Goal: Task Accomplishment & Management: Use online tool/utility

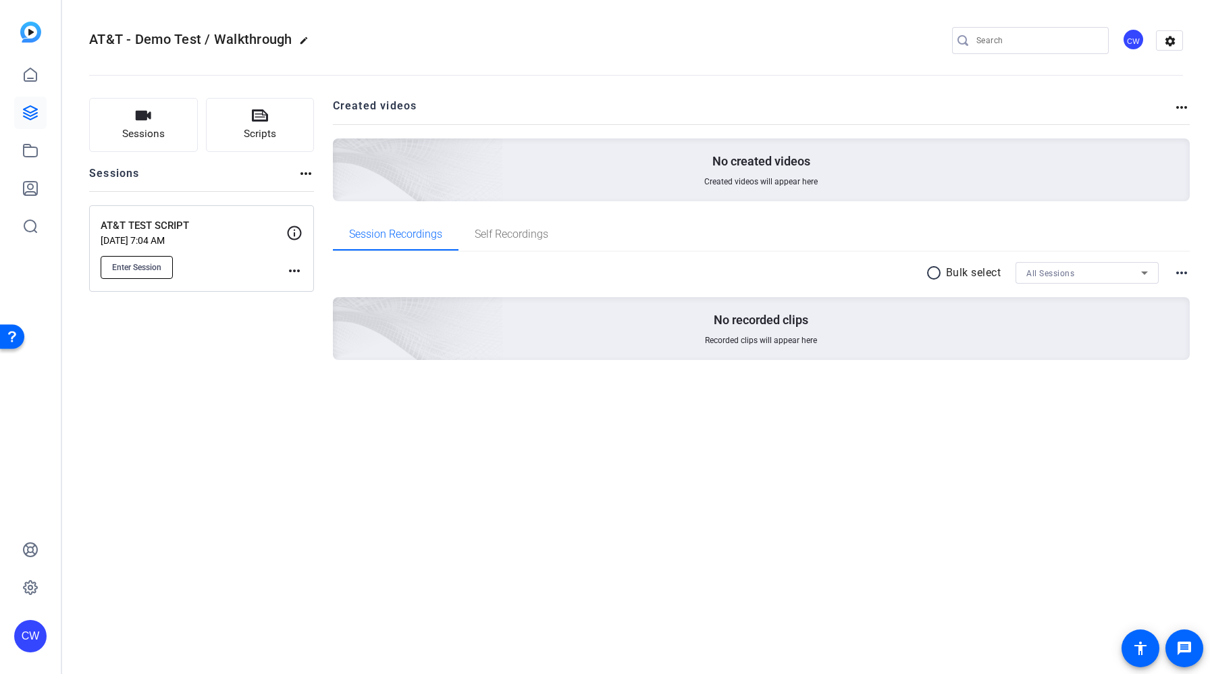
click at [140, 267] on span "Enter Session" at bounding box center [136, 267] width 49 height 11
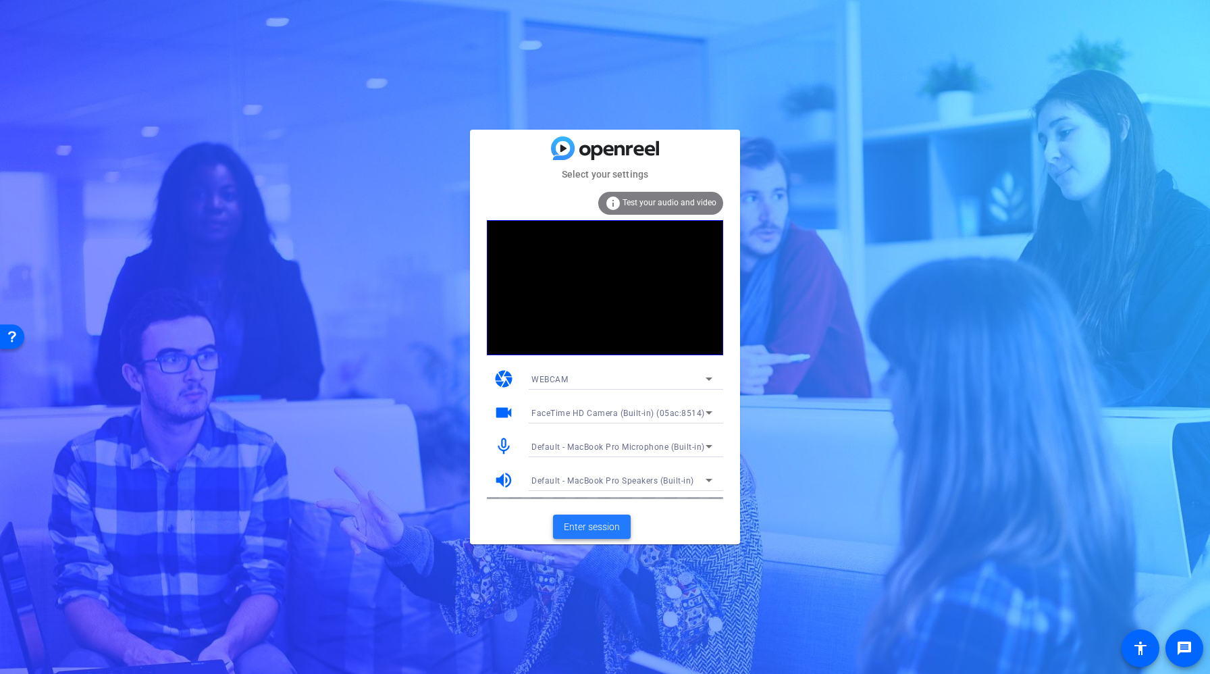
click at [594, 528] on span "Enter session" at bounding box center [592, 527] width 56 height 14
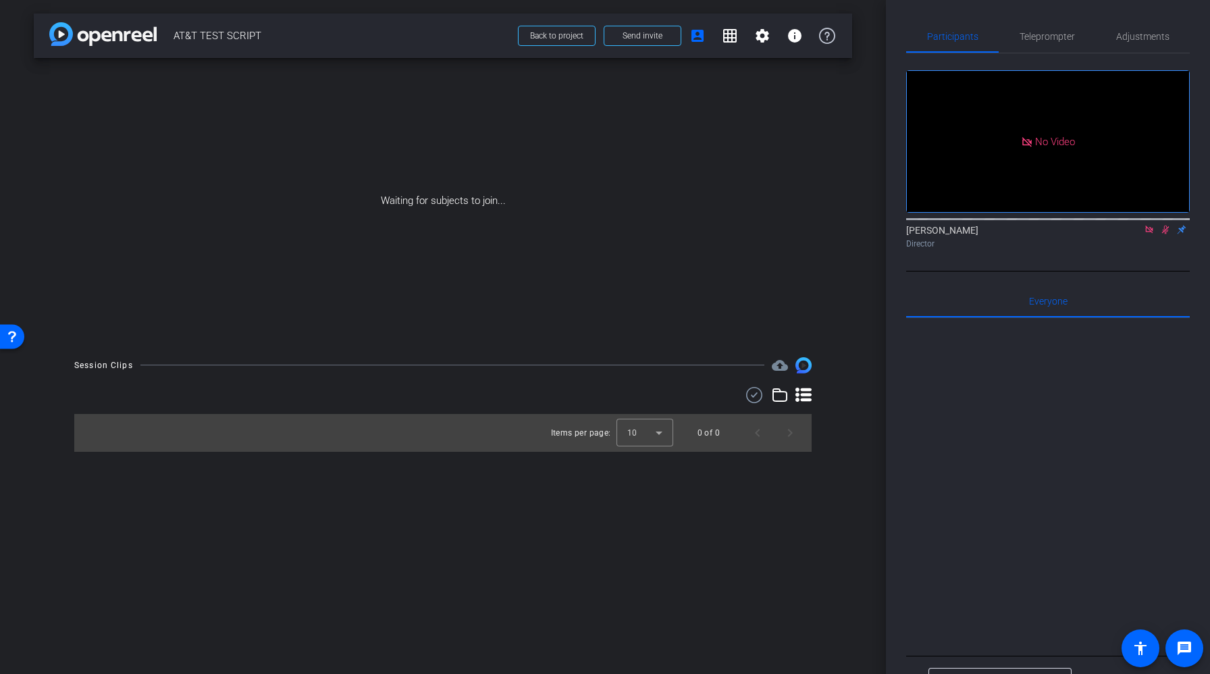
click at [1149, 234] on icon at bounding box center [1149, 229] width 11 height 9
click at [1144, 234] on icon at bounding box center [1149, 229] width 11 height 9
click at [630, 43] on span at bounding box center [642, 36] width 76 height 32
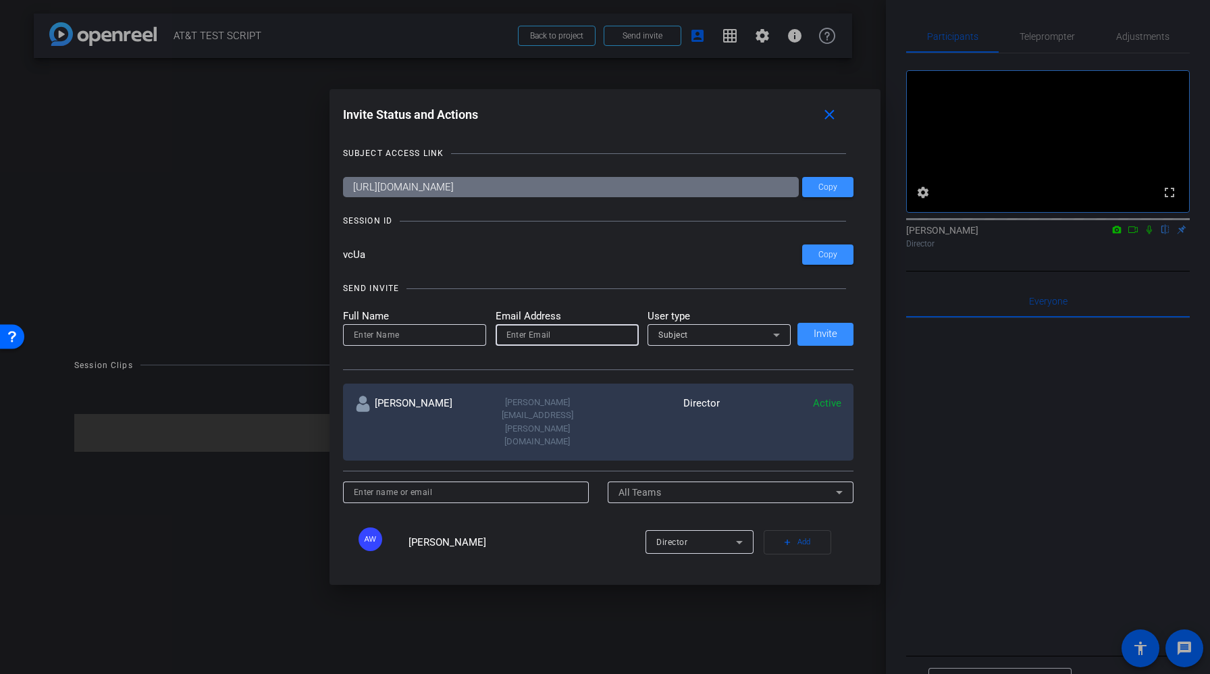
click at [517, 340] on input "email" at bounding box center [568, 335] width 122 height 16
paste input "jh595g@att.com"
type input "jh595g@att.com"
click at [460, 330] on input at bounding box center [415, 335] width 122 height 16
type input "Jordan Hall"
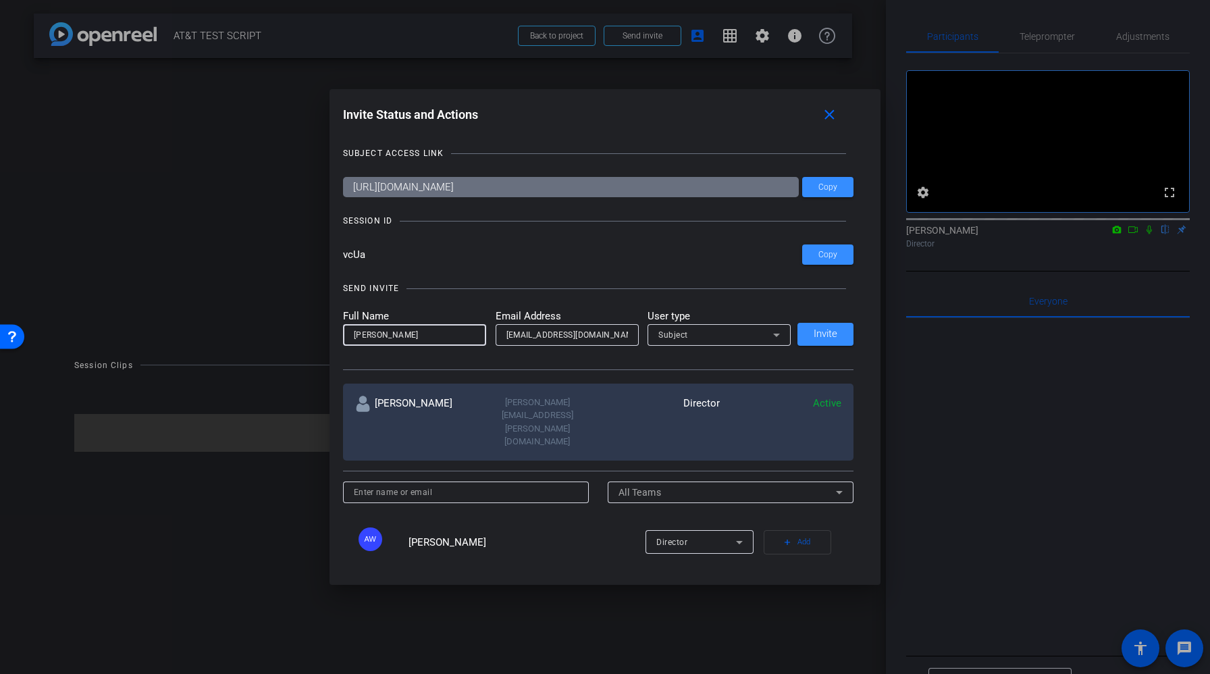
click at [741, 335] on div "Subject" at bounding box center [716, 334] width 115 height 17
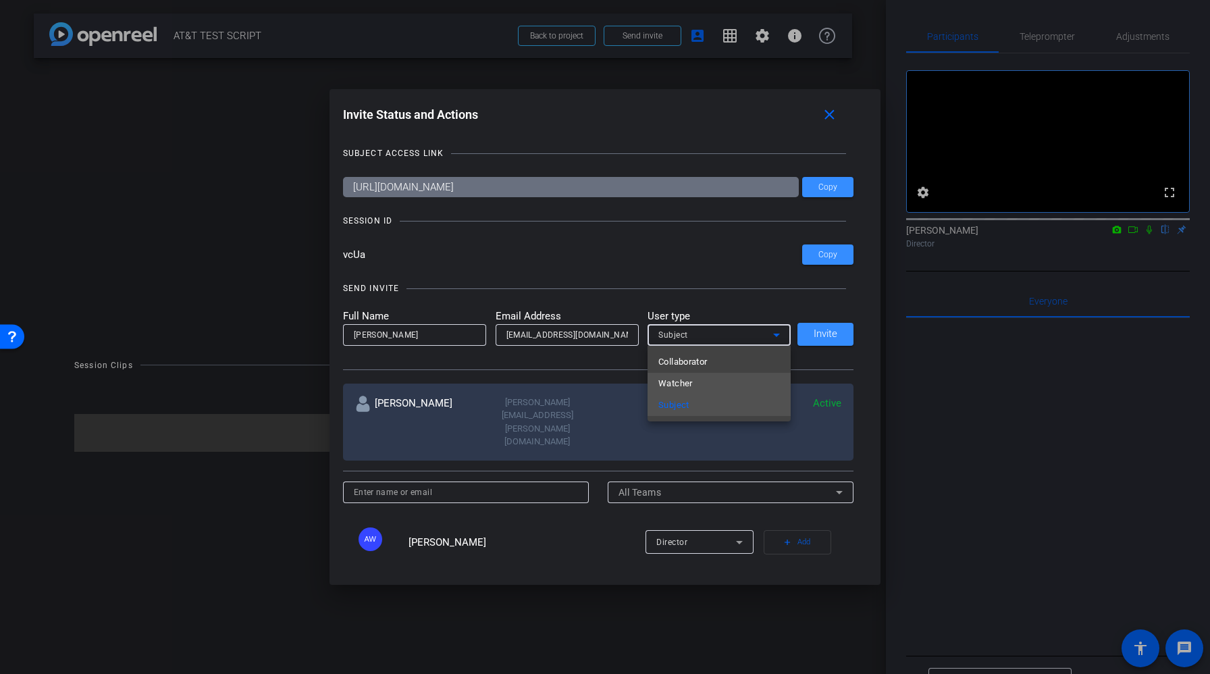
click at [713, 381] on mat-option "Watcher" at bounding box center [719, 384] width 143 height 22
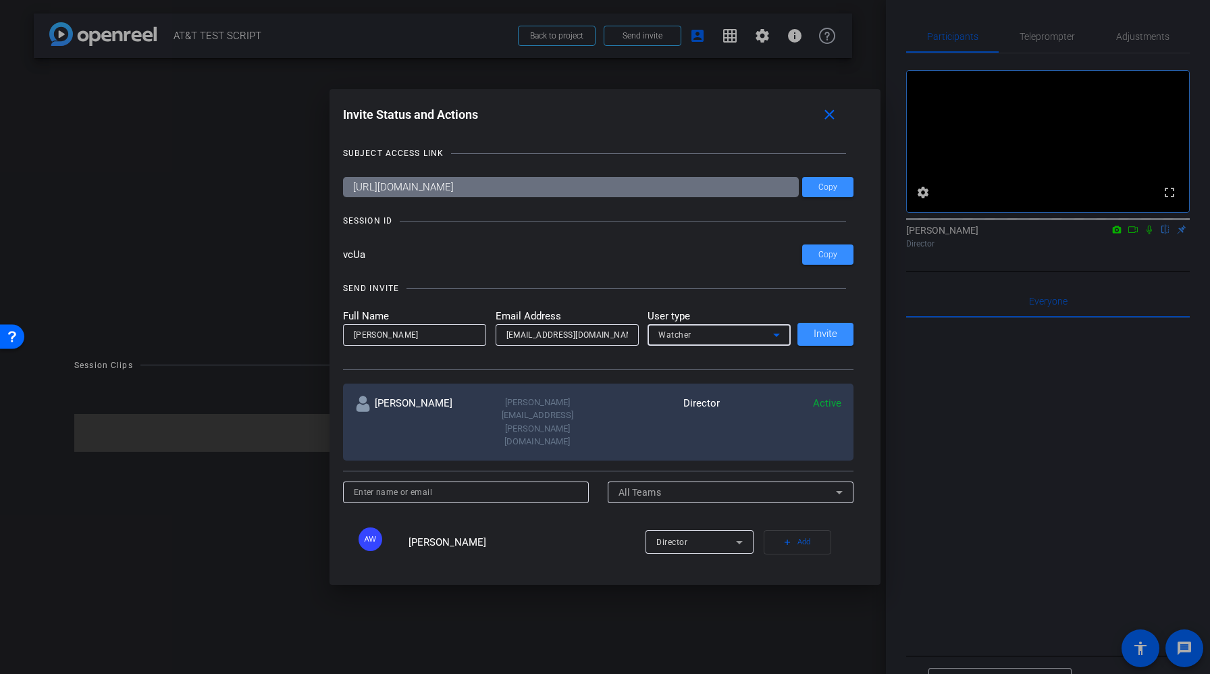
click at [762, 338] on div "Watcher" at bounding box center [716, 334] width 115 height 17
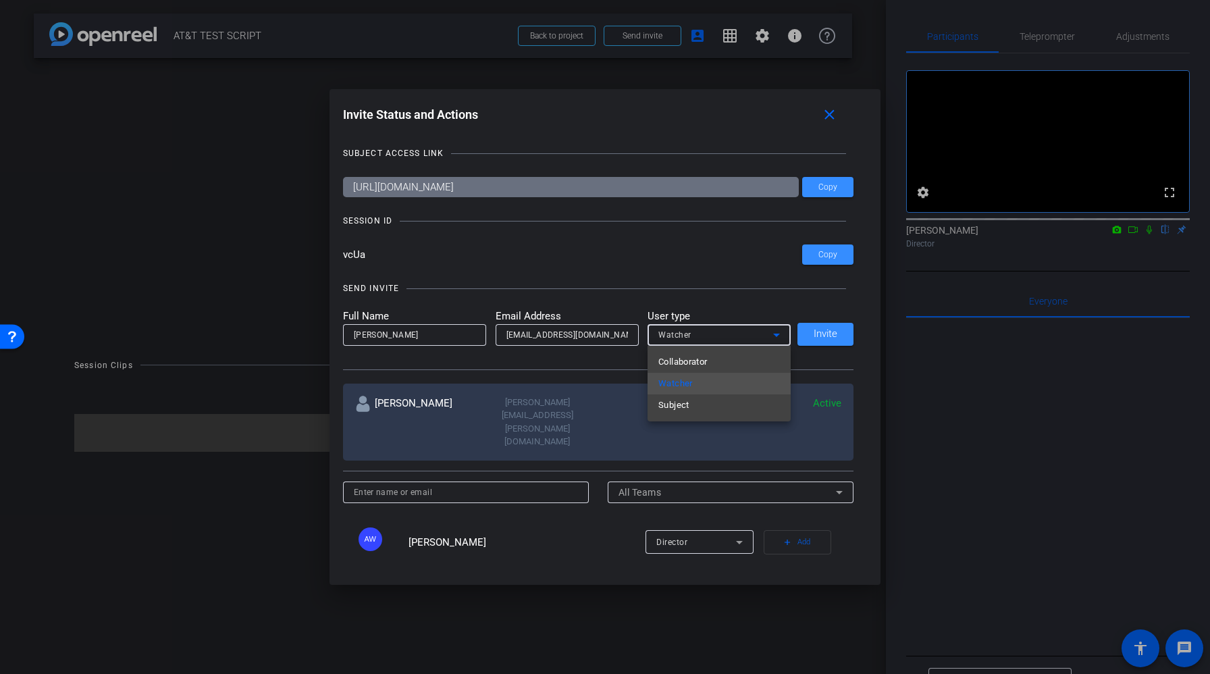
click at [827, 332] on div at bounding box center [605, 337] width 1210 height 674
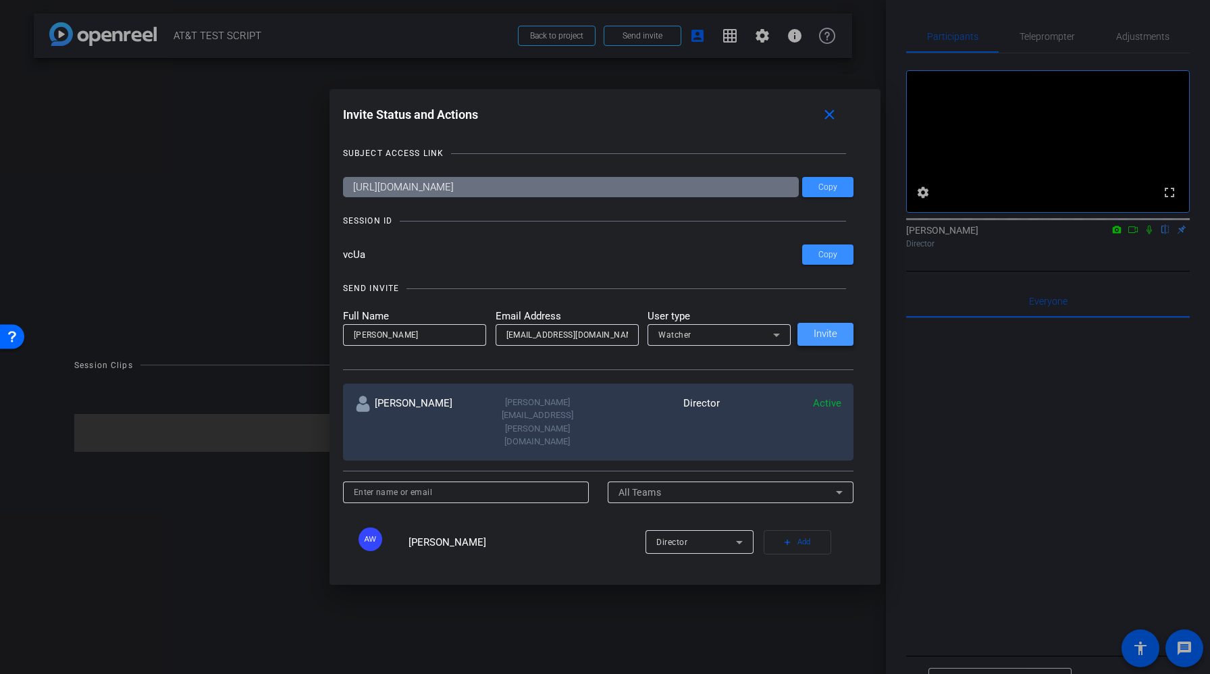
click at [838, 339] on span "Invite" at bounding box center [826, 334] width 24 height 10
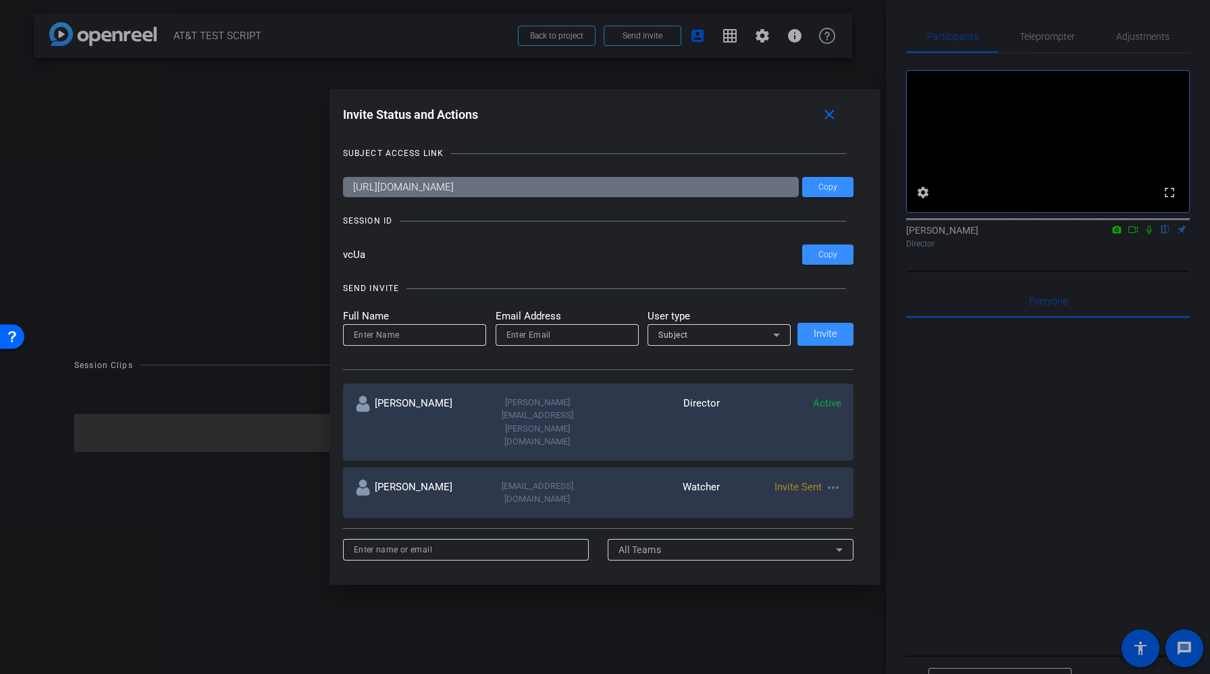
click at [1156, 242] on div at bounding box center [605, 337] width 1210 height 674
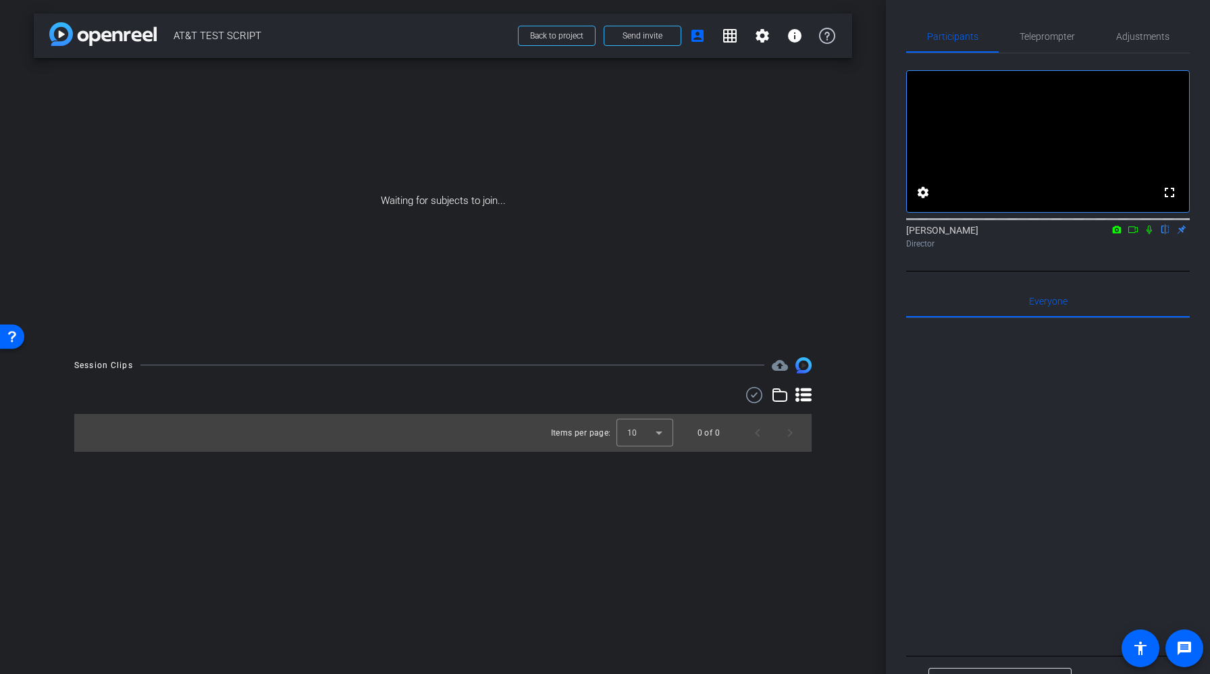
click at [1154, 234] on icon at bounding box center [1149, 229] width 11 height 9
click at [623, 41] on span at bounding box center [642, 36] width 76 height 32
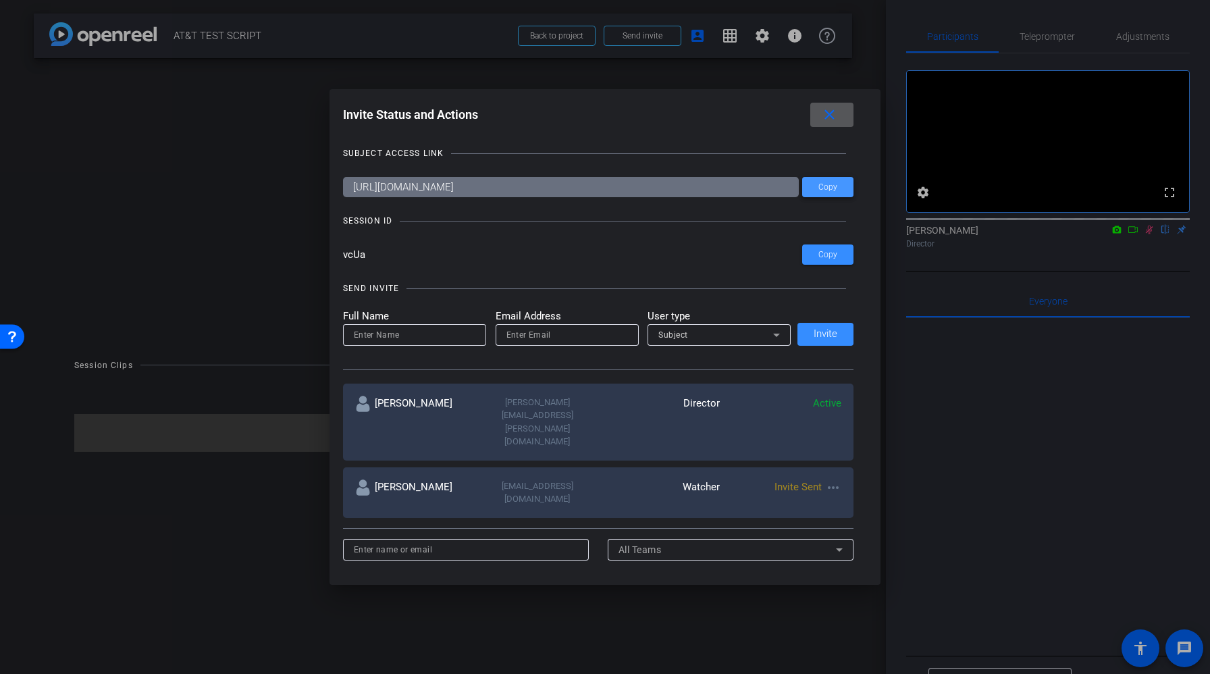
click at [828, 193] on span at bounding box center [827, 187] width 51 height 32
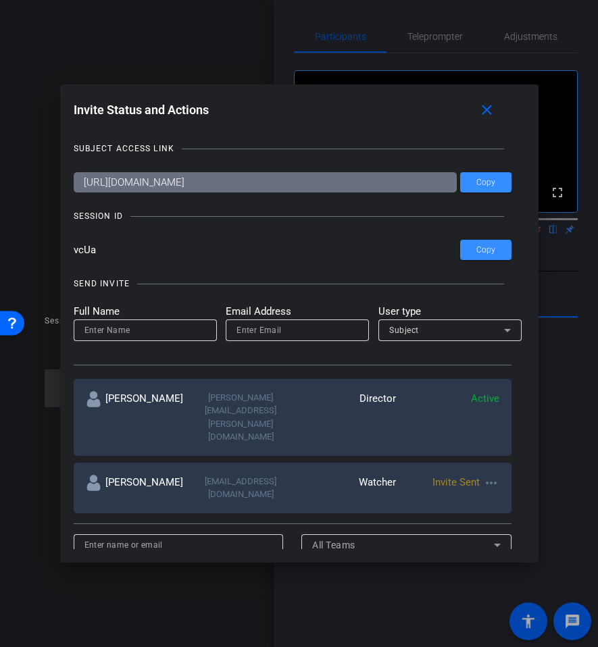
click at [487, 475] on mat-icon "more_horiz" at bounding box center [491, 483] width 16 height 16
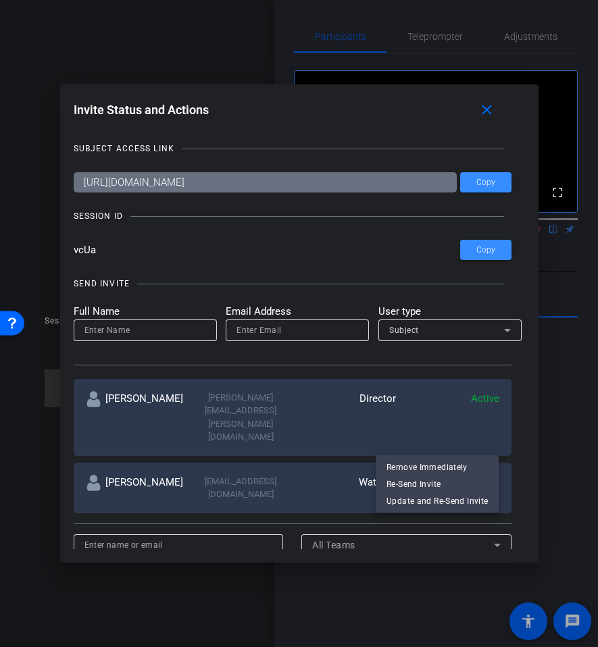
click at [492, 107] on div at bounding box center [299, 323] width 598 height 647
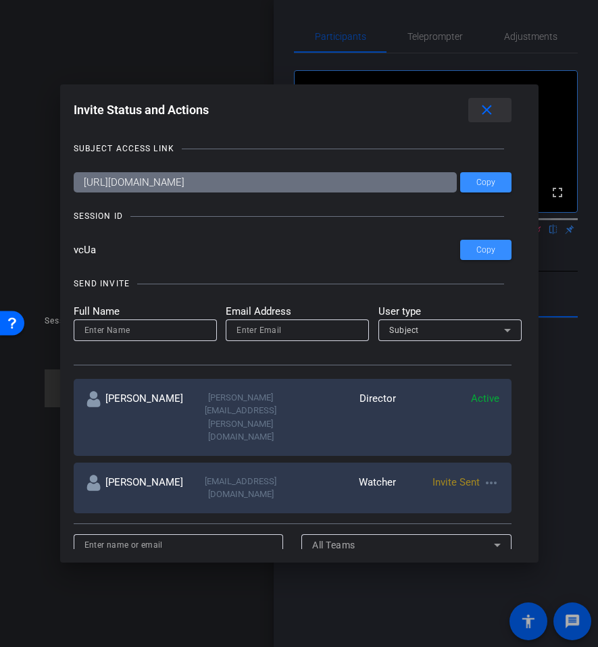
click at [481, 115] on mat-icon "close" at bounding box center [486, 110] width 17 height 17
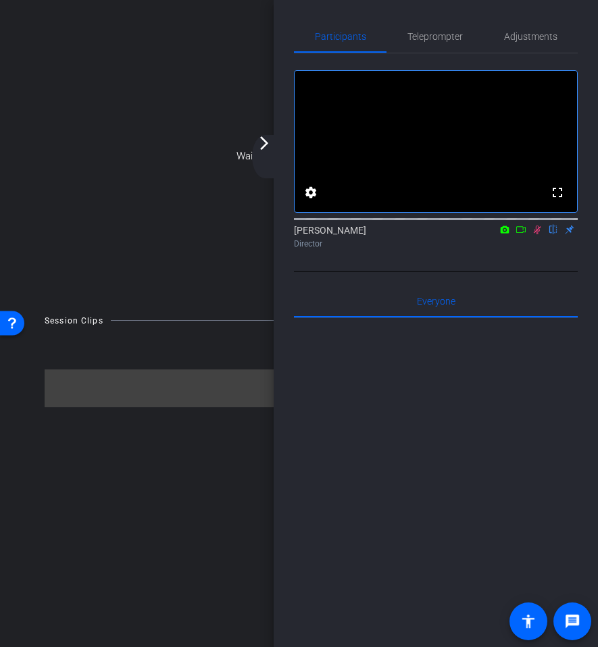
click at [521, 233] on icon at bounding box center [520, 229] width 9 height 7
click at [263, 137] on mat-icon "arrow_forward_ios" at bounding box center [264, 143] width 16 height 16
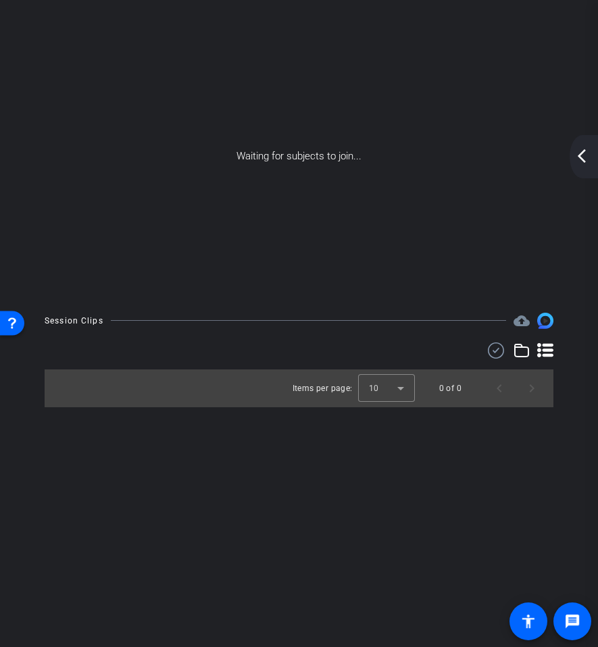
click at [576, 163] on mat-icon "arrow_back_ios_new" at bounding box center [581, 156] width 16 height 16
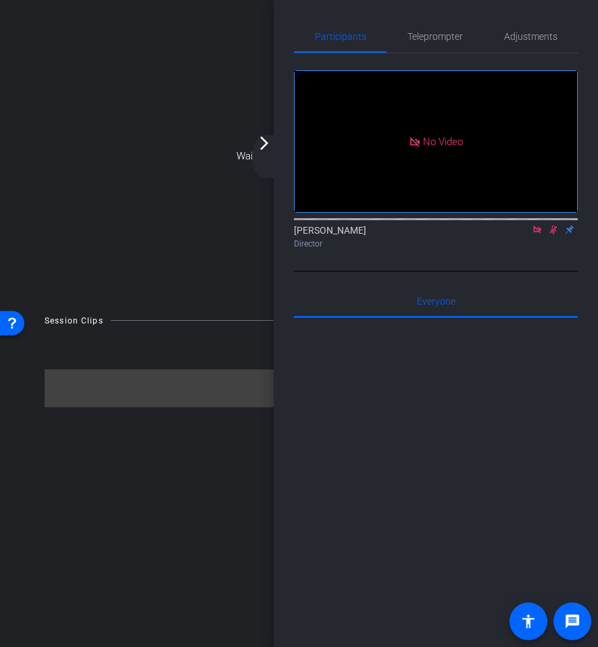
click at [275, 148] on div "arrow_back_ios_new arrow_forward_ios" at bounding box center [266, 156] width 28 height 43
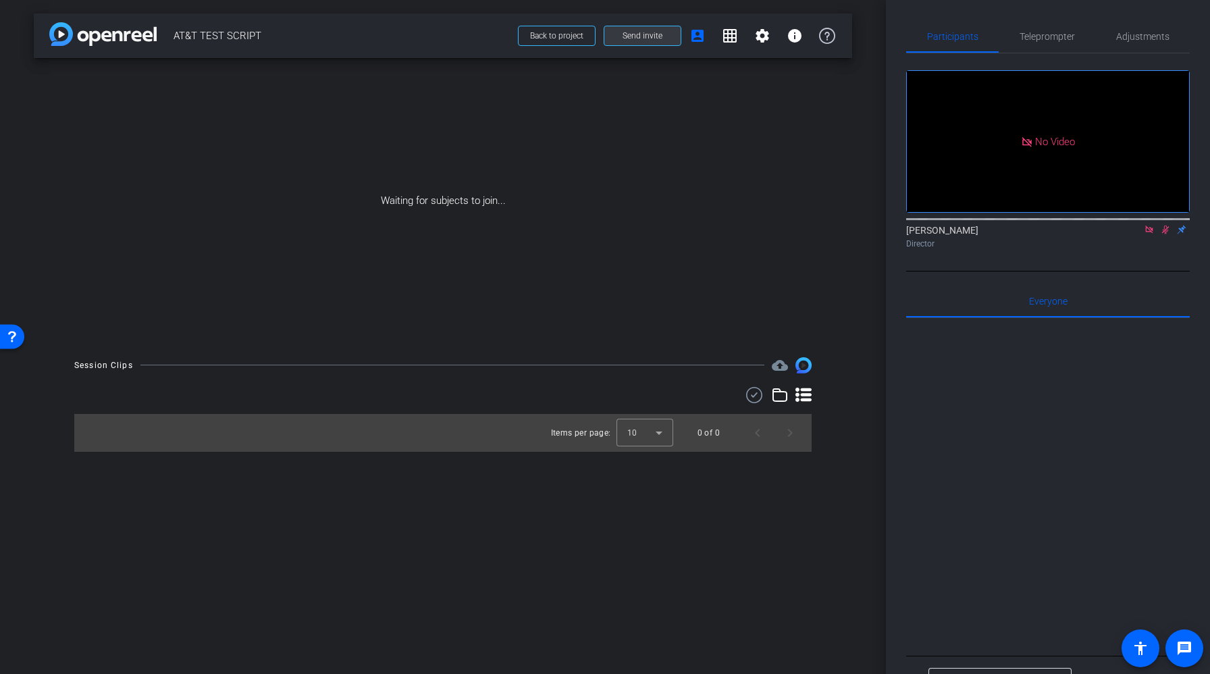
click at [652, 38] on span "Send invite" at bounding box center [643, 35] width 40 height 11
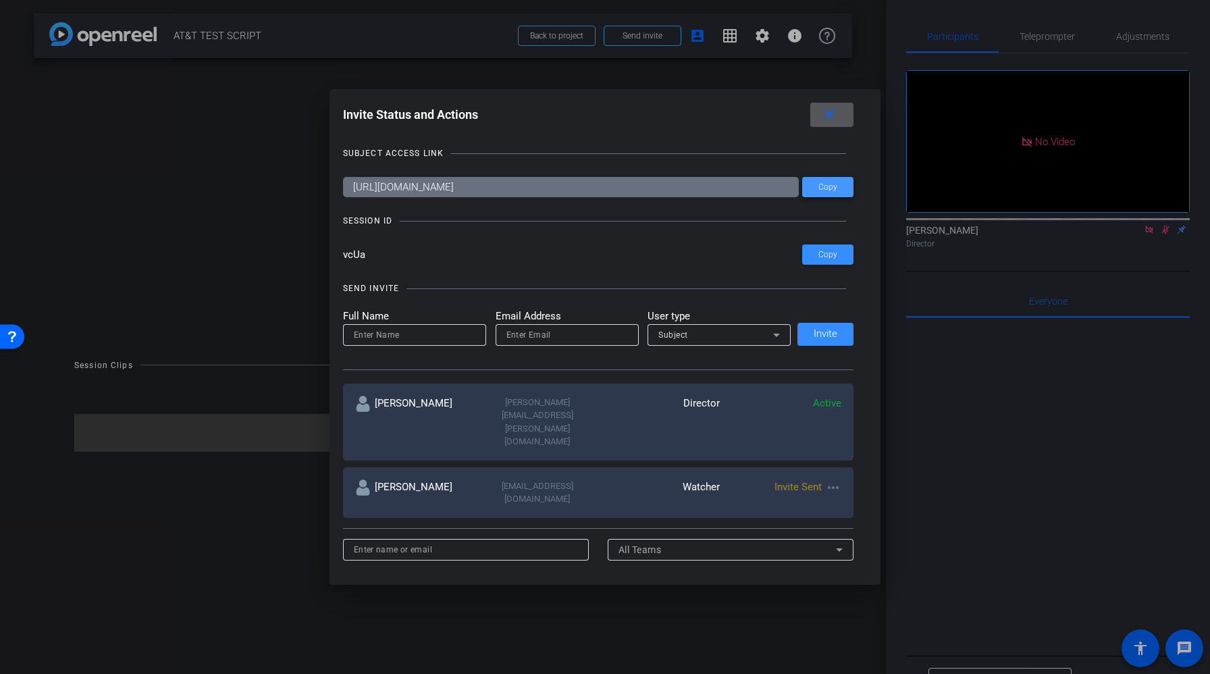
click at [823, 199] on span at bounding box center [827, 187] width 51 height 32
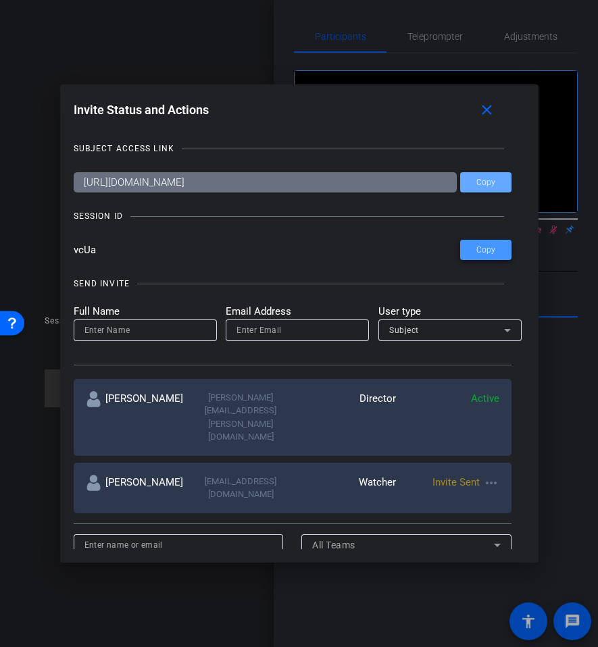
click at [484, 253] on span "Copy" at bounding box center [485, 250] width 19 height 10
click at [484, 105] on mat-icon "close" at bounding box center [486, 110] width 17 height 17
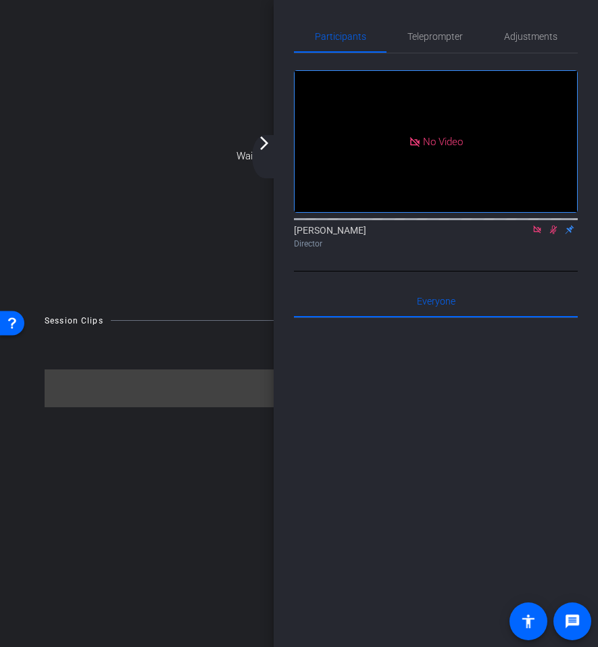
click at [264, 144] on mat-icon "arrow_forward_ios" at bounding box center [264, 143] width 16 height 16
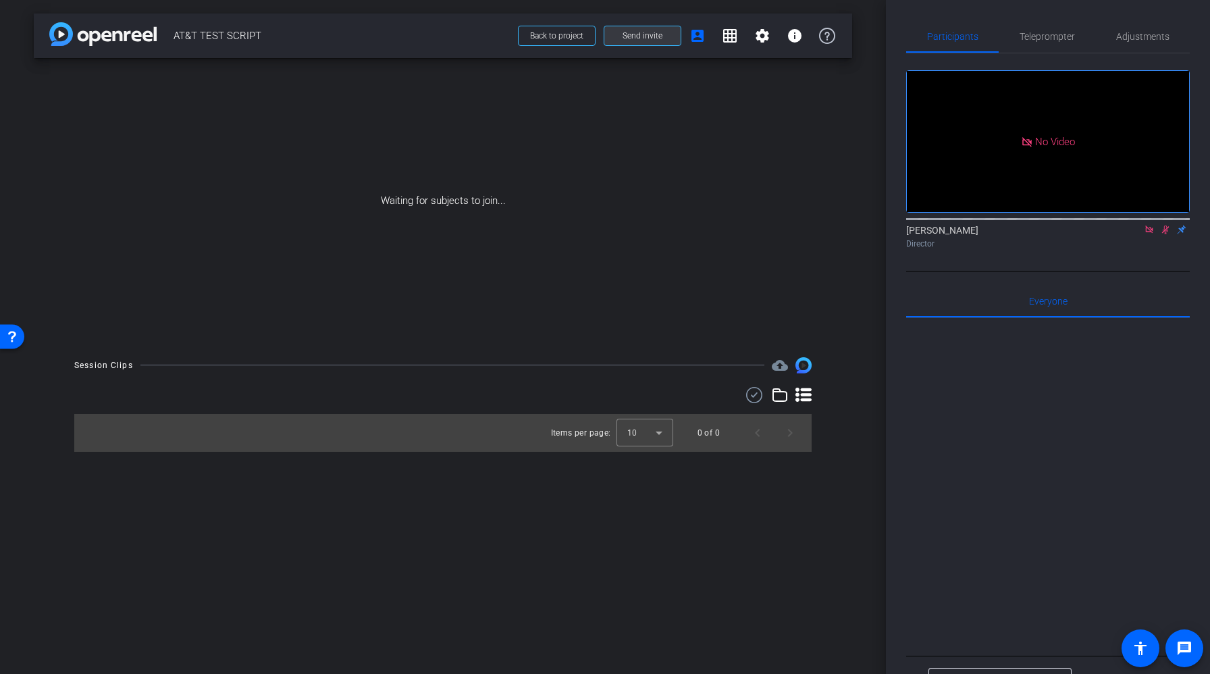
click at [649, 36] on span "Send invite" at bounding box center [643, 35] width 40 height 11
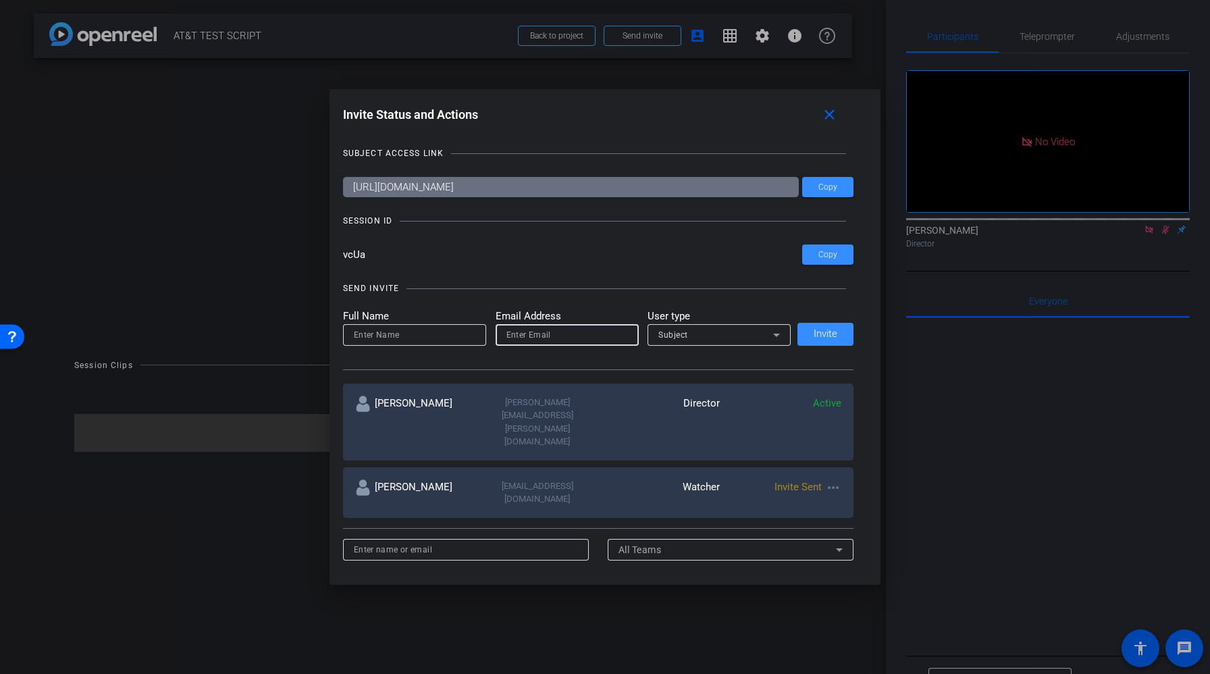
click at [555, 338] on input "email" at bounding box center [568, 335] width 122 height 16
paste input "kate.hoffman@pwc.com"
type input "kate.hoffman@pwc.com"
click at [451, 334] on input at bounding box center [415, 335] width 122 height 16
type input "Kate Hoffman"
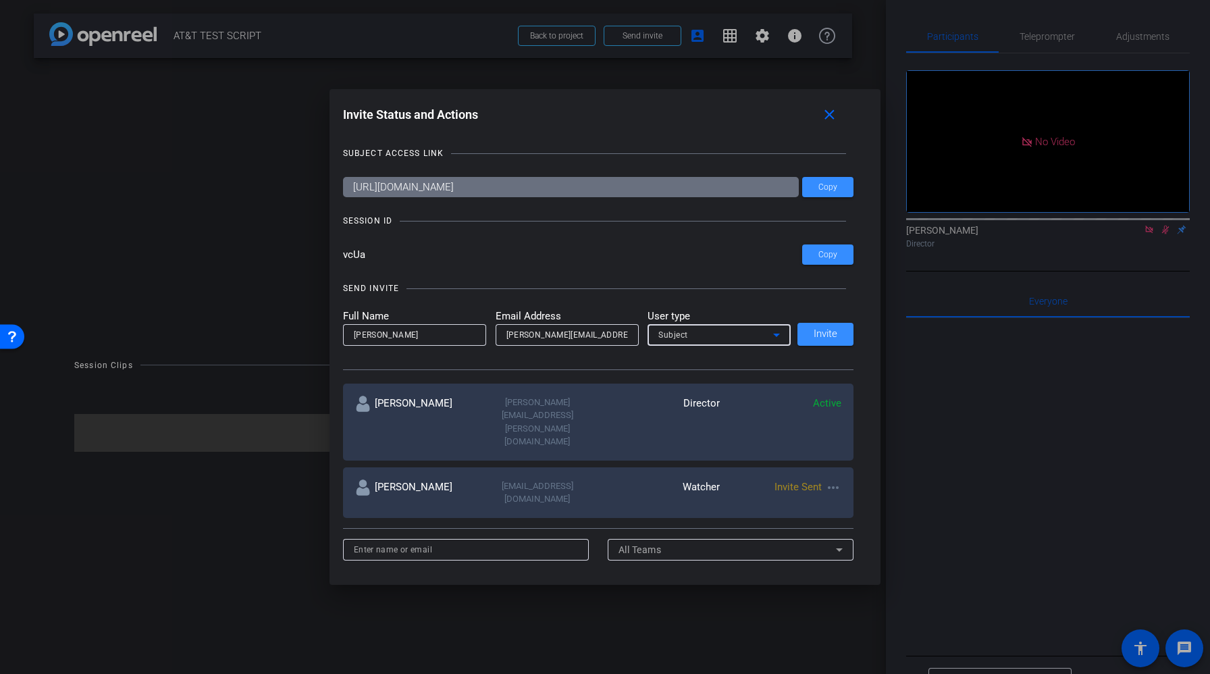
click at [715, 334] on div "Subject" at bounding box center [716, 334] width 115 height 17
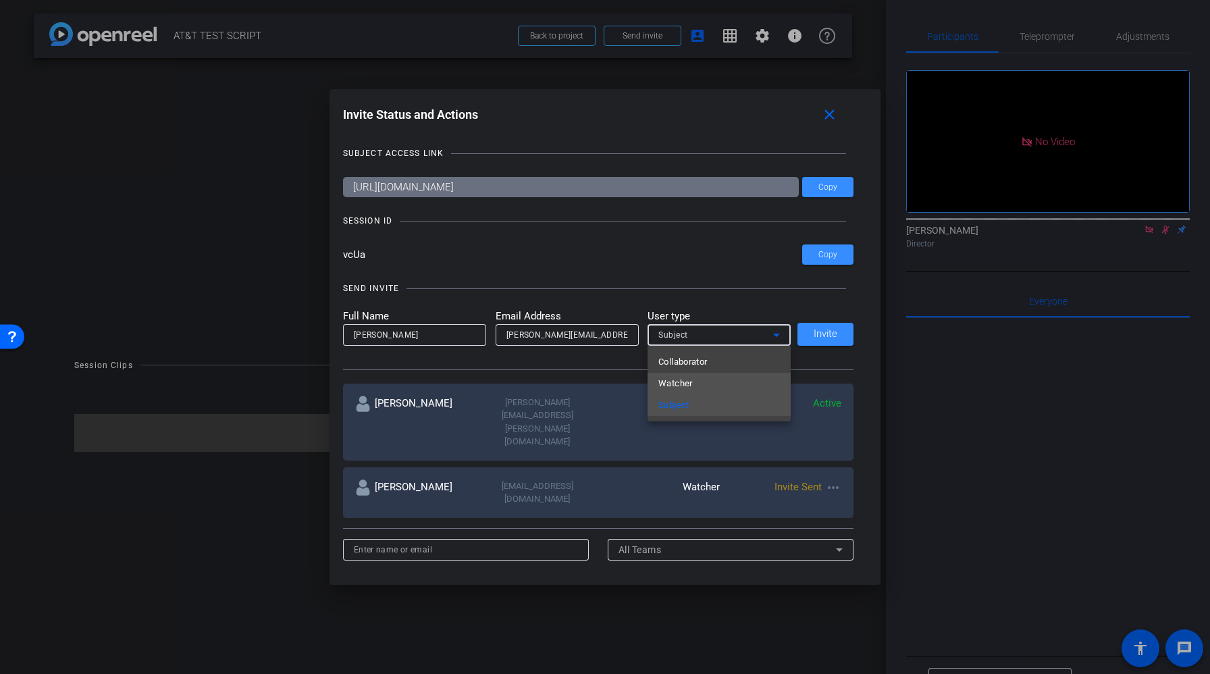
click at [696, 382] on mat-option "Watcher" at bounding box center [719, 384] width 143 height 22
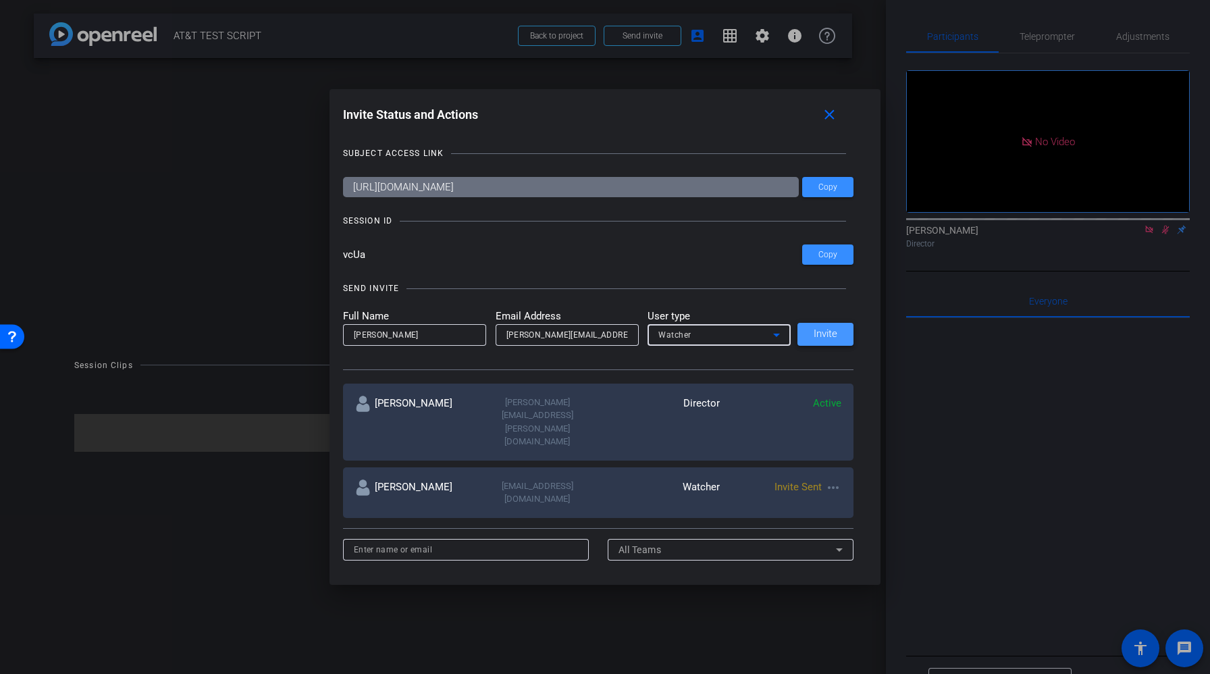
click at [822, 341] on span at bounding box center [826, 334] width 56 height 32
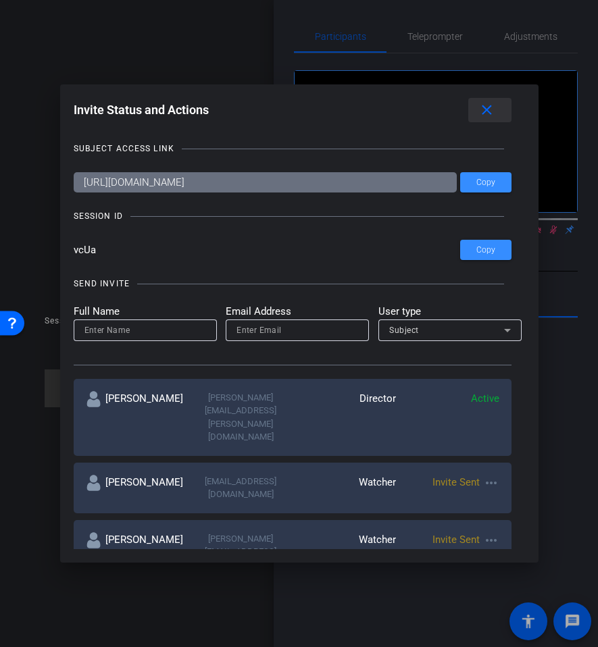
click at [482, 109] on mat-icon "close" at bounding box center [486, 110] width 17 height 17
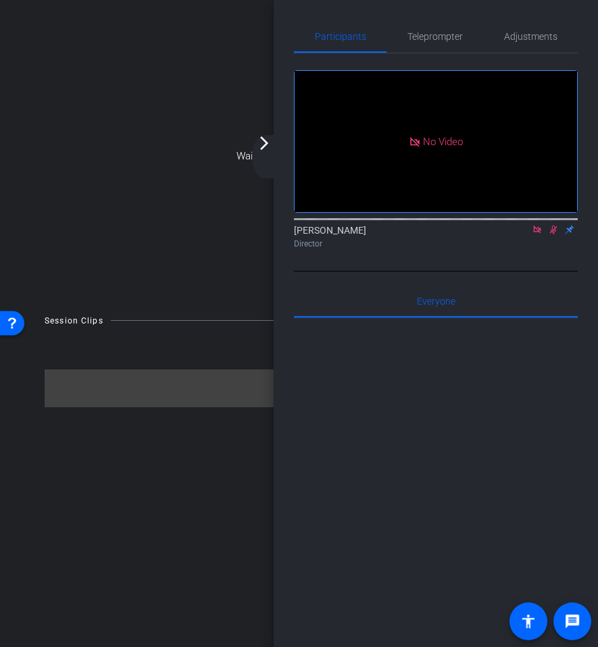
click at [269, 140] on mat-icon "arrow_forward_ios" at bounding box center [264, 143] width 16 height 16
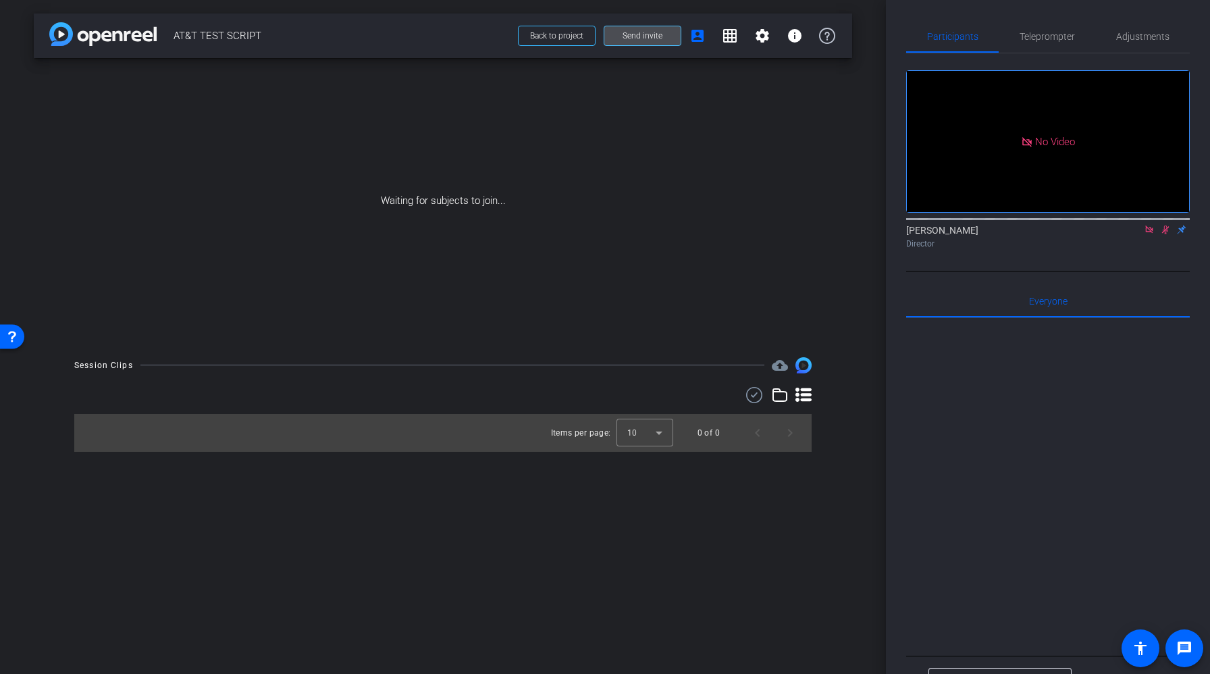
click at [636, 36] on span "Send invite" at bounding box center [643, 35] width 40 height 11
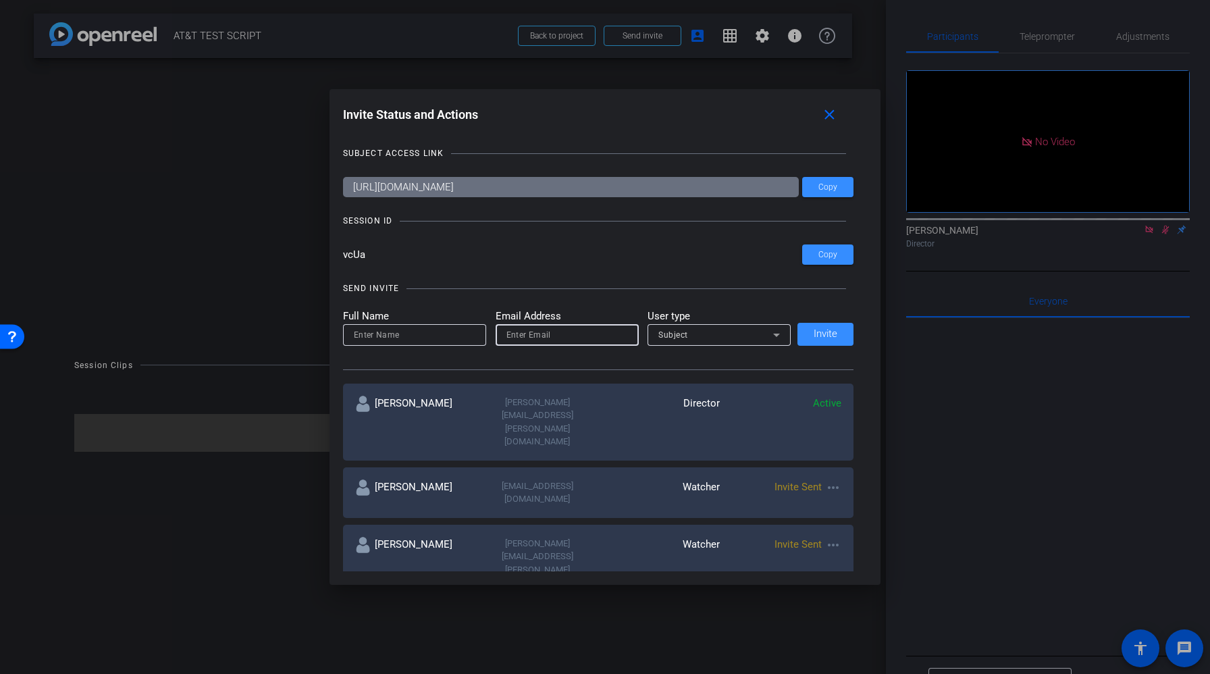
click at [547, 340] on input "email" at bounding box center [568, 335] width 122 height 16
paste input "becca.mallon@pwc.com"
type input "becca.mallon@pwc.com"
click at [434, 333] on input at bounding box center [415, 335] width 122 height 16
type input "Becca Mallon"
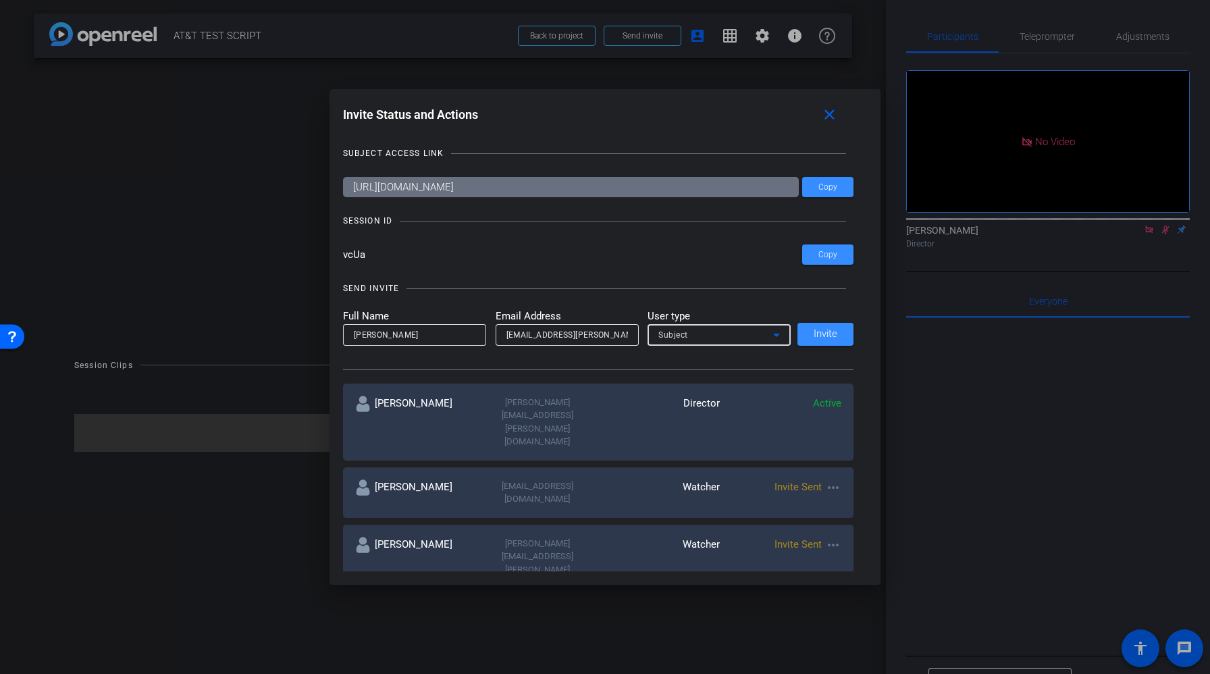
click at [747, 328] on div "Subject" at bounding box center [716, 334] width 115 height 17
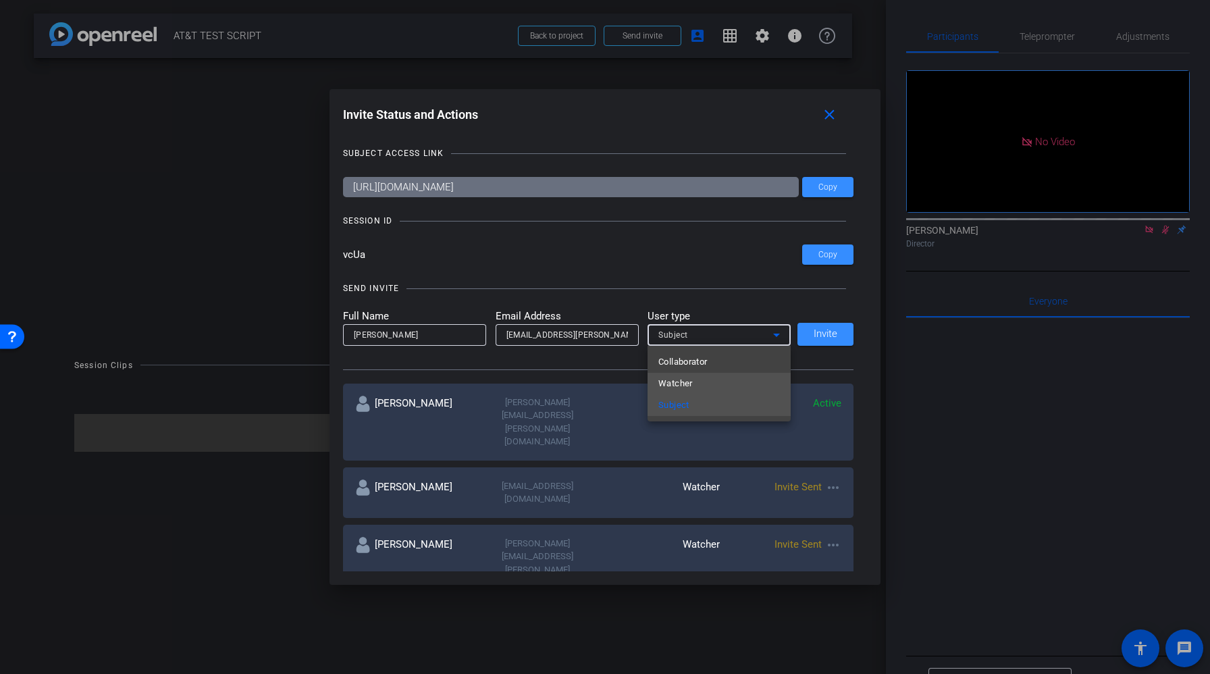
click at [694, 380] on mat-option "Watcher" at bounding box center [719, 384] width 143 height 22
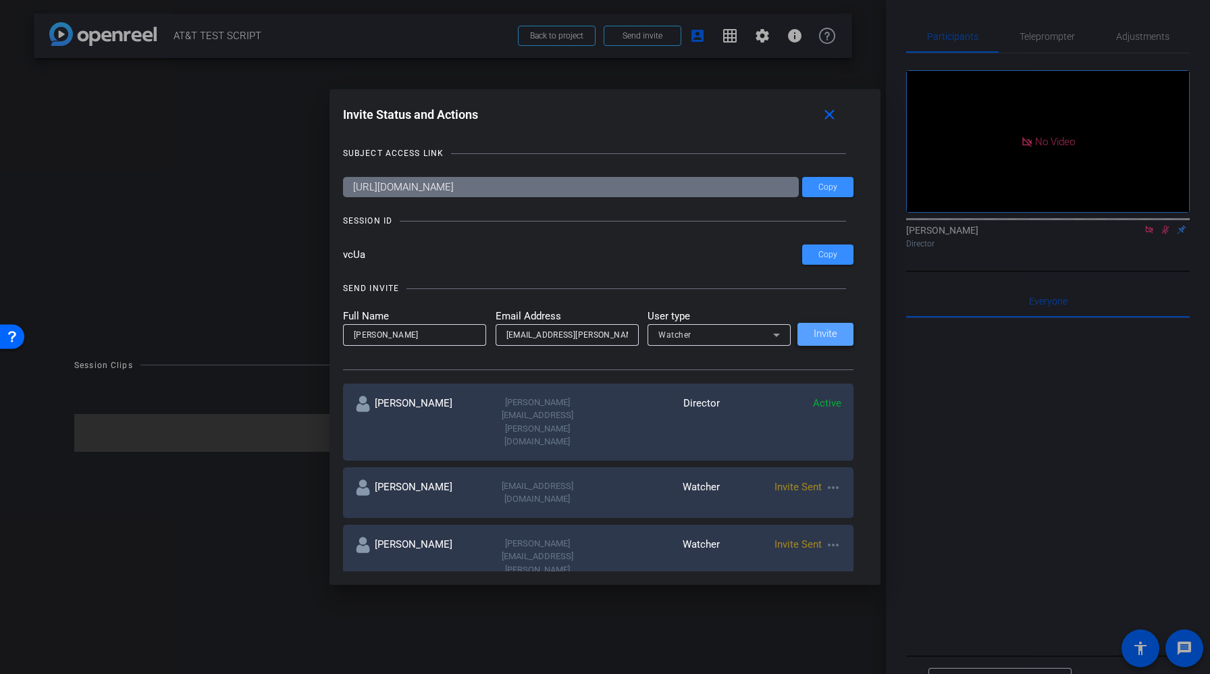
click at [833, 325] on span at bounding box center [826, 334] width 56 height 32
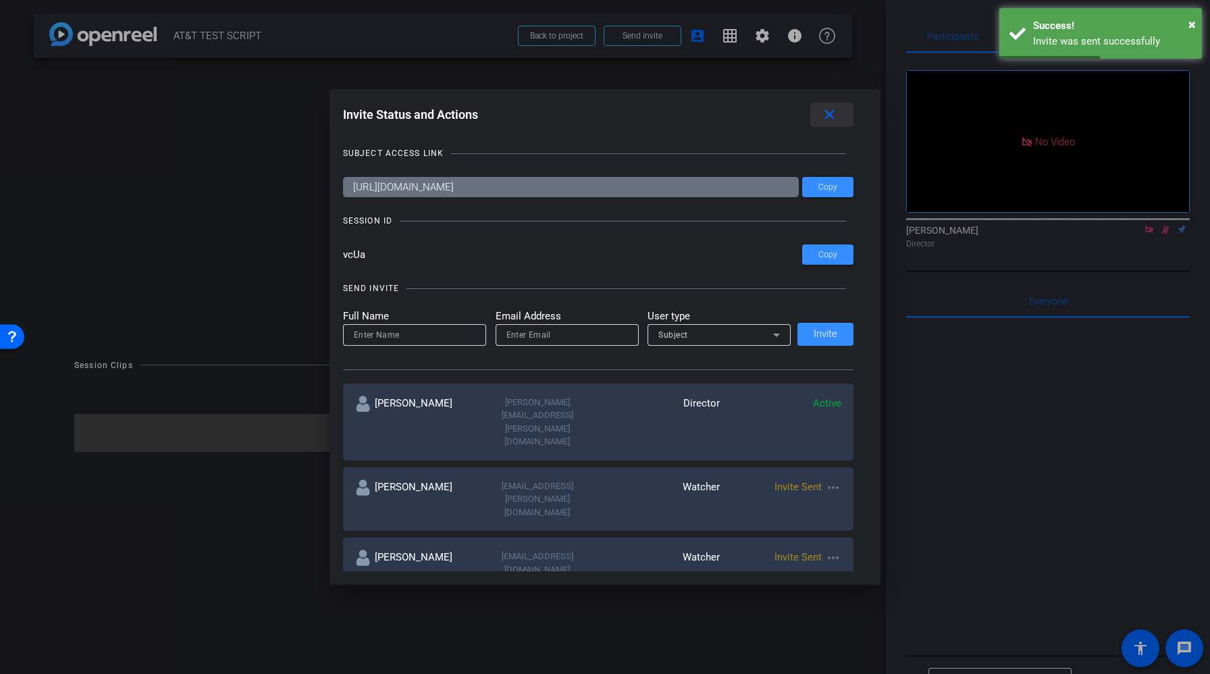
click at [820, 116] on span at bounding box center [832, 115] width 43 height 32
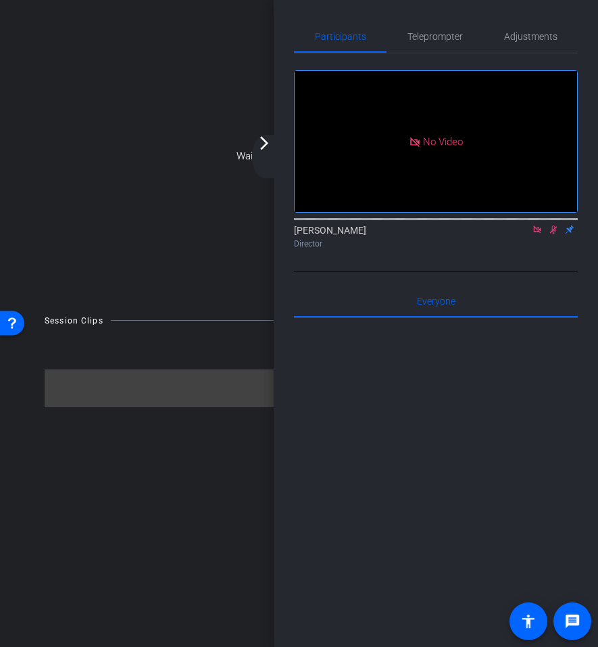
click at [538, 233] on icon at bounding box center [536, 229] width 7 height 7
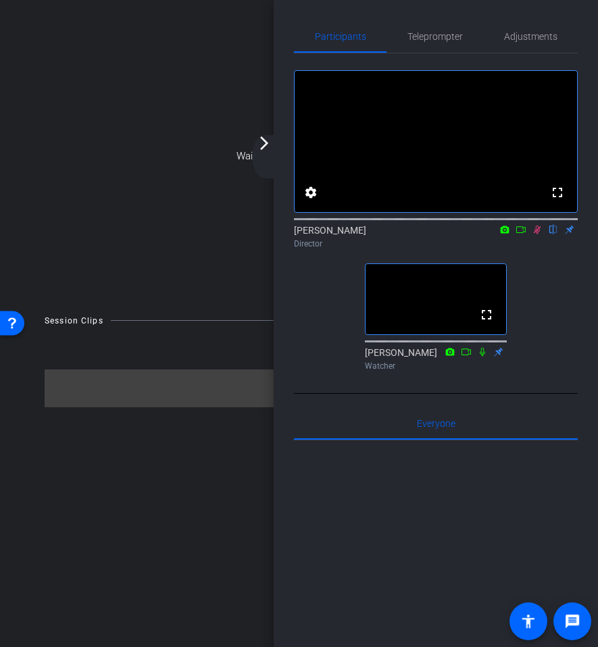
click at [536, 234] on icon at bounding box center [537, 230] width 7 height 9
click at [535, 234] on icon at bounding box center [536, 230] width 5 height 9
click at [261, 145] on mat-icon "arrow_forward_ios" at bounding box center [264, 143] width 16 height 16
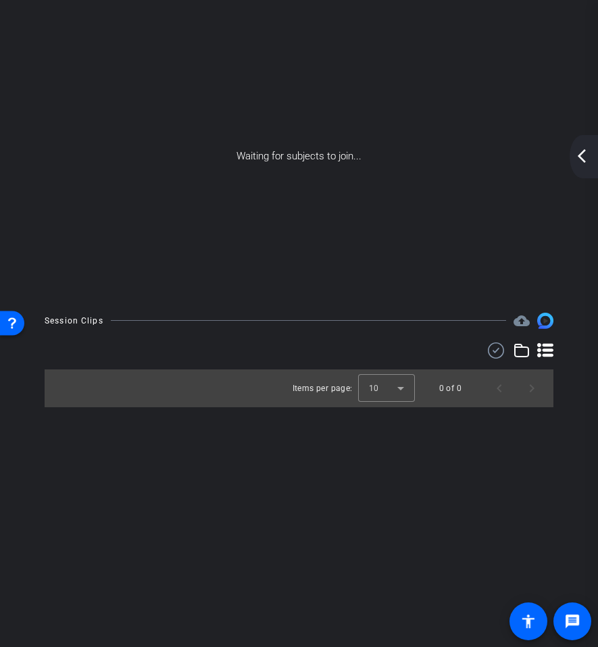
click at [583, 151] on mat-icon "arrow_back_ios_new" at bounding box center [581, 156] width 16 height 16
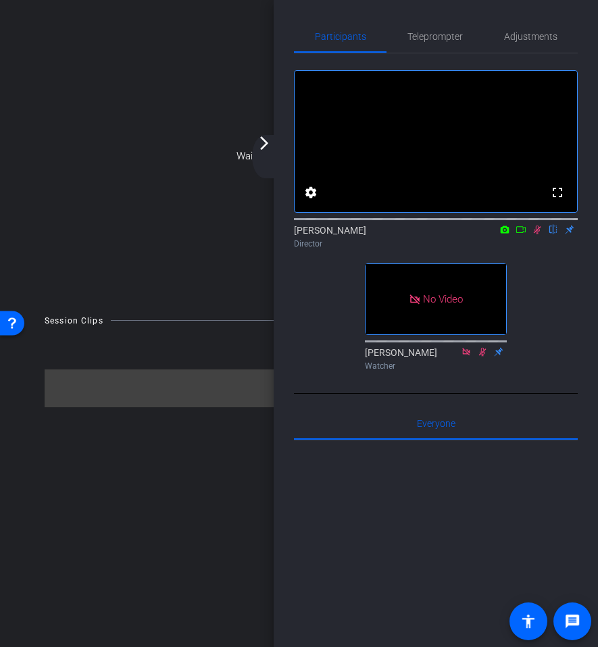
click at [268, 145] on mat-icon "arrow_forward_ios" at bounding box center [264, 143] width 16 height 16
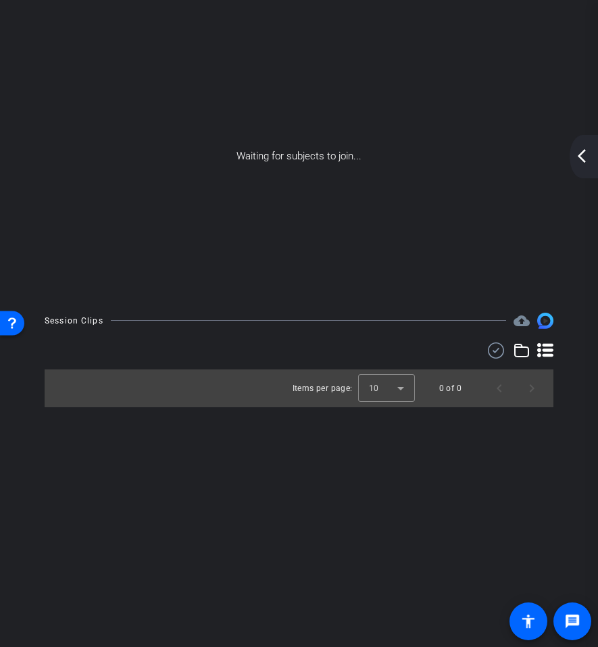
click at [590, 148] on div "arrow_back_ios_new arrow_forward_ios" at bounding box center [583, 156] width 28 height 43
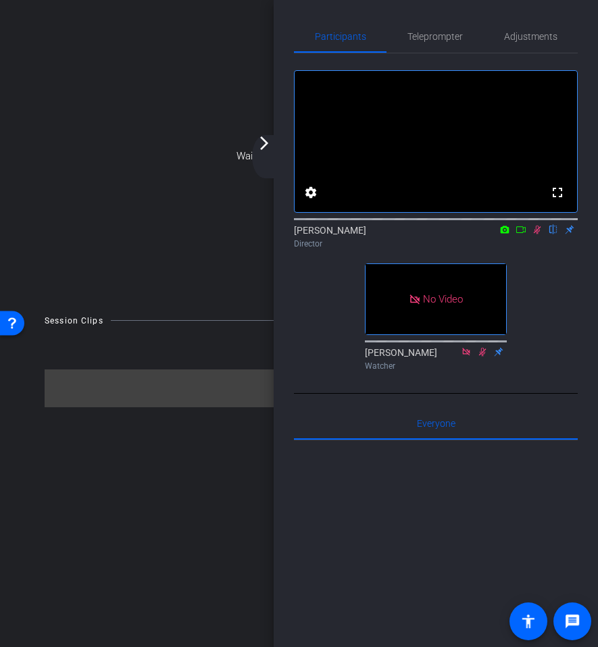
click at [264, 142] on mat-icon "arrow_forward_ios" at bounding box center [264, 143] width 16 height 16
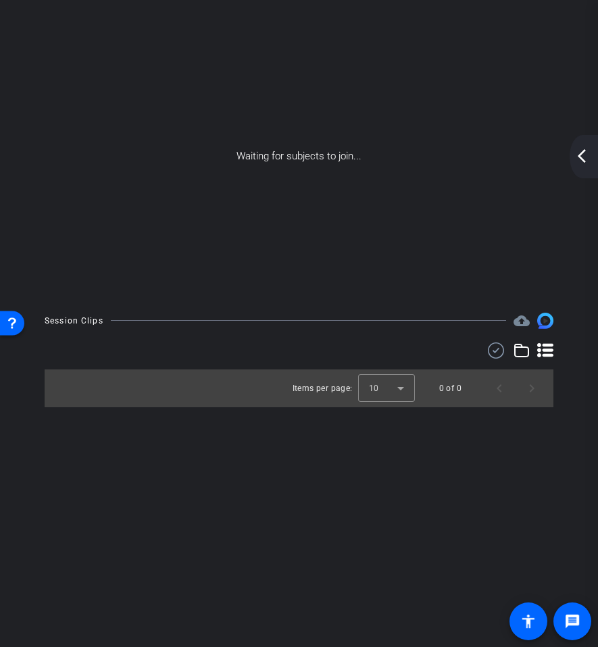
click at [580, 155] on mat-icon "arrow_back_ios_new" at bounding box center [581, 156] width 16 height 16
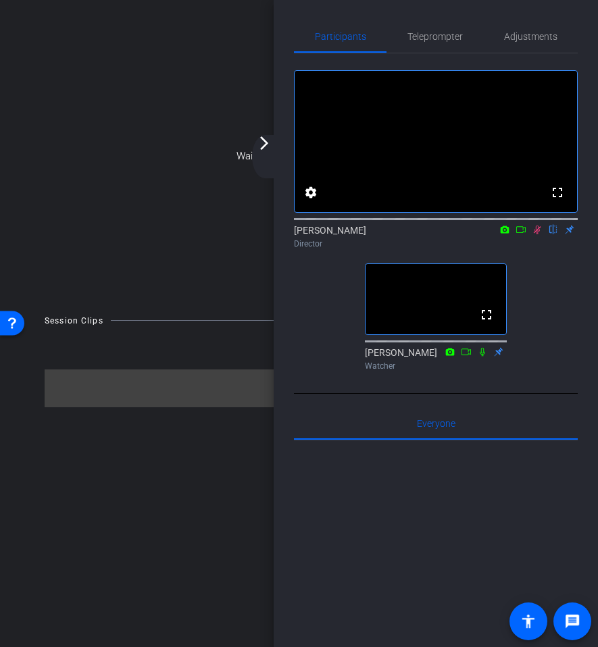
click at [538, 234] on icon at bounding box center [537, 229] width 11 height 9
click at [481, 357] on icon at bounding box center [482, 351] width 11 height 9
click at [480, 356] on icon at bounding box center [482, 351] width 7 height 9
click at [484, 356] on icon at bounding box center [482, 351] width 7 height 9
click at [539, 234] on icon at bounding box center [536, 230] width 5 height 9
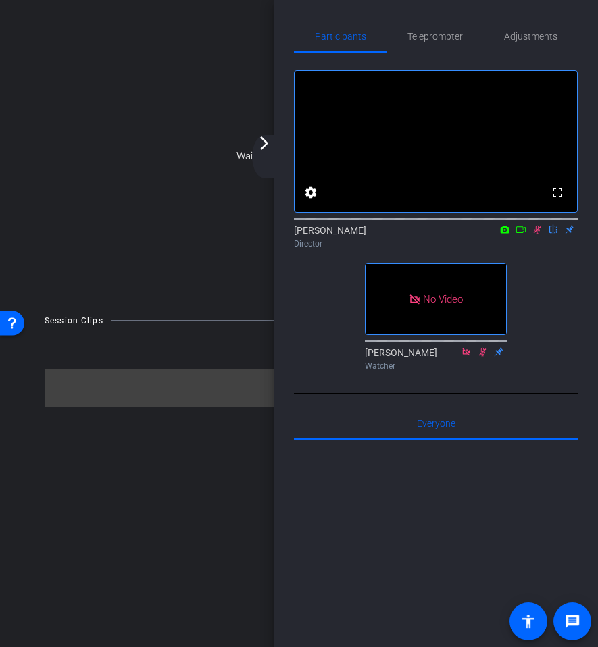
click at [264, 143] on mat-icon "arrow_forward_ios" at bounding box center [264, 143] width 16 height 16
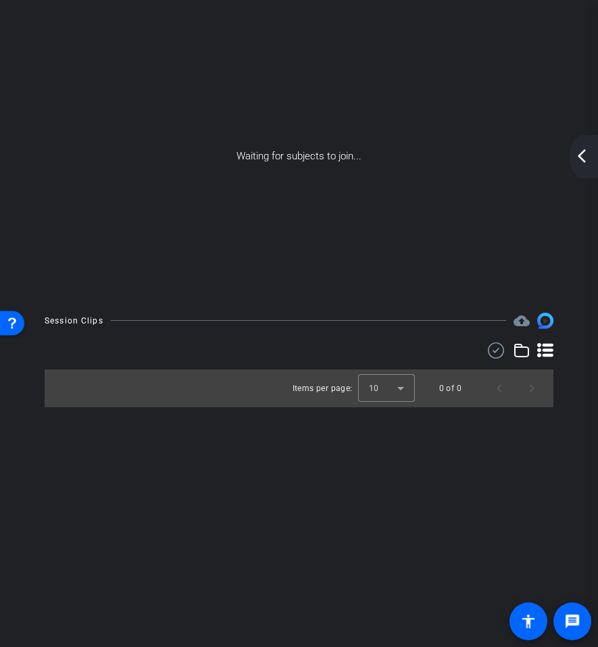
click at [578, 150] on mat-icon "arrow_back_ios_new" at bounding box center [581, 156] width 16 height 16
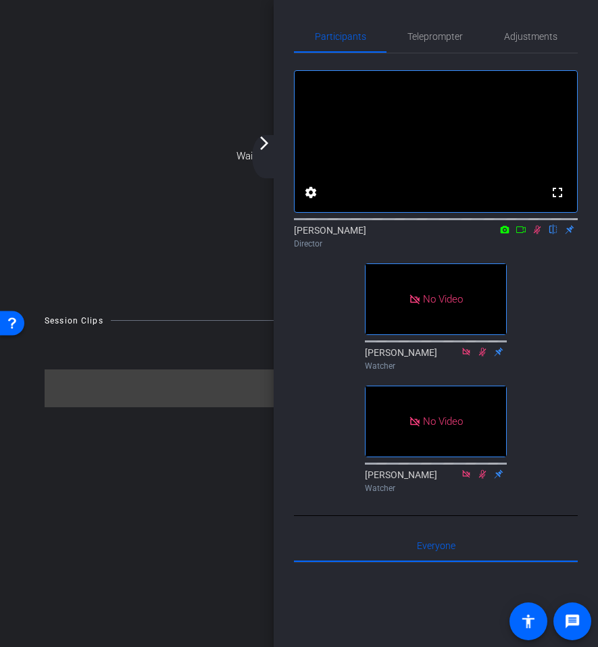
click at [540, 234] on icon at bounding box center [537, 229] width 11 height 9
click at [536, 234] on icon at bounding box center [537, 229] width 11 height 9
click at [267, 145] on mat-icon "arrow_forward_ios" at bounding box center [264, 143] width 16 height 16
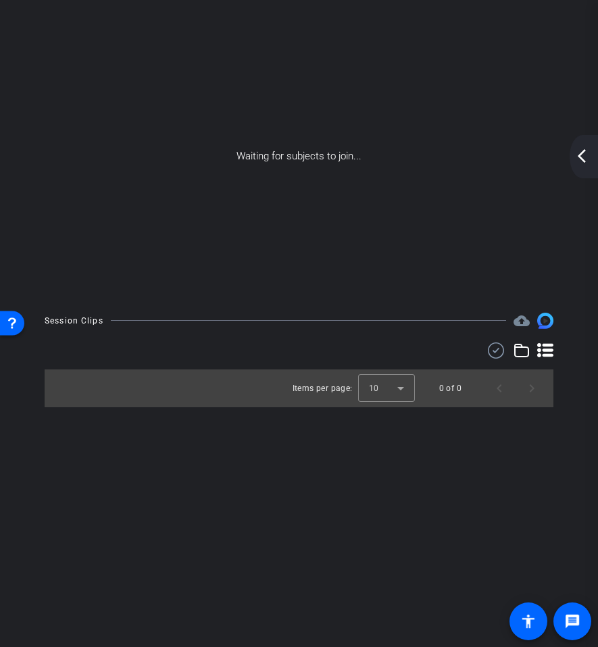
click at [575, 156] on mat-icon "arrow_back_ios_new" at bounding box center [581, 156] width 16 height 16
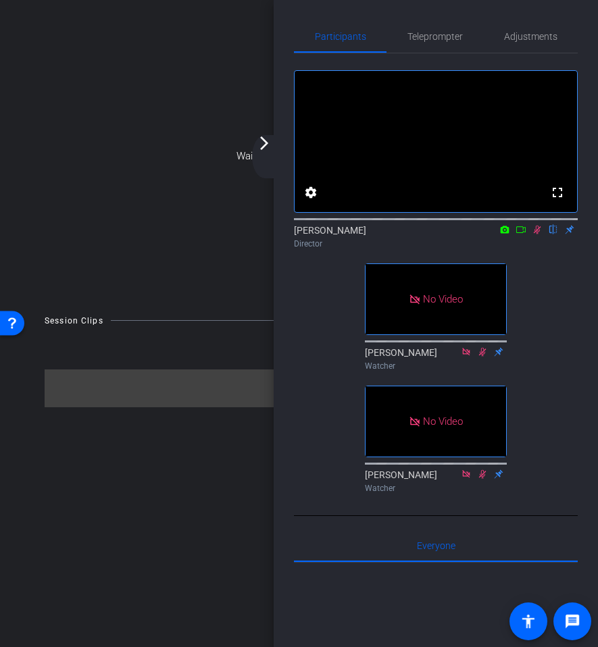
click at [270, 150] on mat-icon "arrow_forward_ios" at bounding box center [264, 143] width 16 height 16
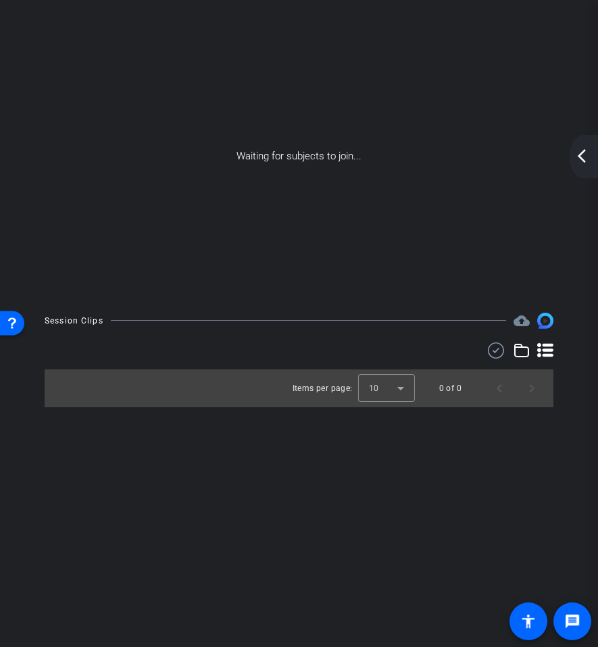
click at [581, 151] on mat-icon "arrow_back_ios_new" at bounding box center [581, 156] width 16 height 16
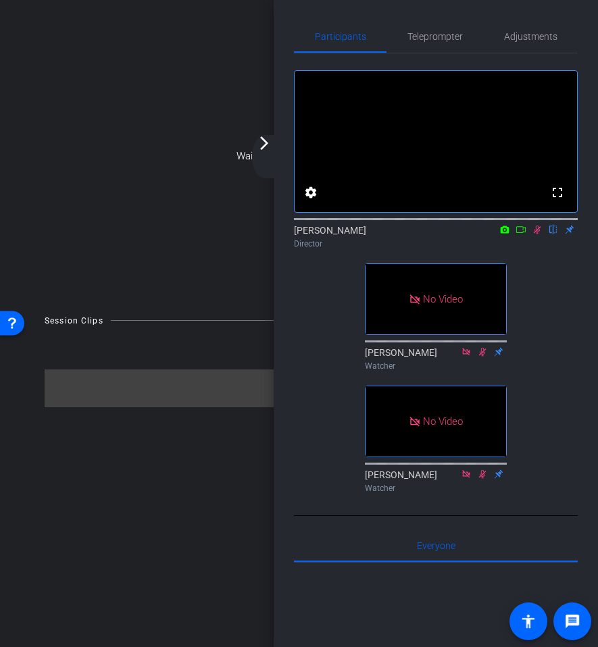
click at [266, 143] on mat-icon "arrow_forward_ios" at bounding box center [264, 143] width 16 height 16
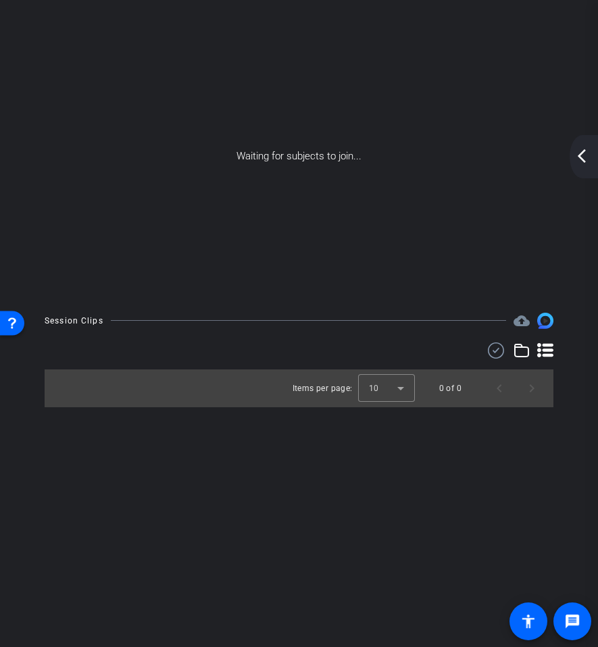
click at [579, 154] on mat-icon "arrow_back_ios_new" at bounding box center [581, 156] width 16 height 16
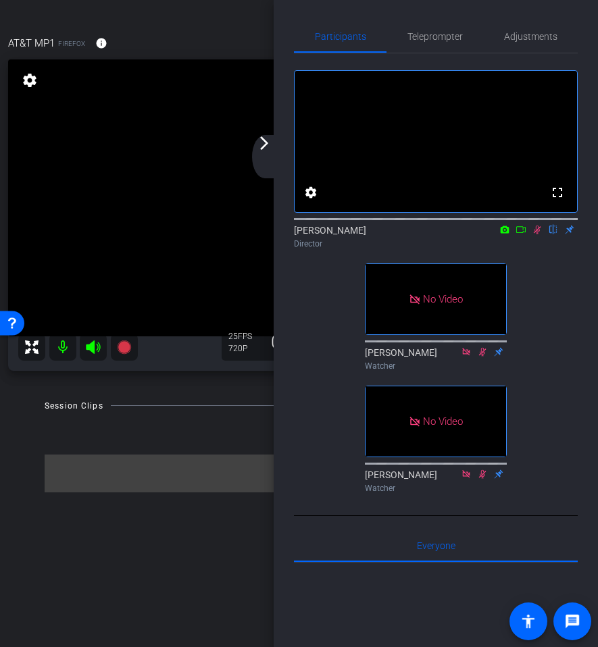
click at [539, 234] on icon at bounding box center [537, 229] width 11 height 9
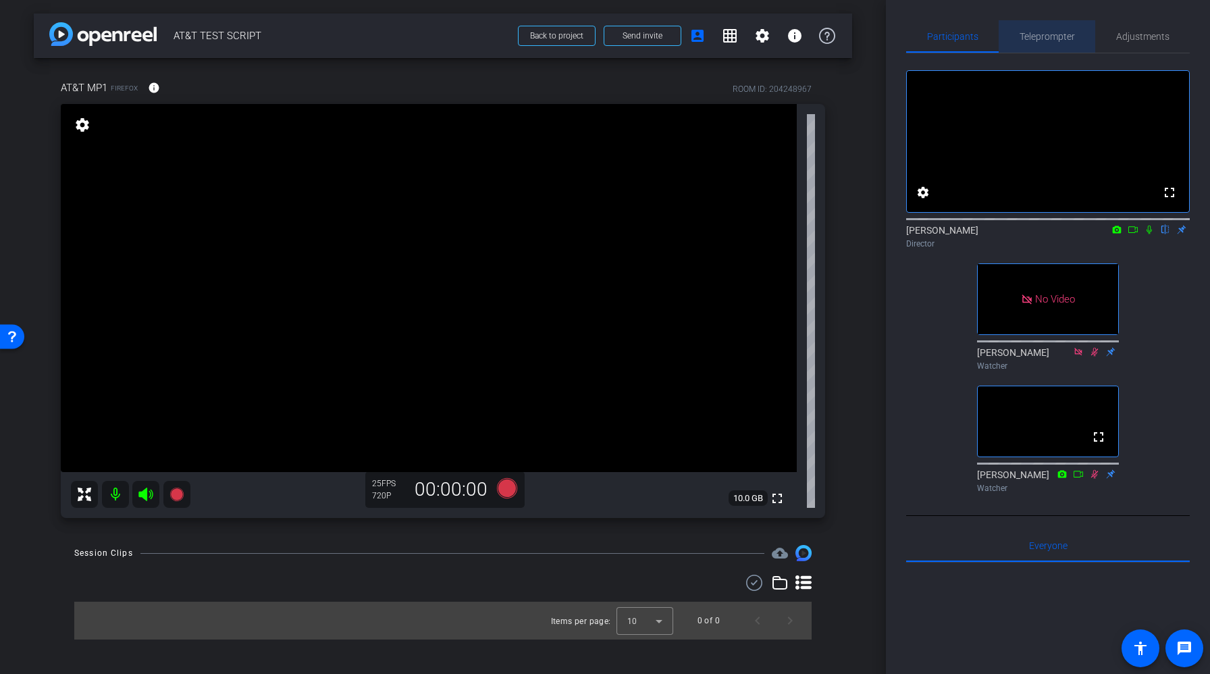
click at [1052, 32] on span "Teleprompter" at bounding box center [1047, 36] width 55 height 9
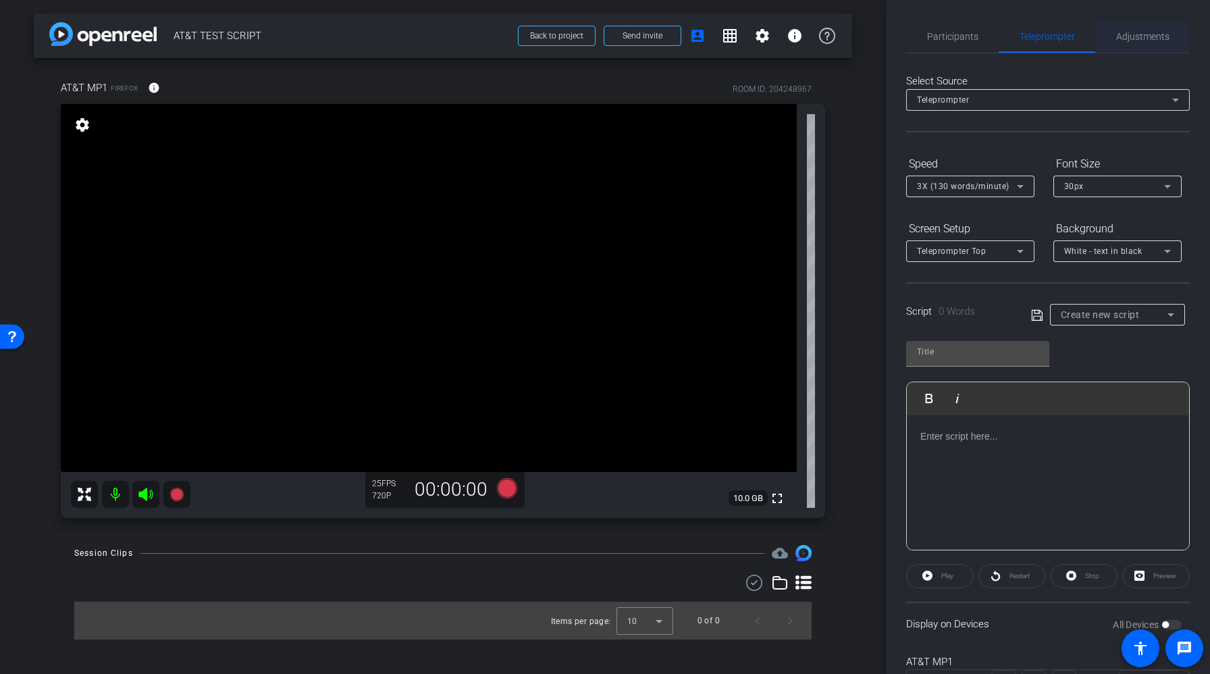
click at [1156, 41] on span "Adjustments" at bounding box center [1142, 36] width 53 height 9
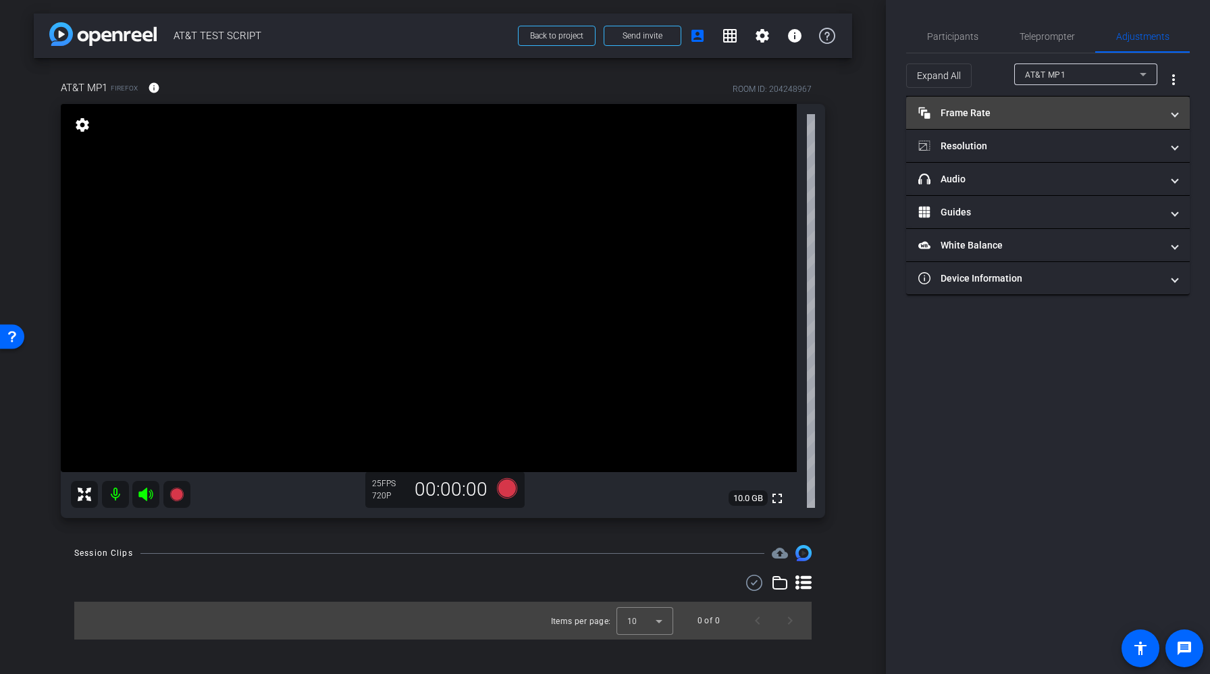
click at [1042, 105] on mat-expansion-panel-header "Frame Rate Frame Rate" at bounding box center [1048, 113] width 284 height 32
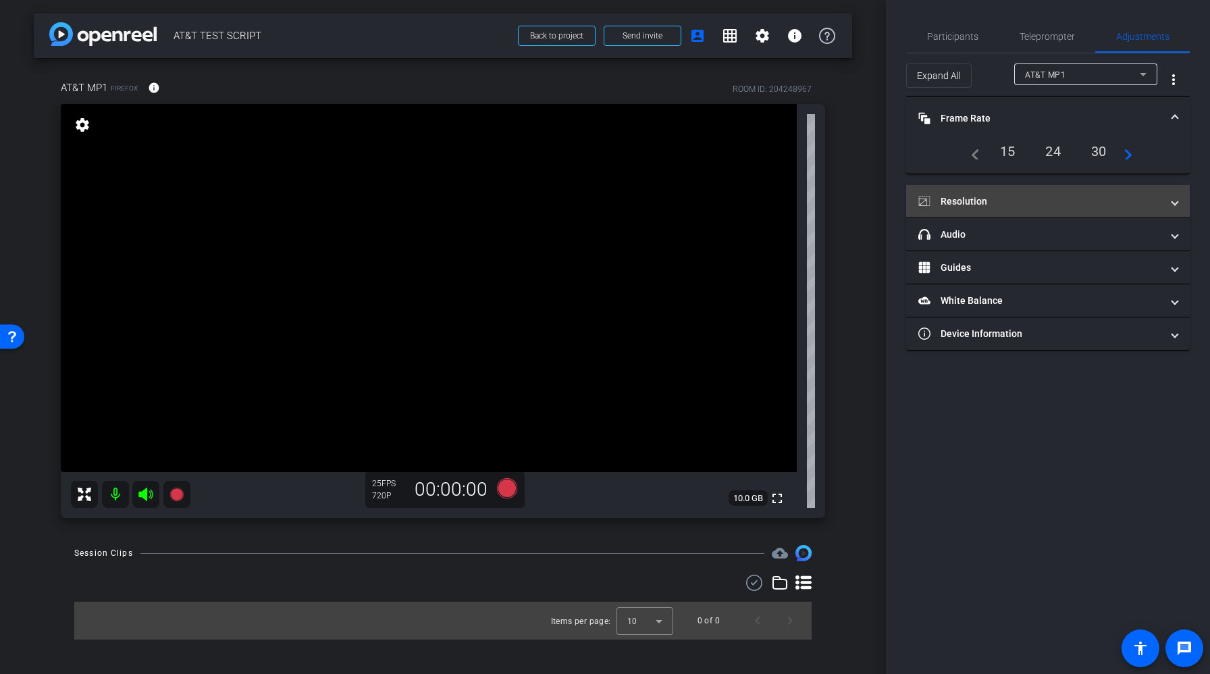
click at [1034, 209] on mat-expansion-panel-header "Resolution" at bounding box center [1048, 201] width 284 height 32
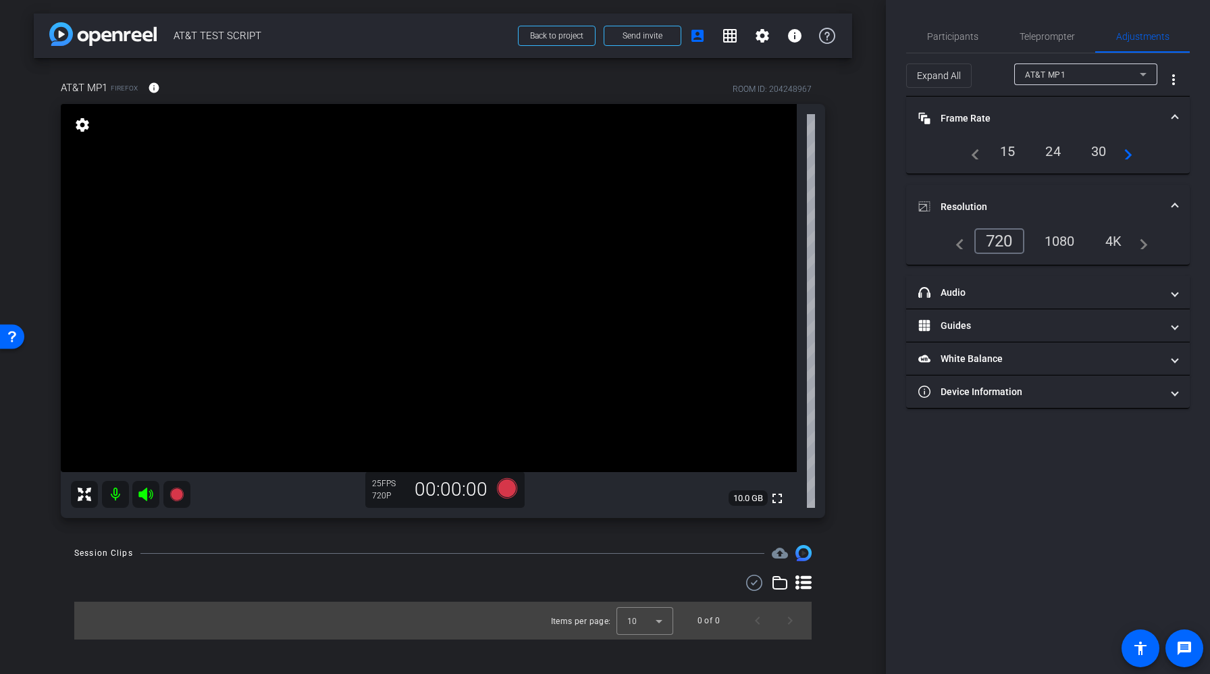
click at [1116, 242] on div "4K" at bounding box center [1114, 241] width 37 height 23
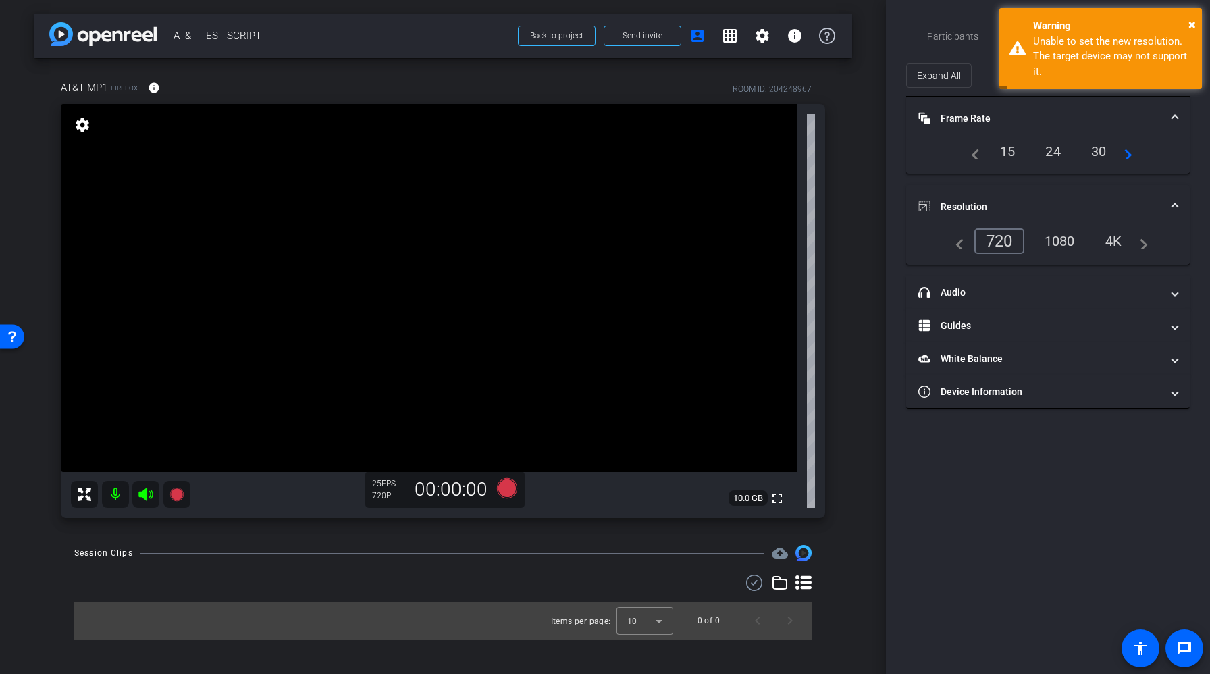
click at [1058, 240] on div "1080" at bounding box center [1060, 241] width 51 height 23
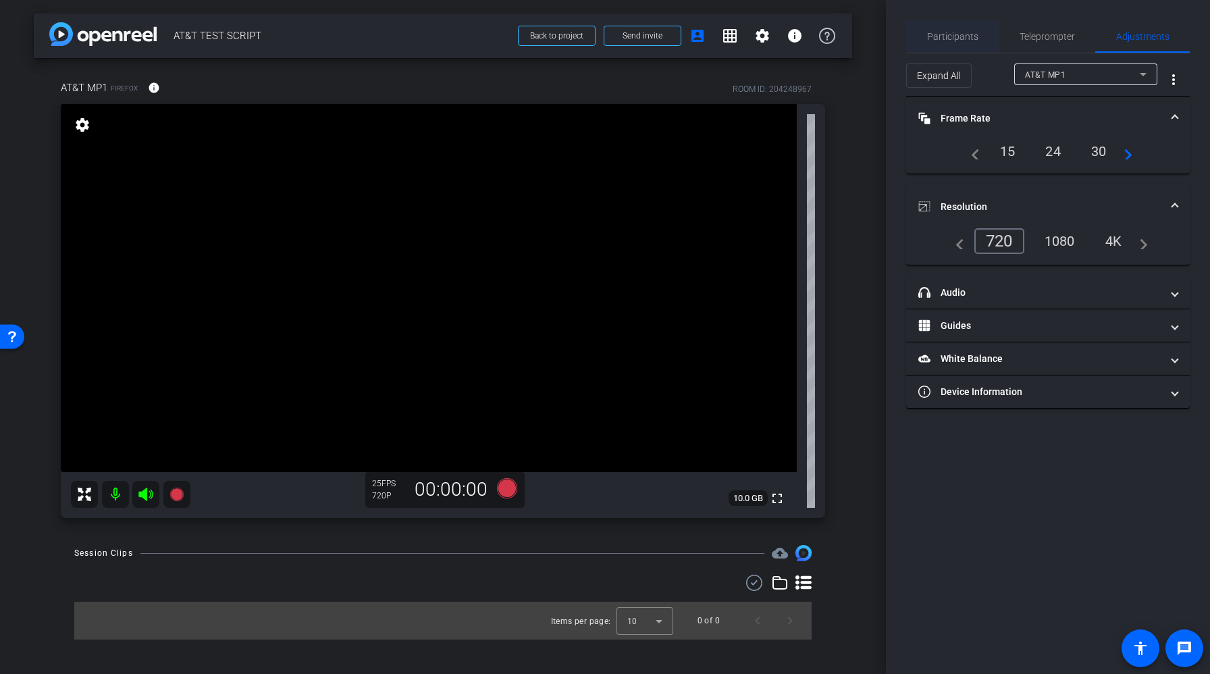
click at [966, 37] on span "Participants" at bounding box center [952, 36] width 51 height 9
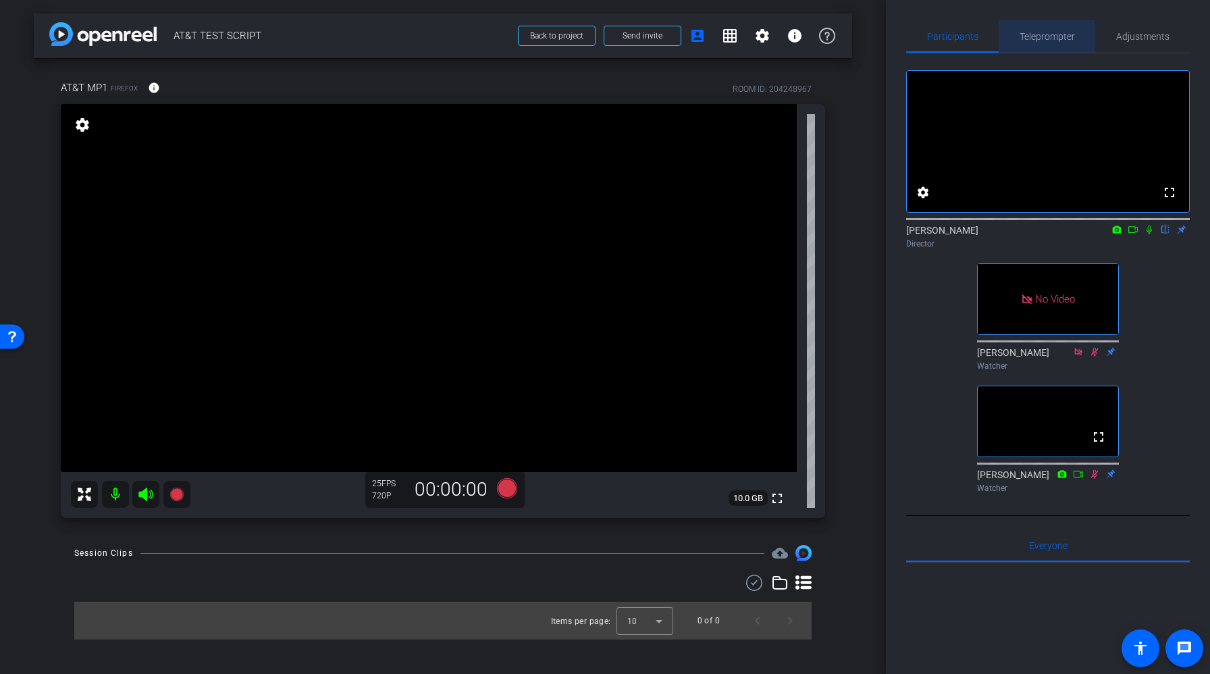
click at [1050, 37] on span "Teleprompter" at bounding box center [1047, 36] width 55 height 9
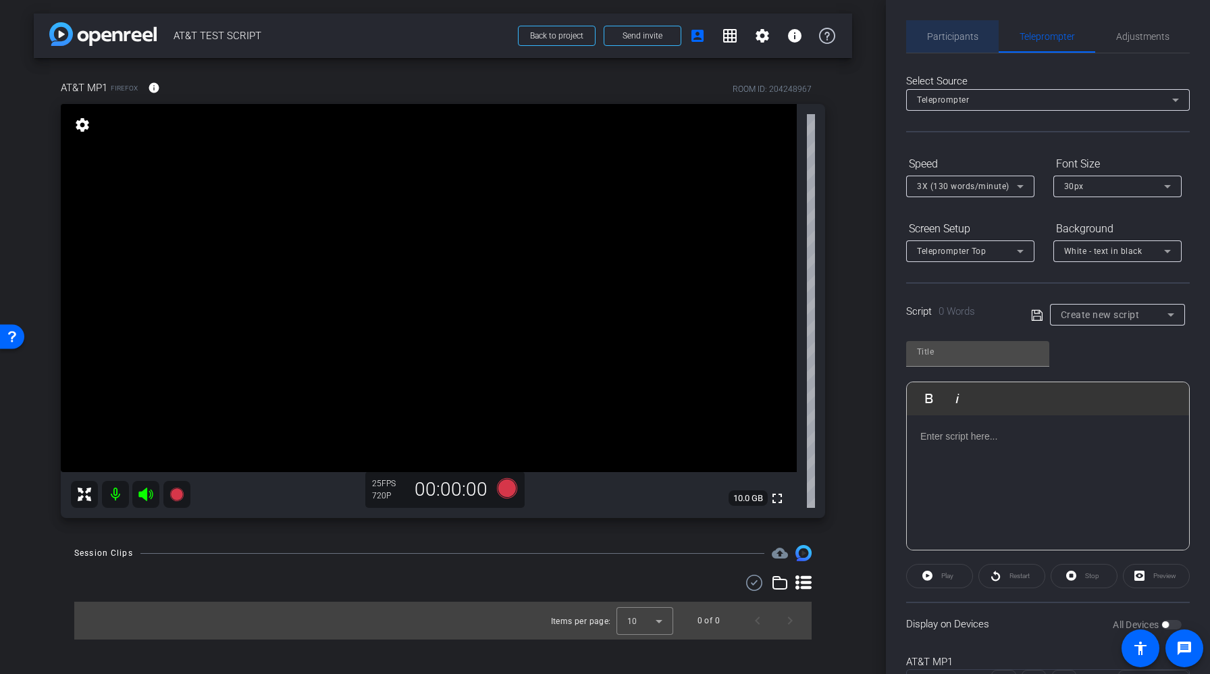
click at [955, 43] on span "Participants" at bounding box center [952, 36] width 51 height 32
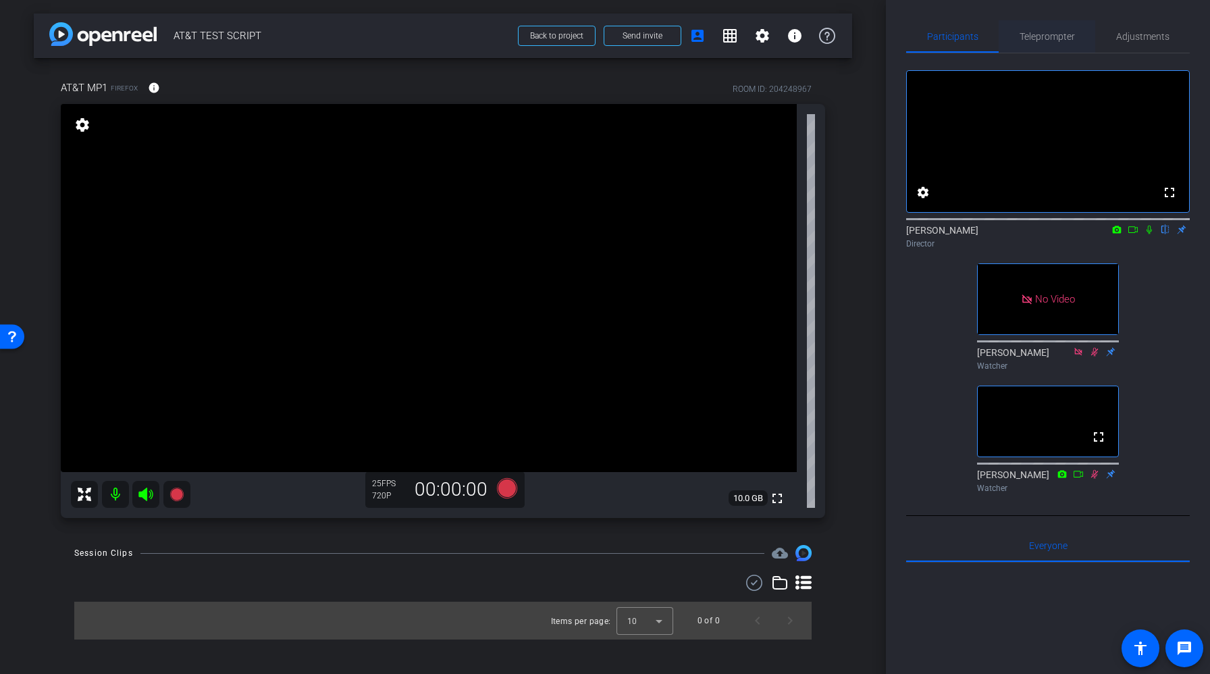
click at [1044, 49] on span "Teleprompter" at bounding box center [1047, 36] width 55 height 32
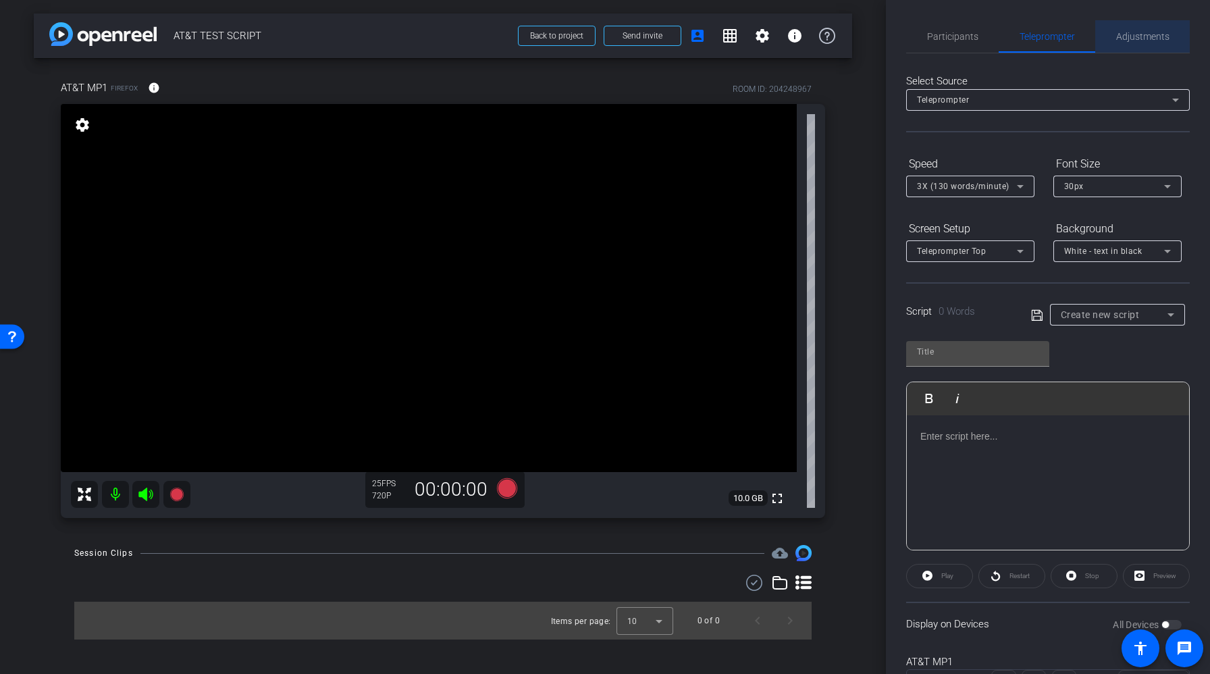
click at [1148, 39] on span "Adjustments" at bounding box center [1142, 36] width 53 height 9
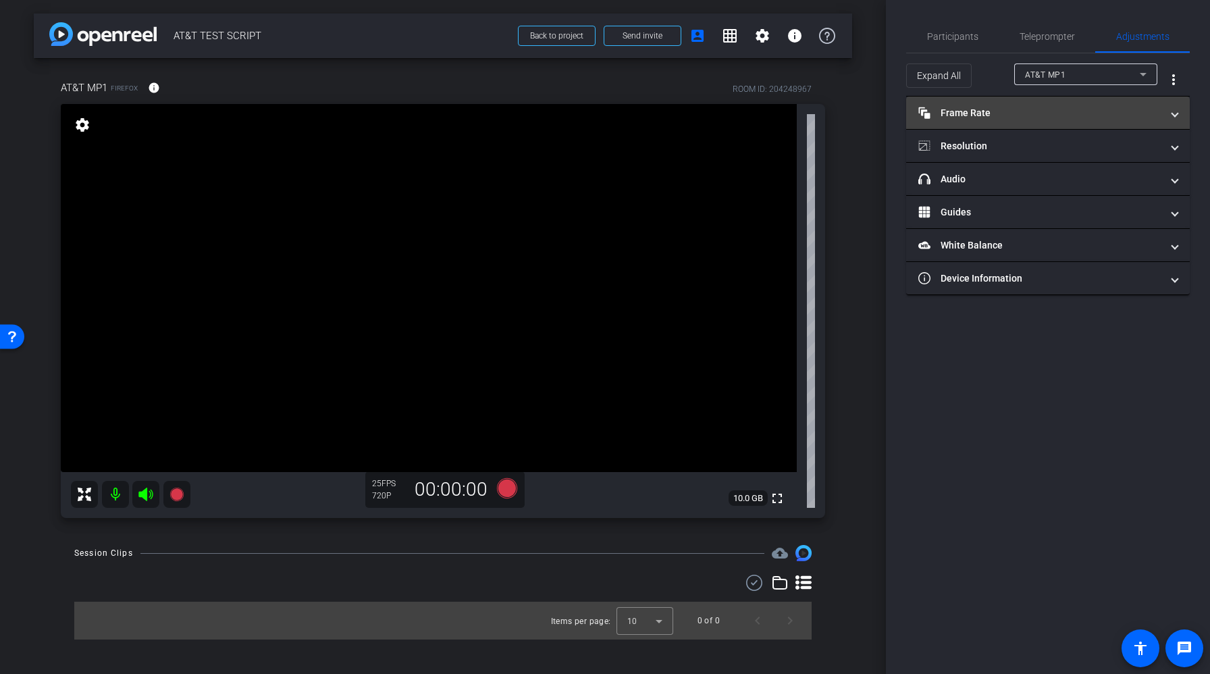
click at [1000, 113] on mat-panel-title "Frame Rate Frame Rate" at bounding box center [1040, 113] width 243 height 14
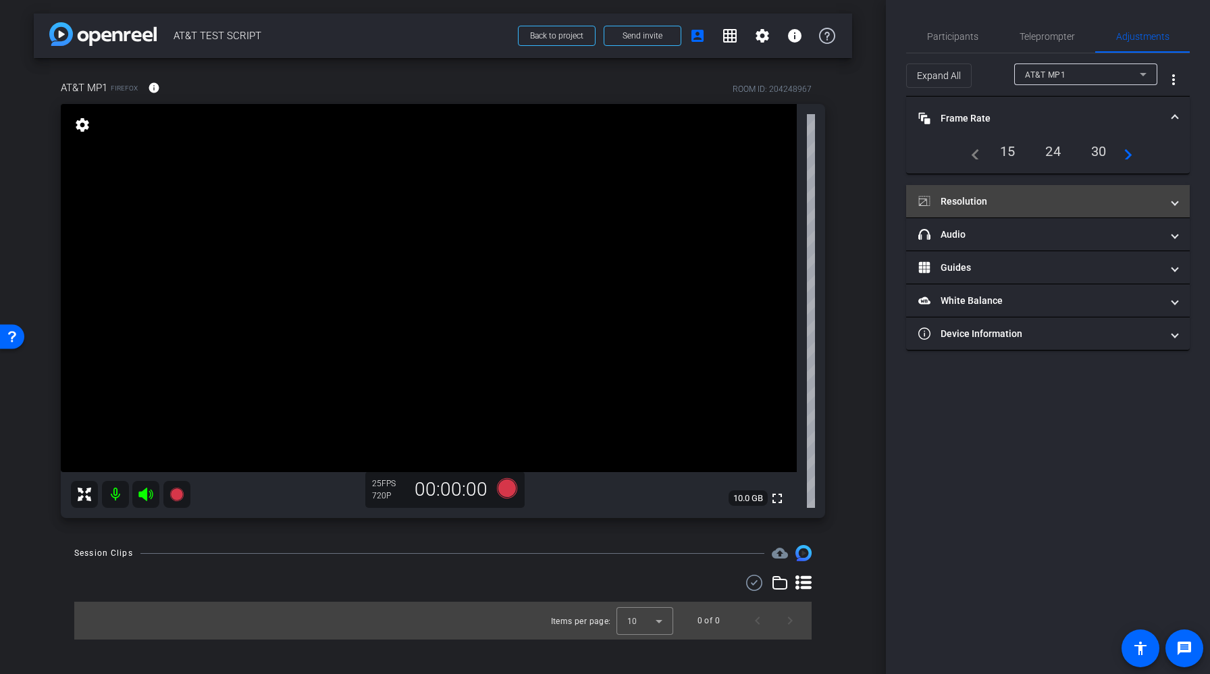
click at [1060, 195] on mat-panel-title "Resolution" at bounding box center [1040, 202] width 243 height 14
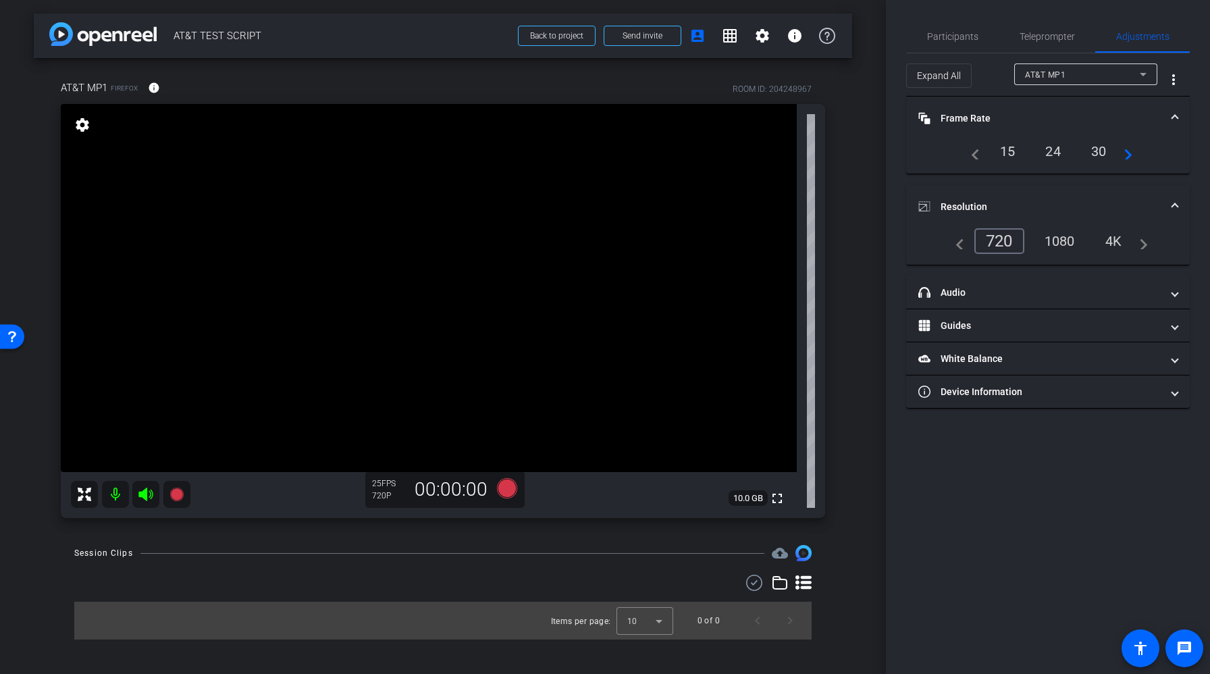
click at [1105, 242] on div "4K" at bounding box center [1114, 241] width 37 height 23
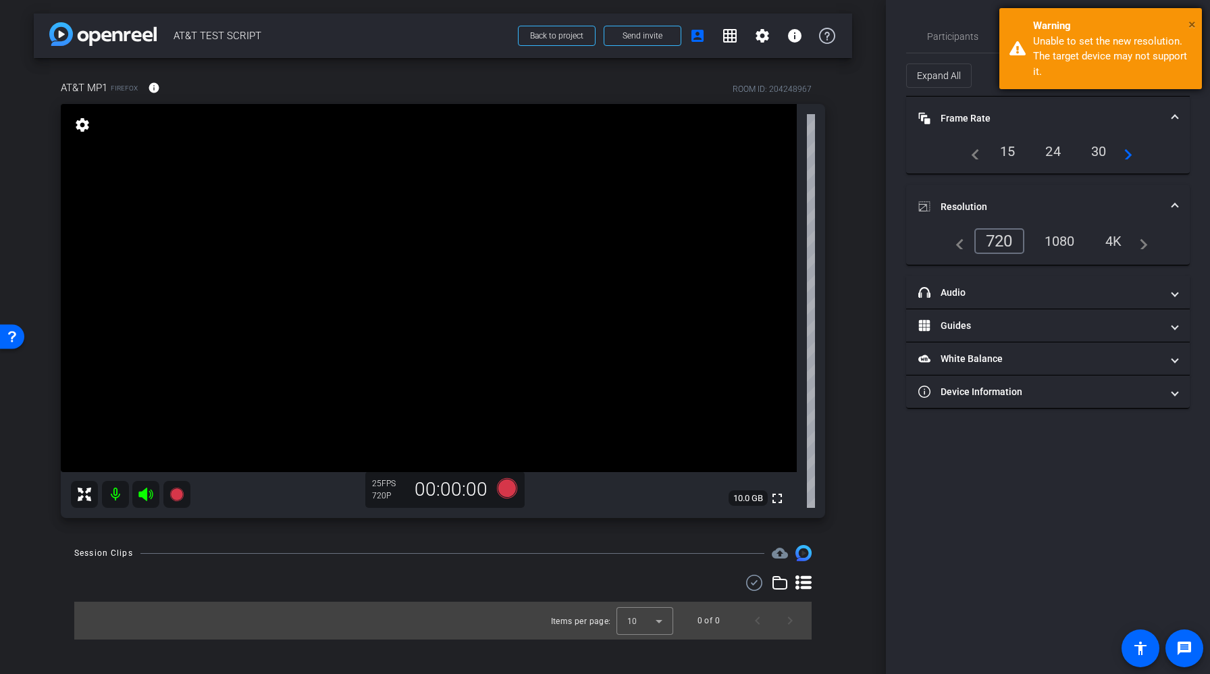
click at [1195, 22] on span "×" at bounding box center [1192, 24] width 7 height 16
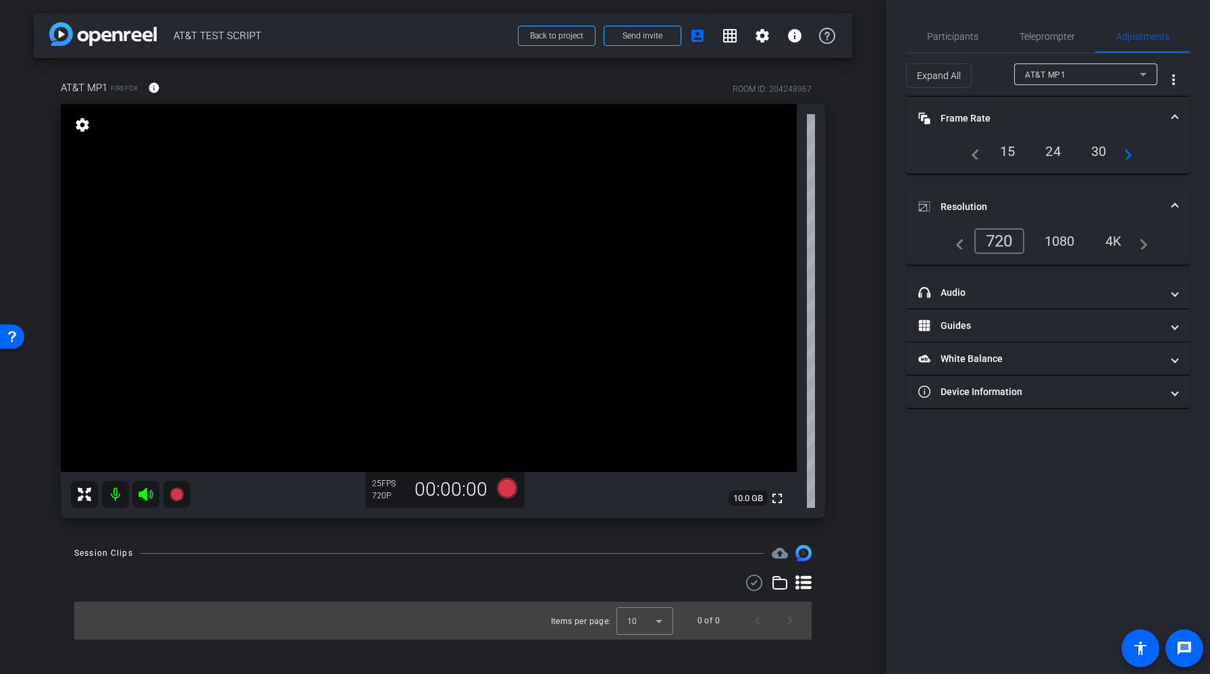
click at [1062, 238] on div "1080" at bounding box center [1060, 241] width 51 height 23
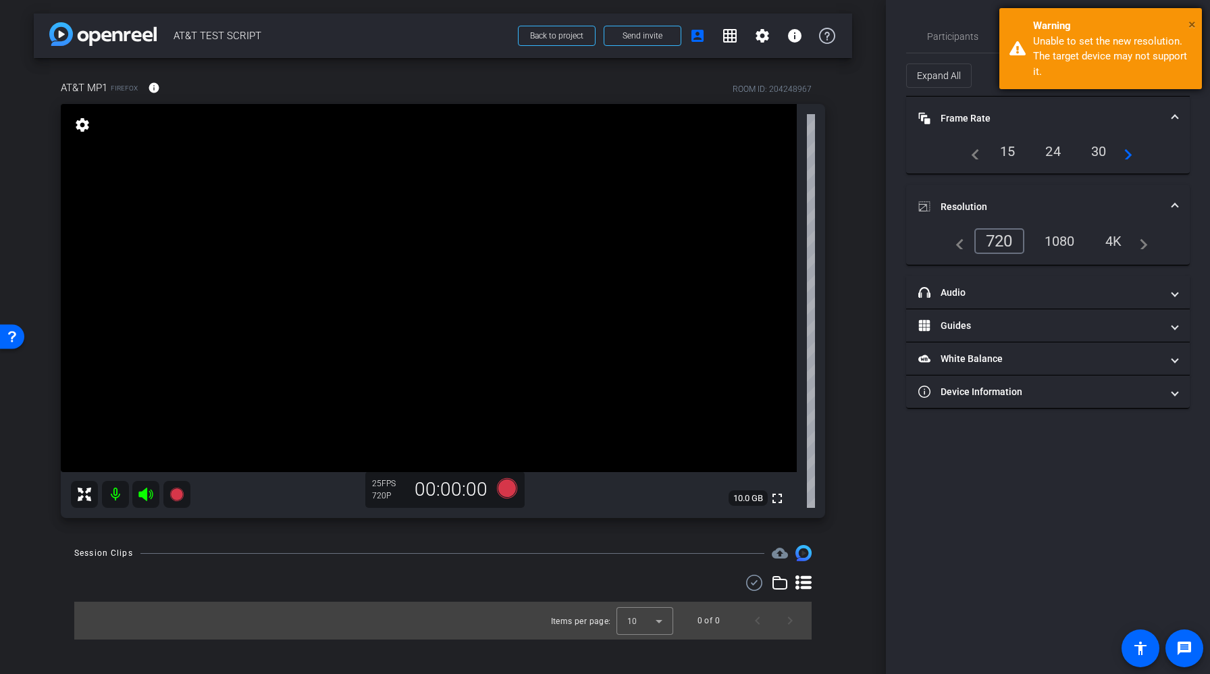
click at [1190, 24] on span "×" at bounding box center [1192, 24] width 7 height 16
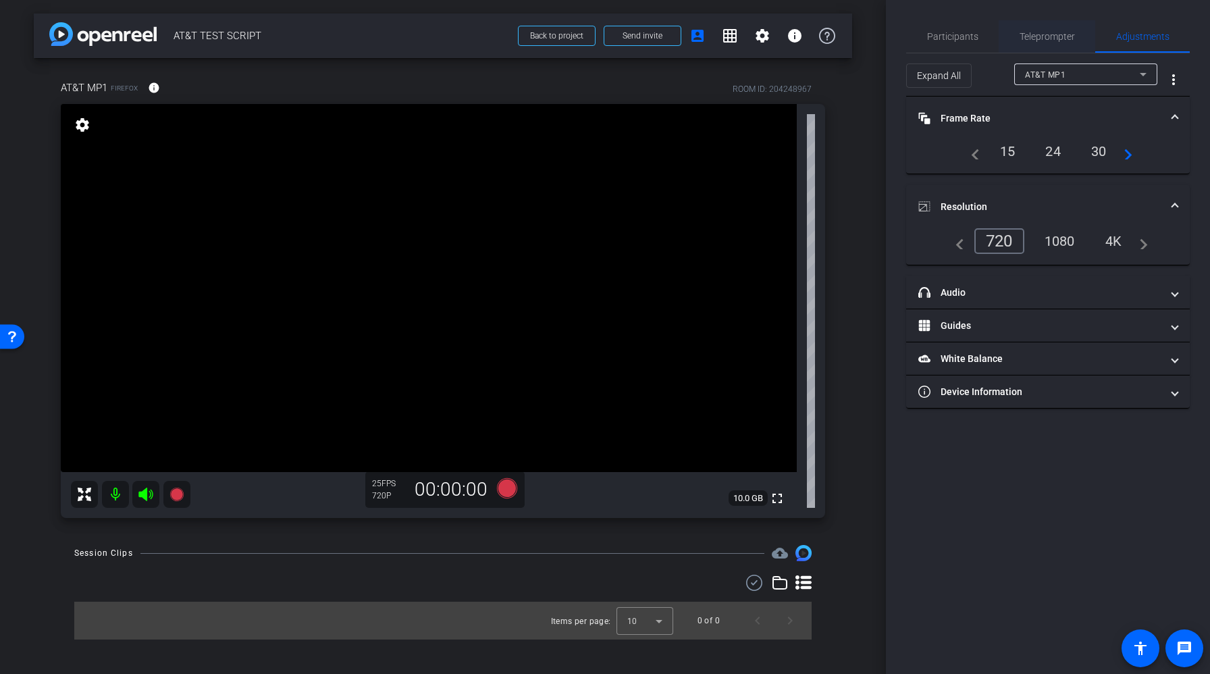
click at [1027, 39] on span "Teleprompter" at bounding box center [1047, 36] width 55 height 9
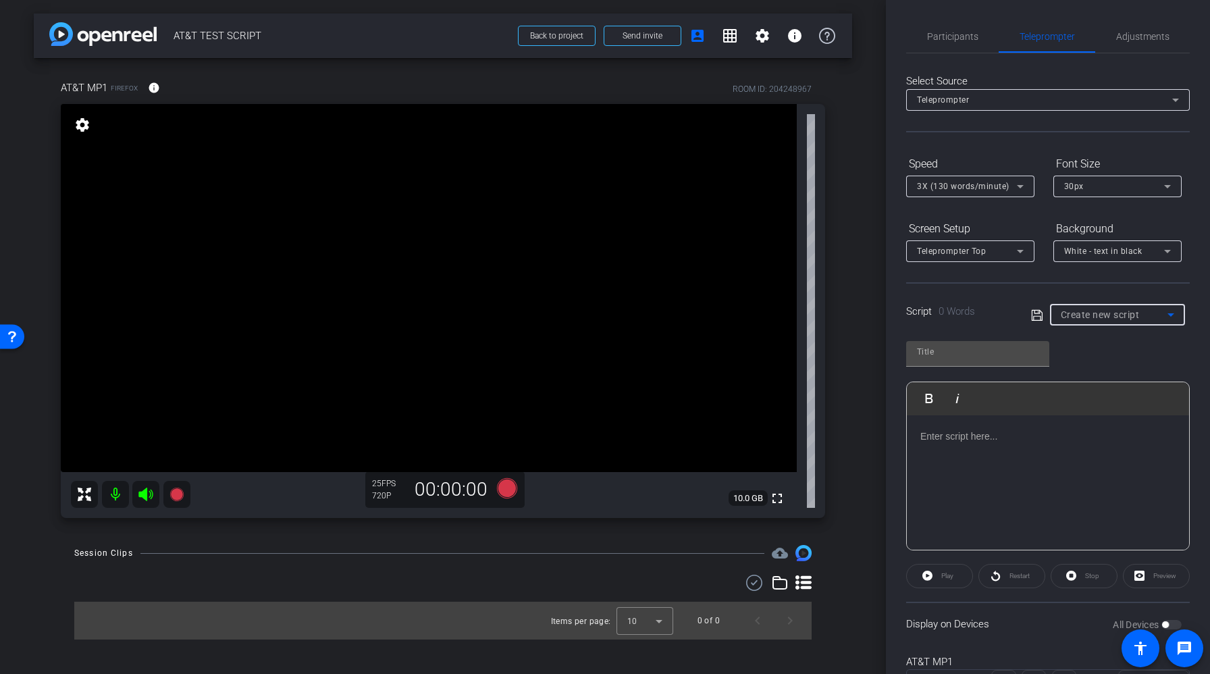
click at [1094, 321] on div "Create new script" at bounding box center [1114, 315] width 107 height 16
click at [1093, 359] on span "SCRIPT - TEST" at bounding box center [1091, 363] width 61 height 16
type input "SCRIPT - TEST"
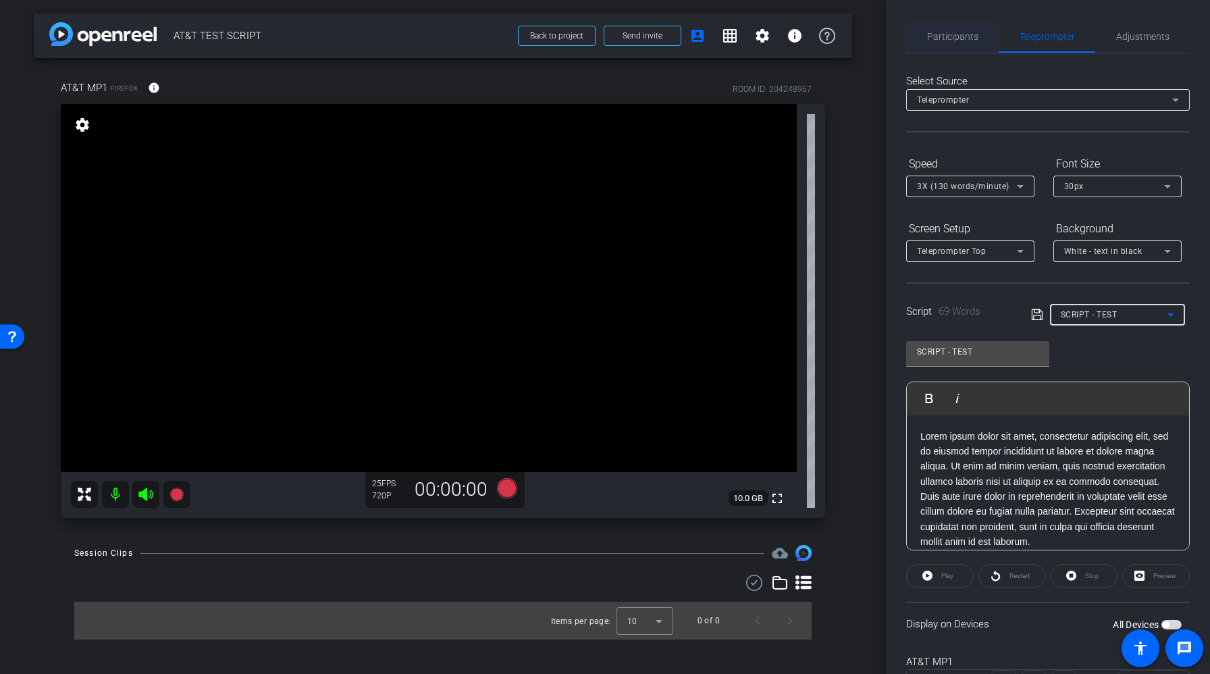
click at [954, 36] on span "Participants" at bounding box center [952, 36] width 51 height 9
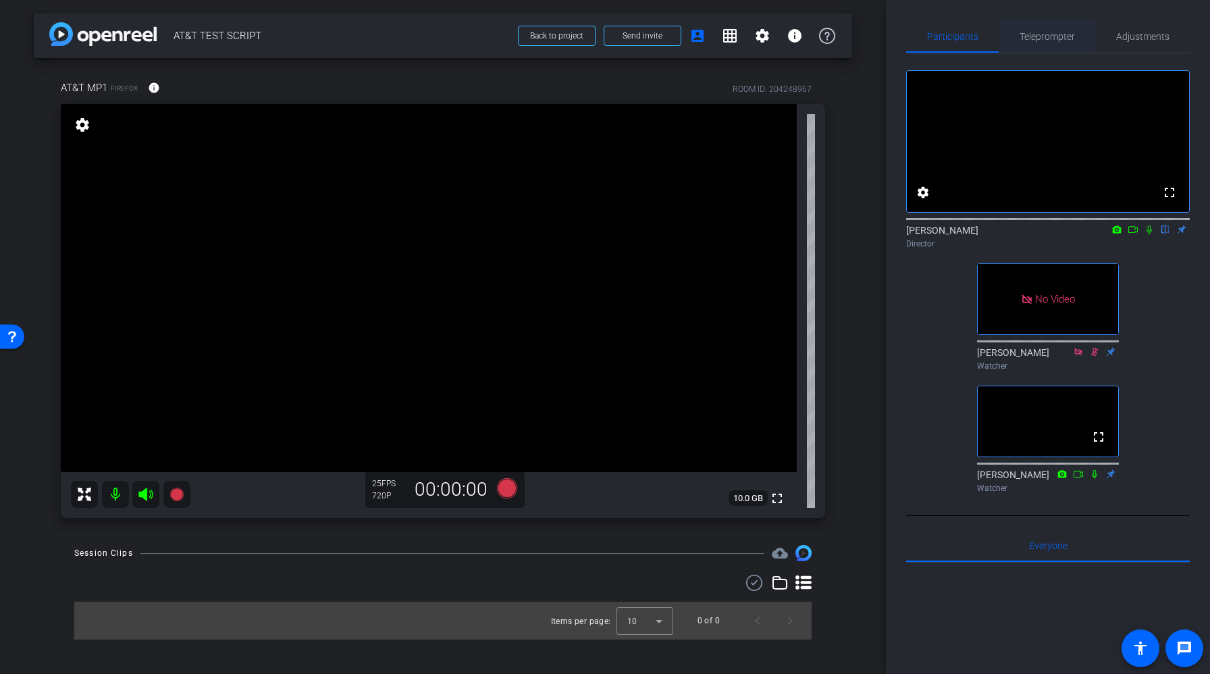
click at [1049, 44] on span "Teleprompter" at bounding box center [1047, 36] width 55 height 32
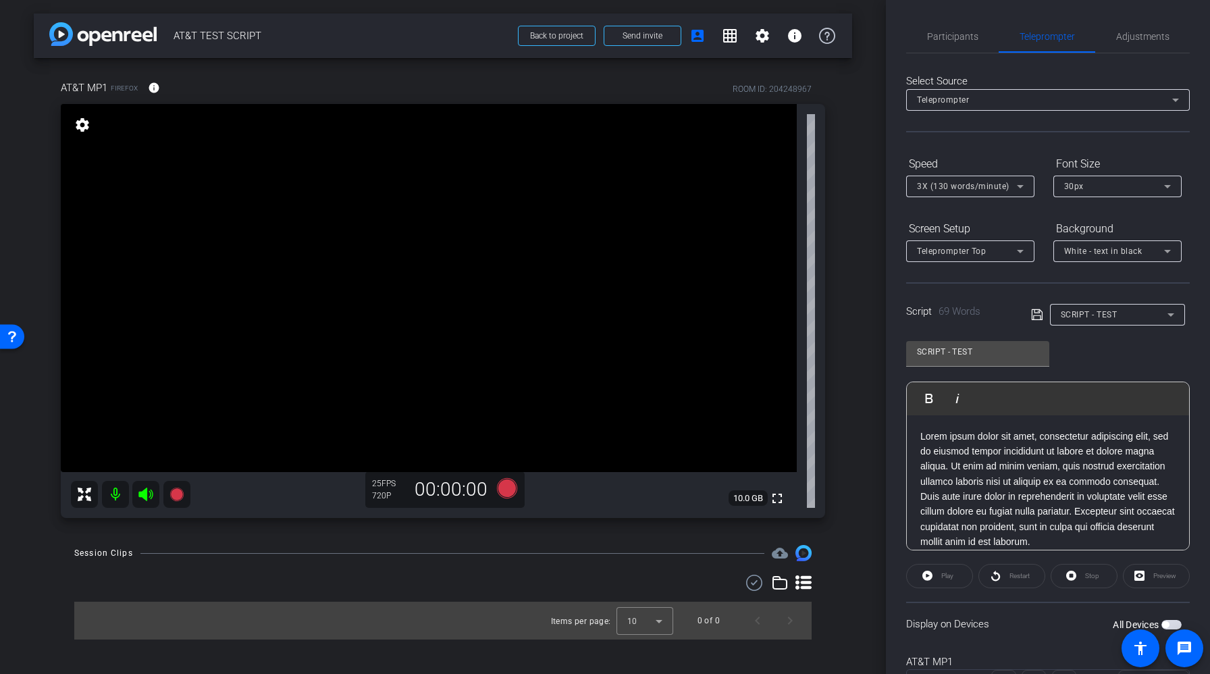
click at [1166, 624] on span "button" at bounding box center [1165, 624] width 7 height 7
click at [1125, 309] on div "SCRIPT - TEST" at bounding box center [1114, 314] width 107 height 17
click at [1106, 359] on span "SCRIPT - TEST" at bounding box center [1091, 363] width 61 height 16
click at [947, 576] on span "Play" at bounding box center [948, 575] width 12 height 7
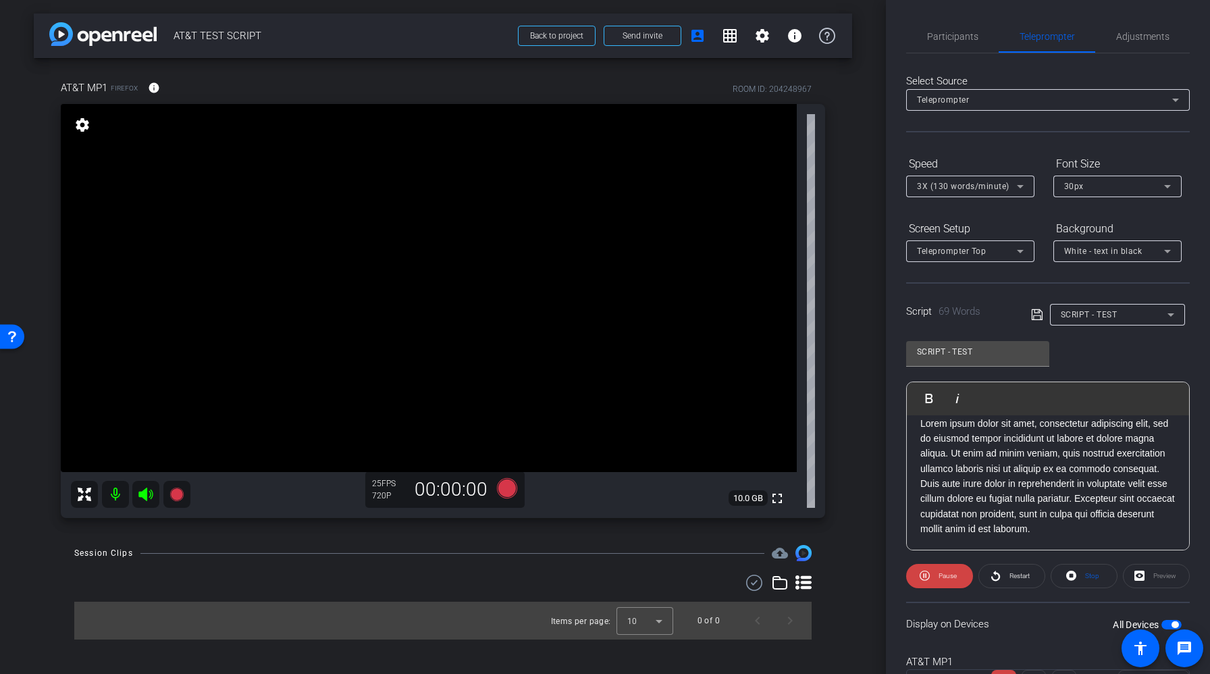
scroll to position [64, 0]
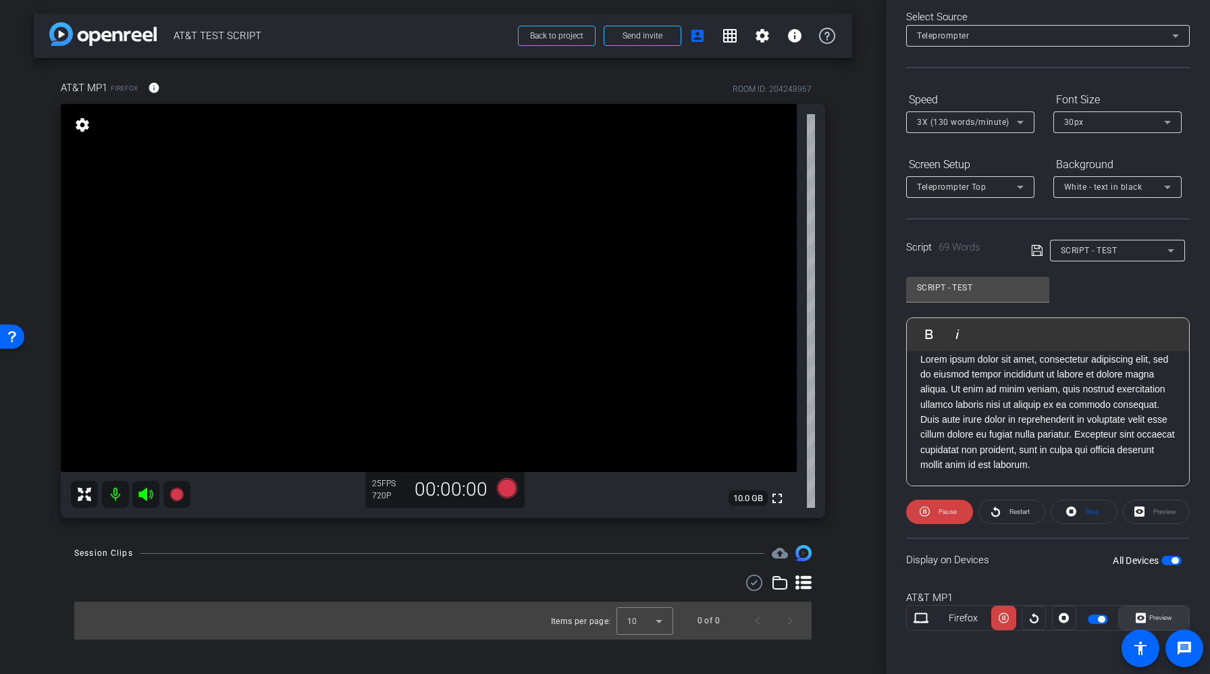
click at [1160, 613] on span "Preview" at bounding box center [1159, 618] width 26 height 19
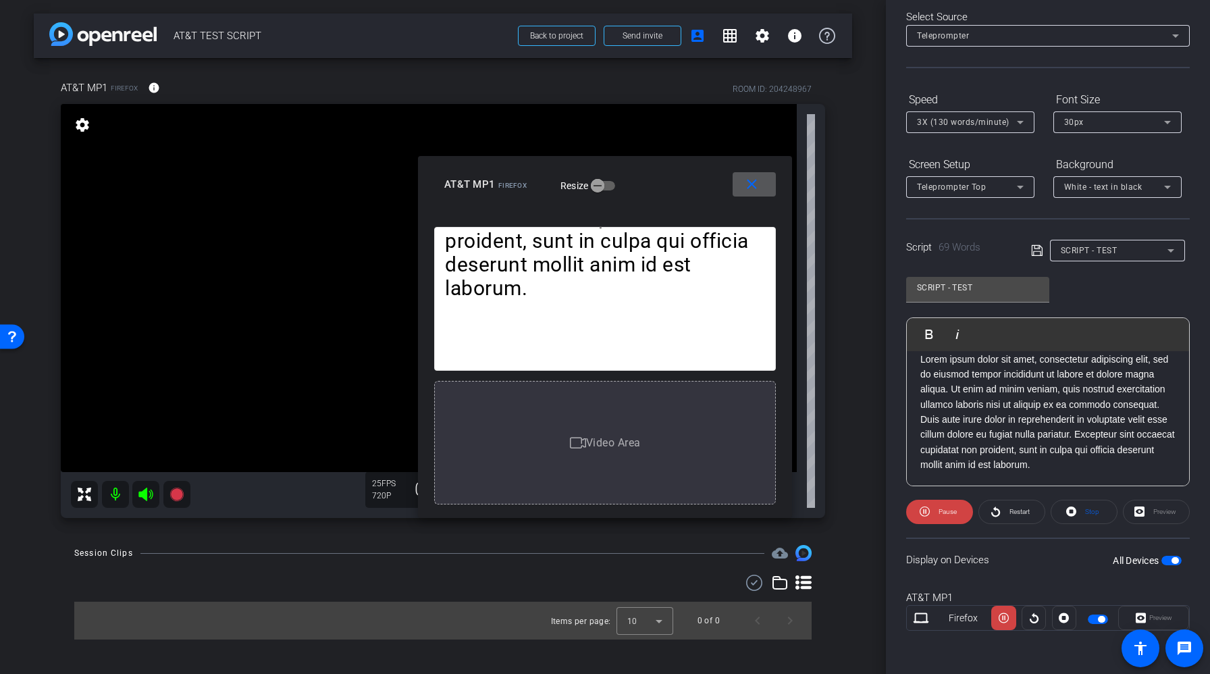
scroll to position [0, 0]
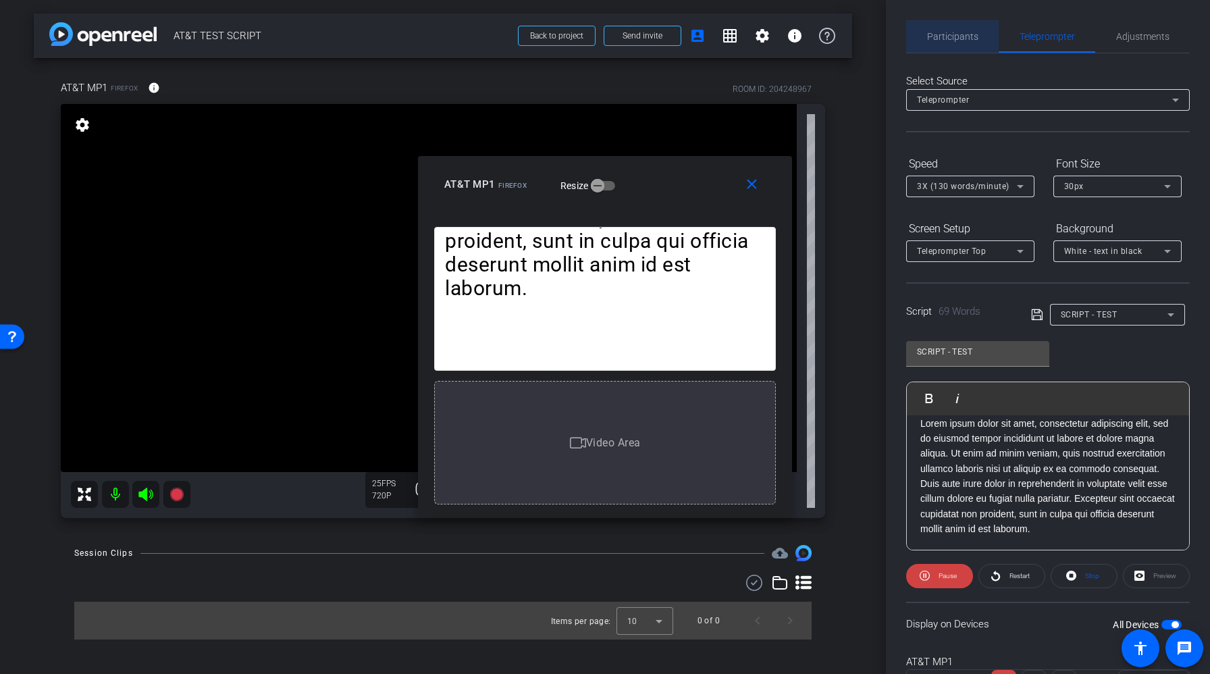
click at [948, 32] on span "Participants" at bounding box center [952, 36] width 51 height 9
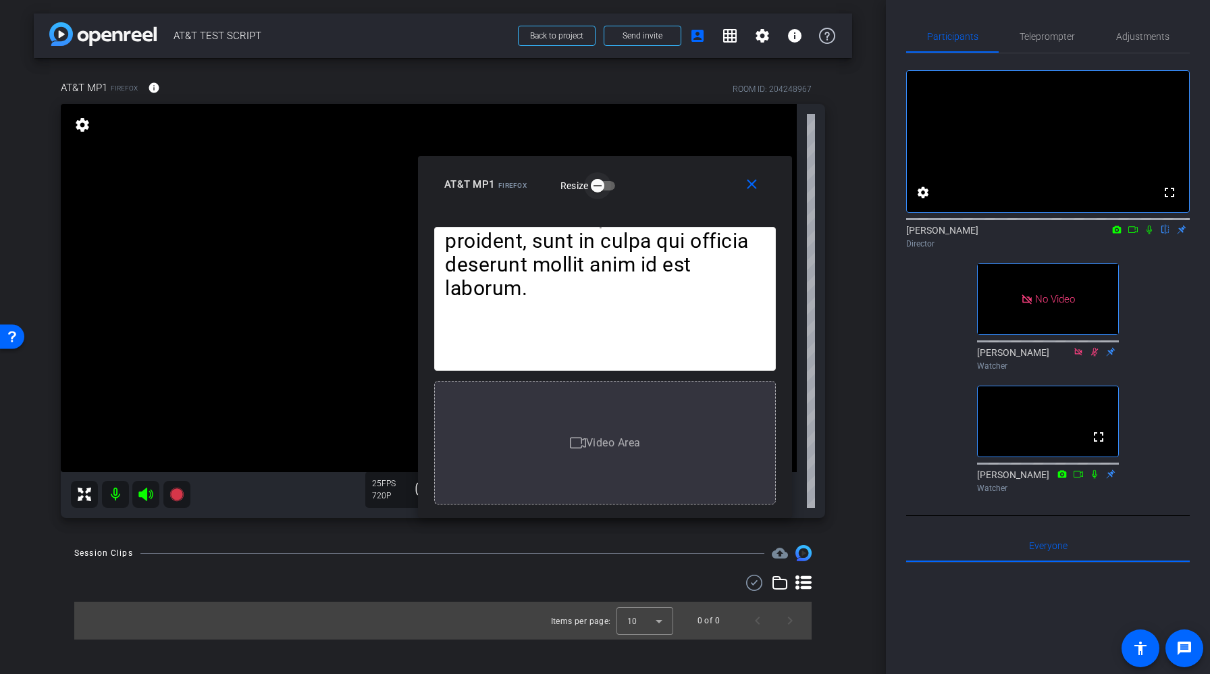
click at [598, 190] on icon "button" at bounding box center [598, 186] width 12 height 12
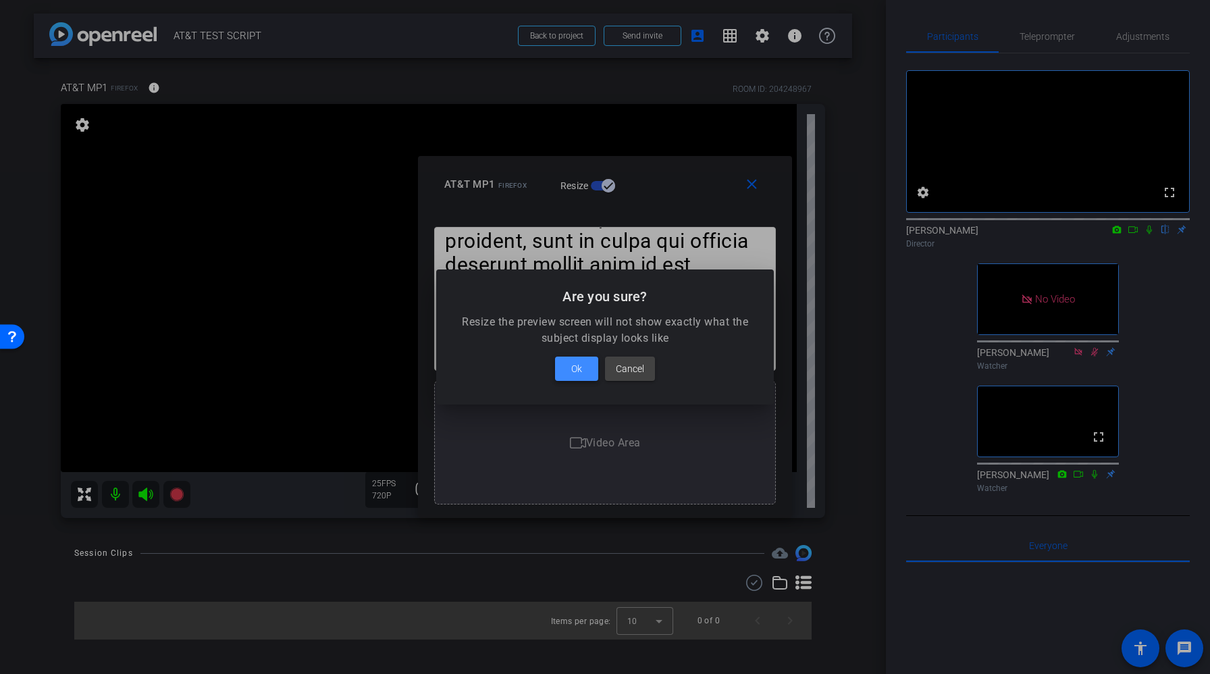
click at [576, 374] on span "Ok" at bounding box center [576, 369] width 11 height 16
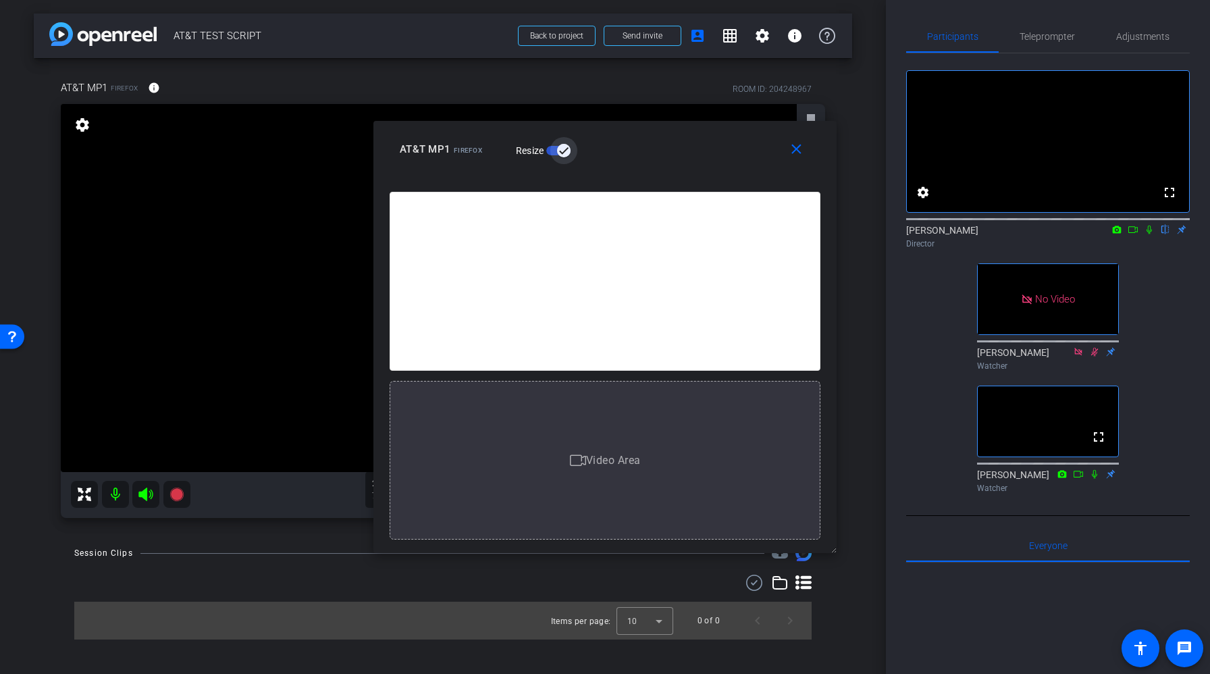
drag, startPoint x: 790, startPoint y: 515, endPoint x: 880, endPoint y: 586, distance: 114.5
click at [880, 586] on body "Accessibility Screen-Reader Guide, Feedback, and Issue Reporting | New window m…" at bounding box center [605, 337] width 1210 height 674
click at [794, 153] on mat-icon "close" at bounding box center [796, 148] width 17 height 17
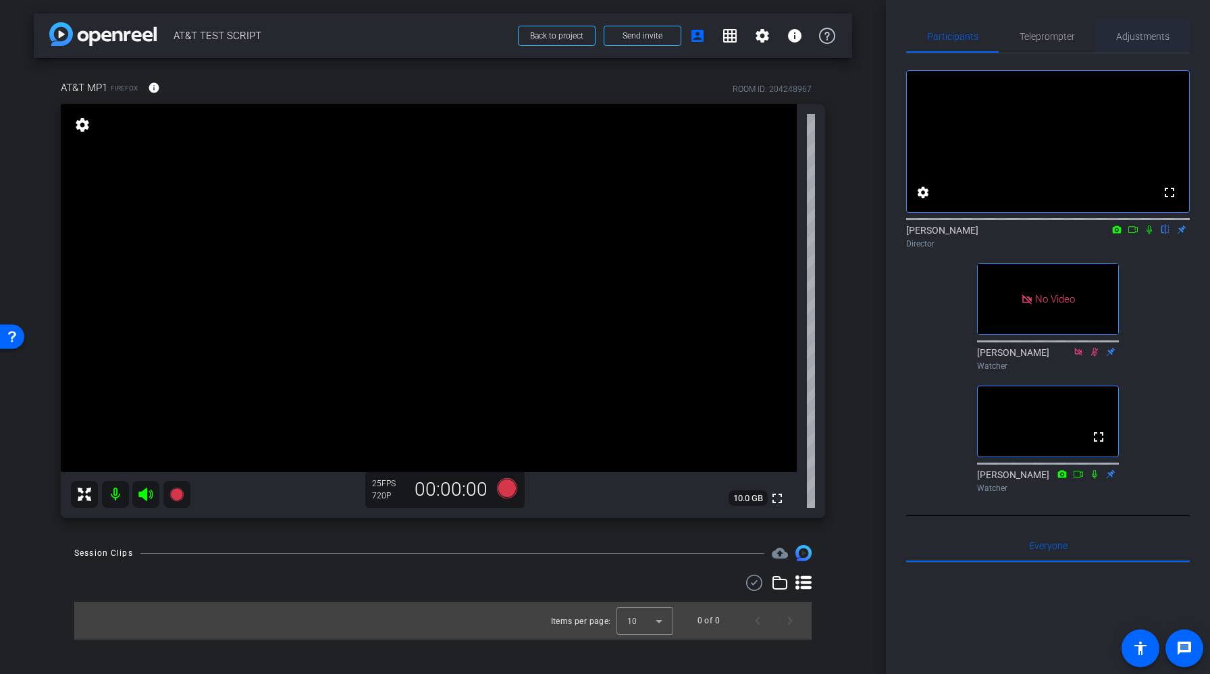
click at [1128, 34] on span "Adjustments" at bounding box center [1142, 36] width 53 height 9
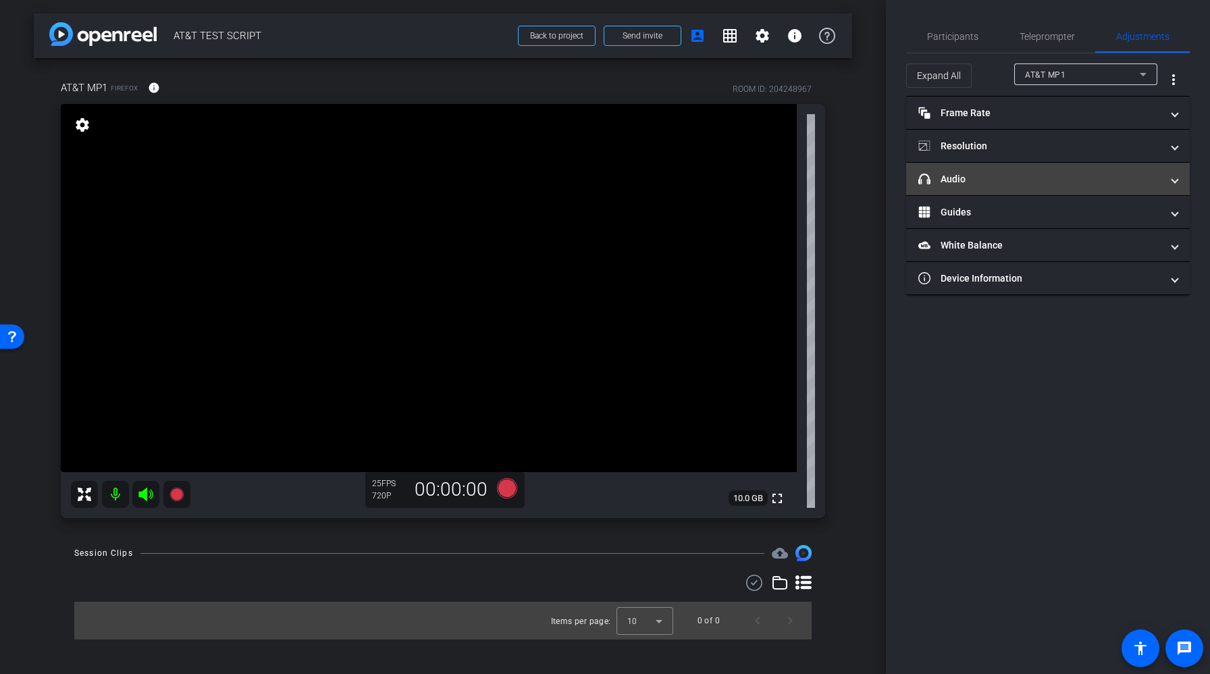
click at [999, 177] on mat-panel-title "headphone icon Audio" at bounding box center [1040, 179] width 243 height 14
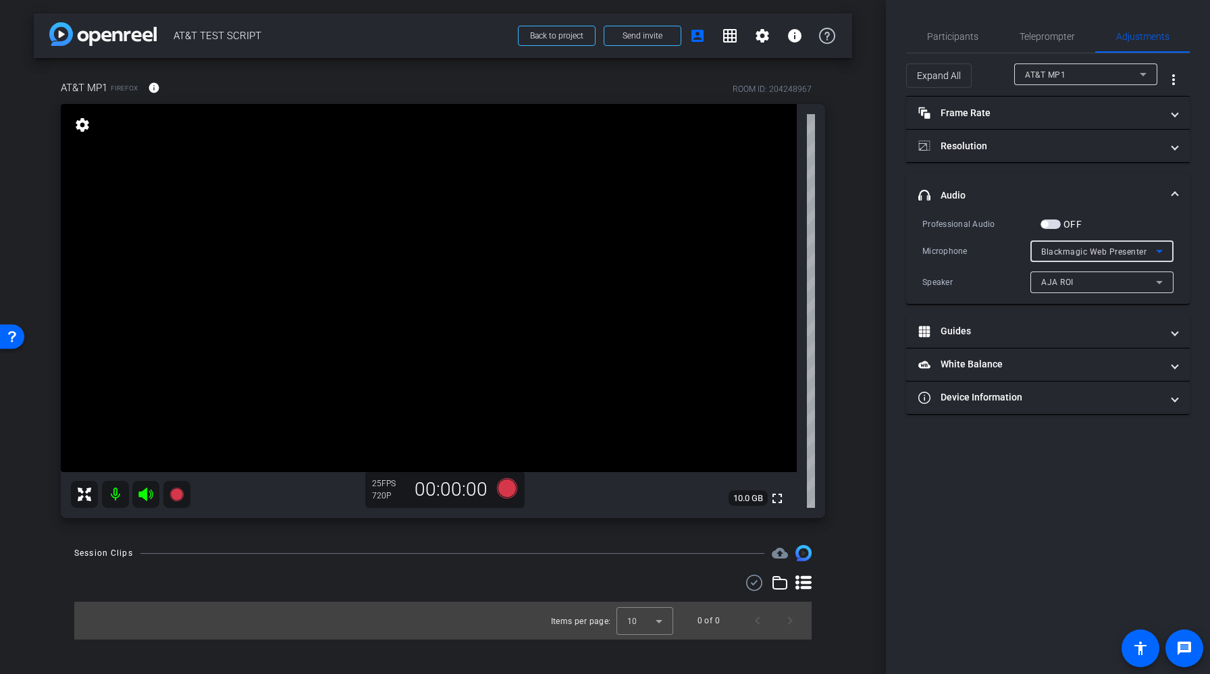
click at [1077, 250] on span "Blackmagic Web Presenter" at bounding box center [1093, 251] width 105 height 9
click at [1077, 250] on div at bounding box center [605, 337] width 1210 height 674
click at [1073, 282] on span "AJA ROI" at bounding box center [1057, 282] width 32 height 9
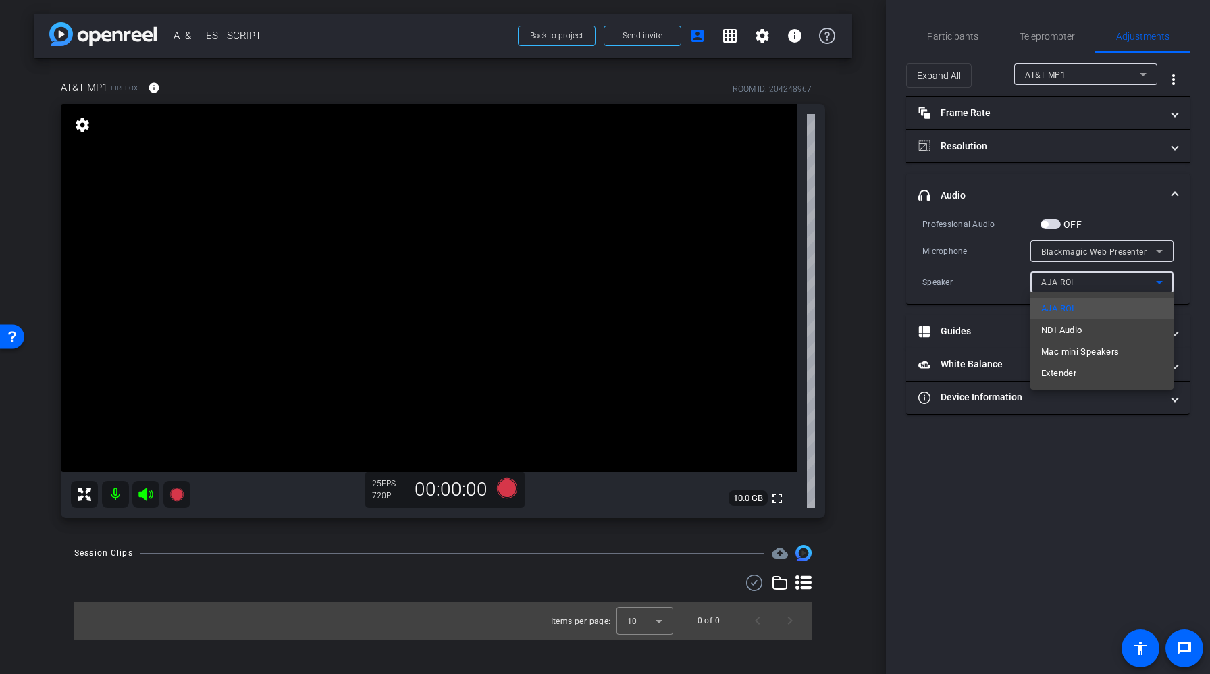
click at [1073, 282] on div at bounding box center [605, 337] width 1210 height 674
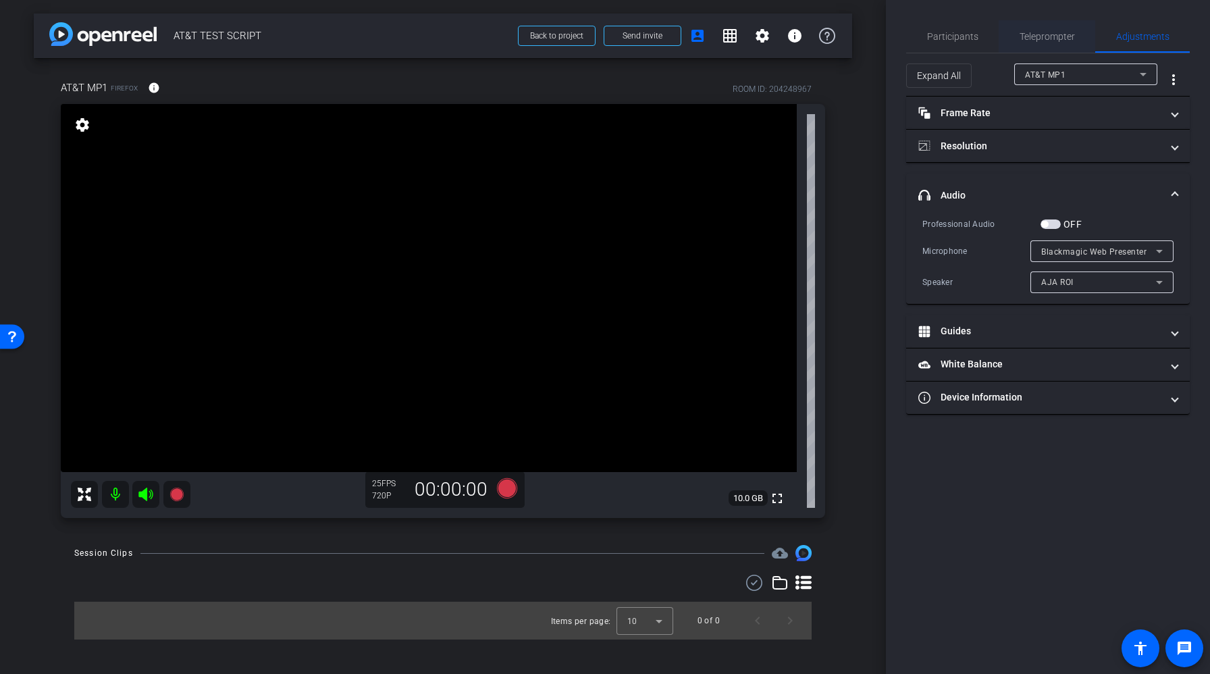
click at [1038, 38] on span "Teleprompter" at bounding box center [1047, 36] width 55 height 9
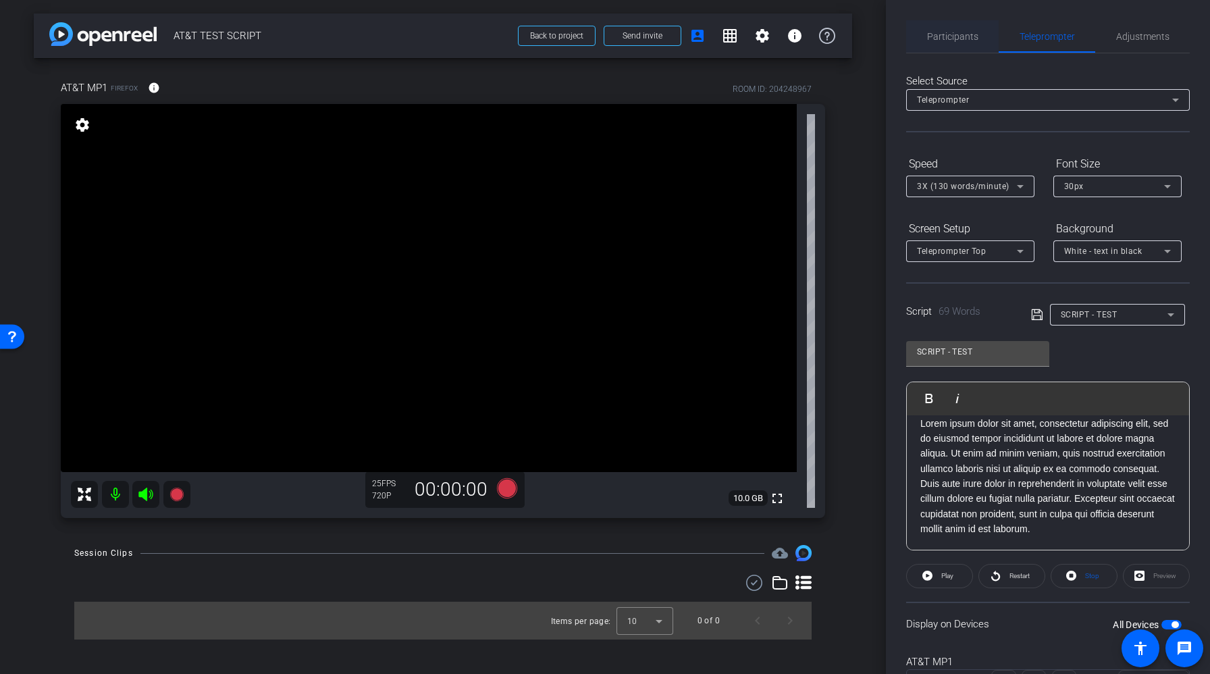
click at [962, 43] on span "Participants" at bounding box center [952, 36] width 51 height 32
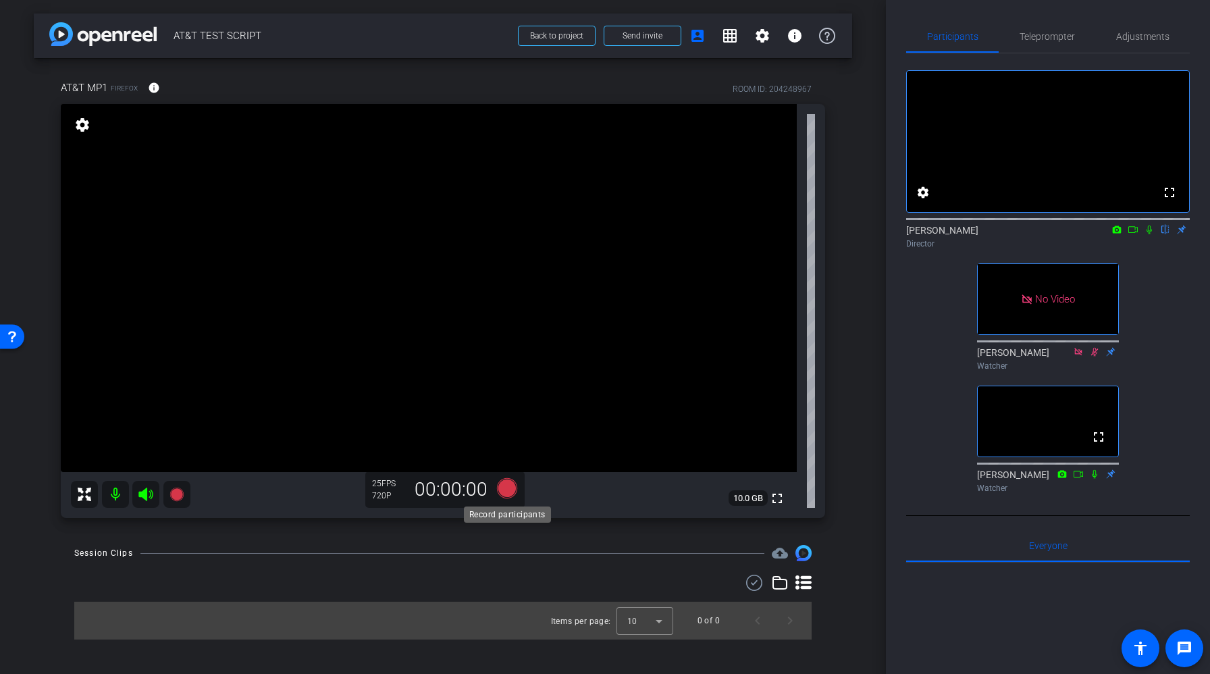
click at [505, 489] on icon at bounding box center [507, 488] width 20 height 20
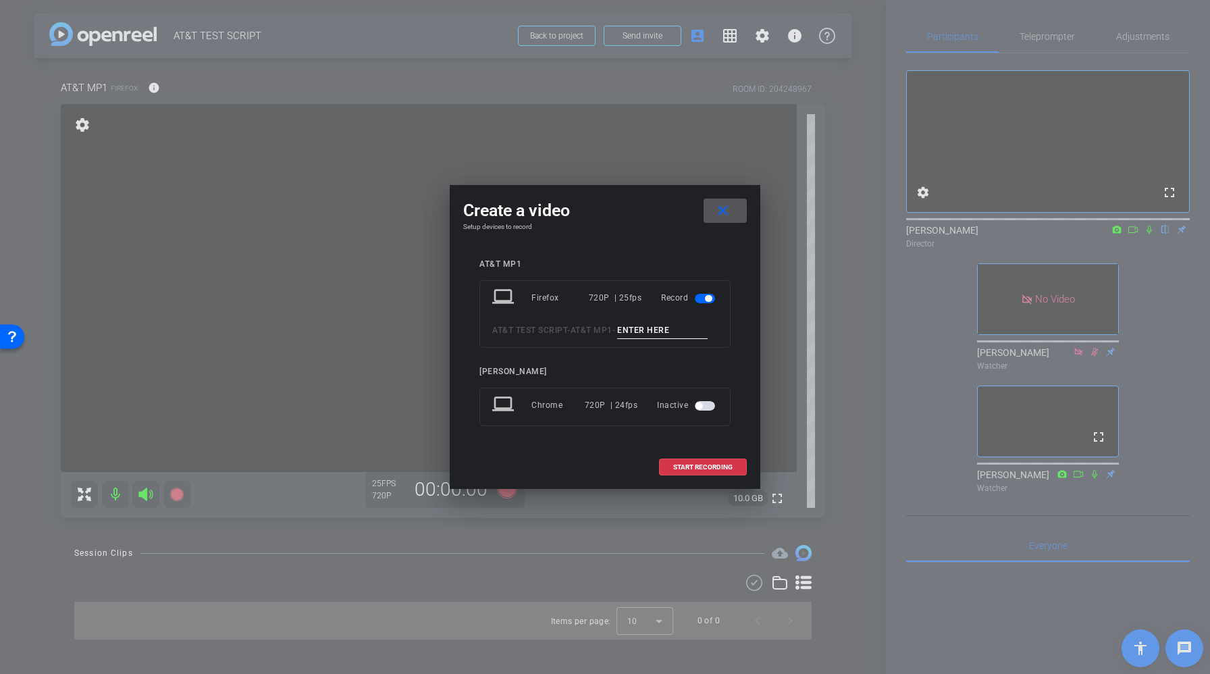
click at [662, 333] on input at bounding box center [662, 330] width 91 height 17
type input "Test_v1"
click at [723, 209] on mat-icon "close" at bounding box center [723, 211] width 17 height 17
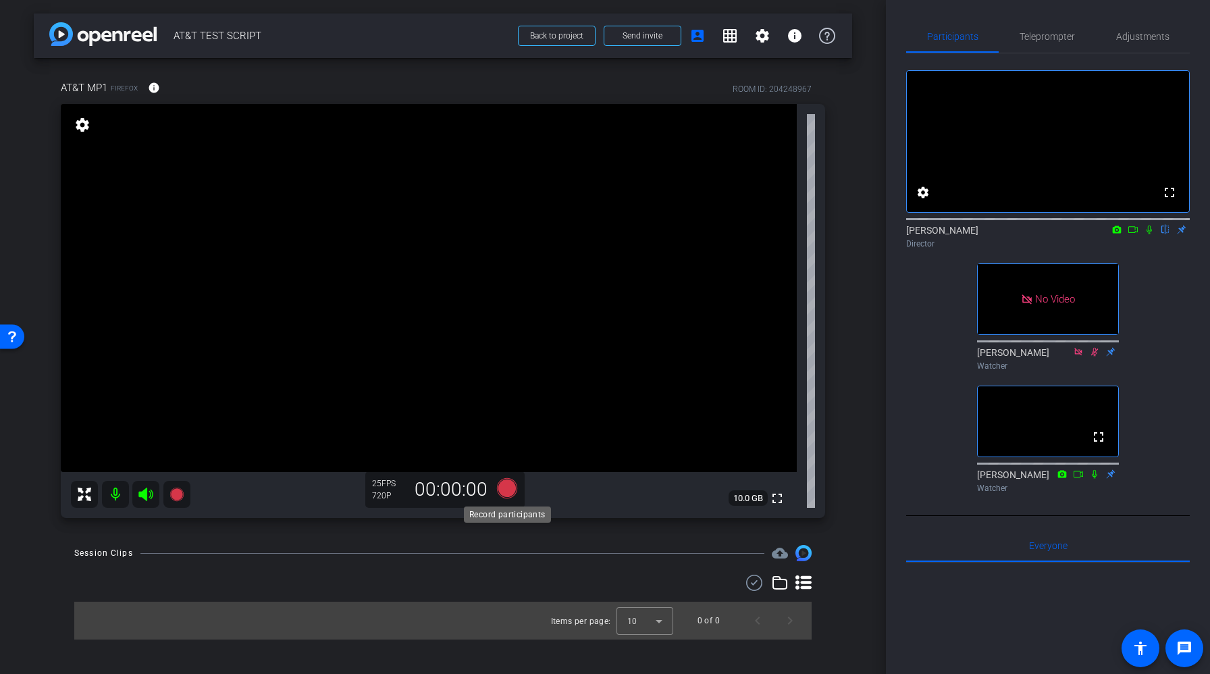
click at [505, 491] on icon at bounding box center [507, 488] width 20 height 20
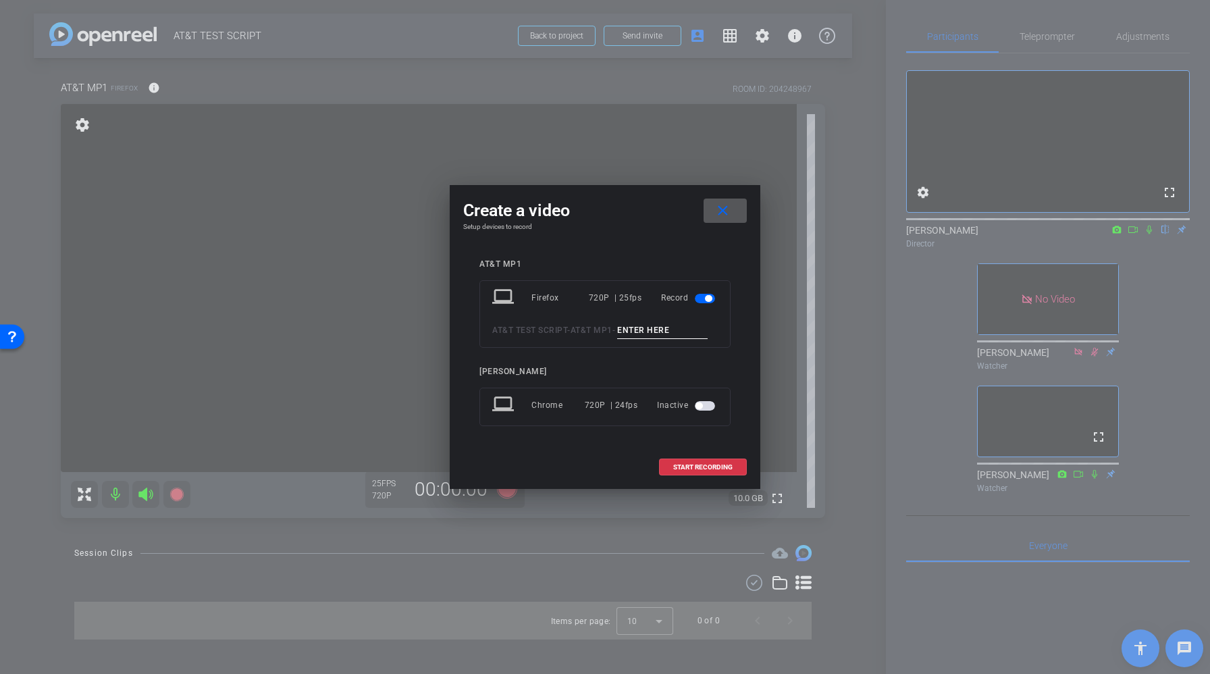
click at [663, 333] on input at bounding box center [662, 330] width 91 height 17
type input "Test_v1"
click at [689, 467] on span "START RECORDING" at bounding box center [702, 467] width 59 height 7
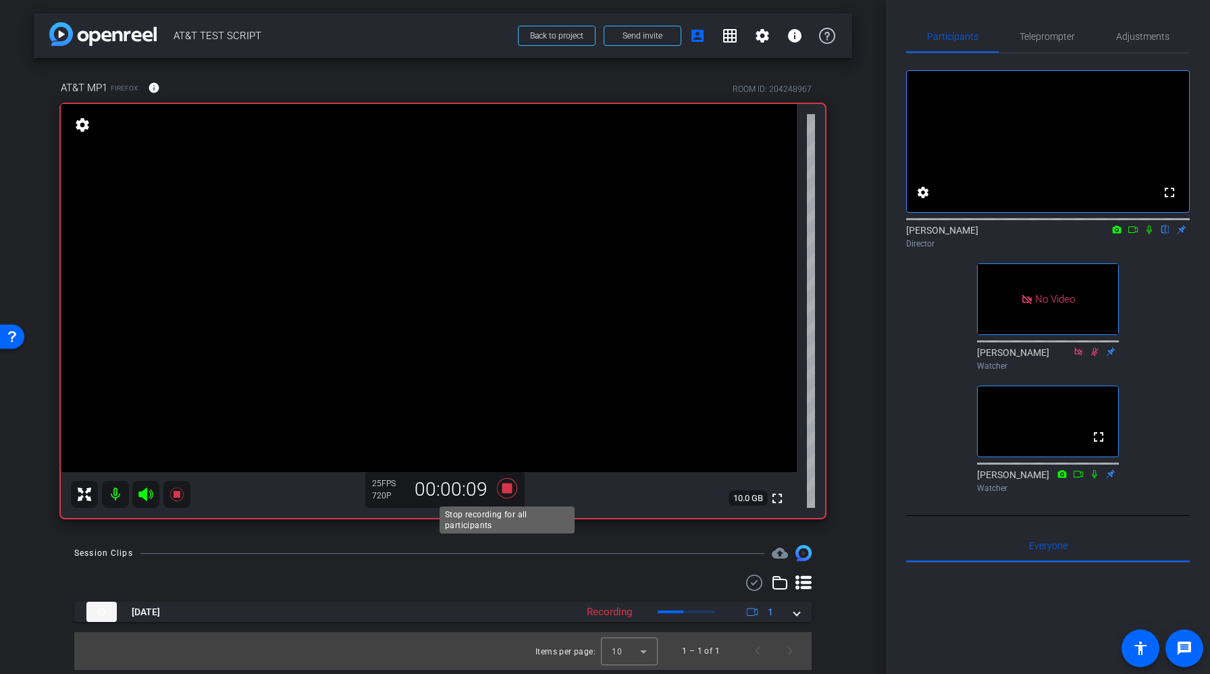
click at [511, 492] on icon at bounding box center [507, 488] width 20 height 20
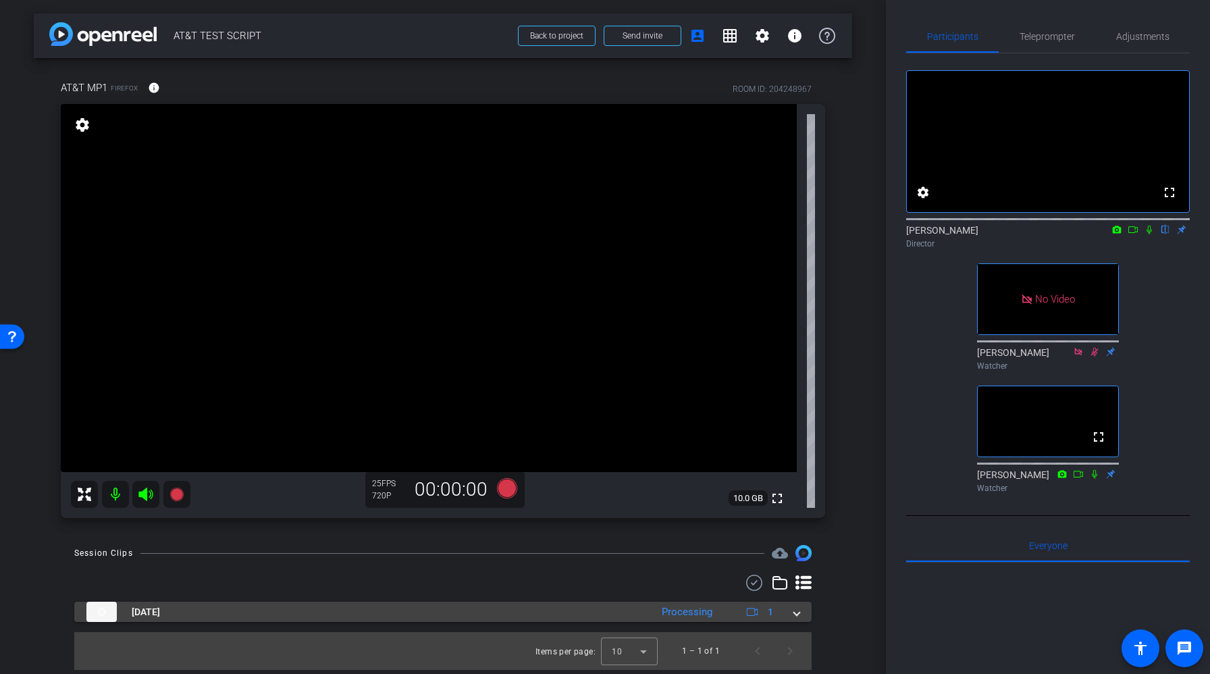
click at [795, 617] on span at bounding box center [796, 612] width 5 height 14
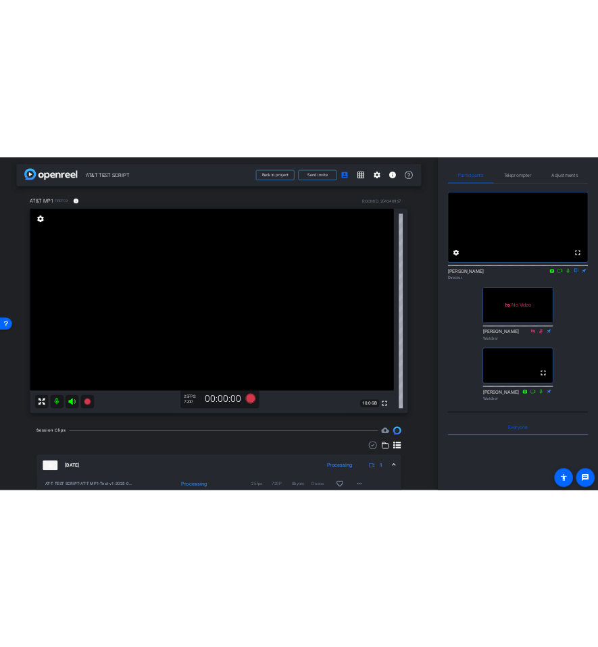
scroll to position [66, 0]
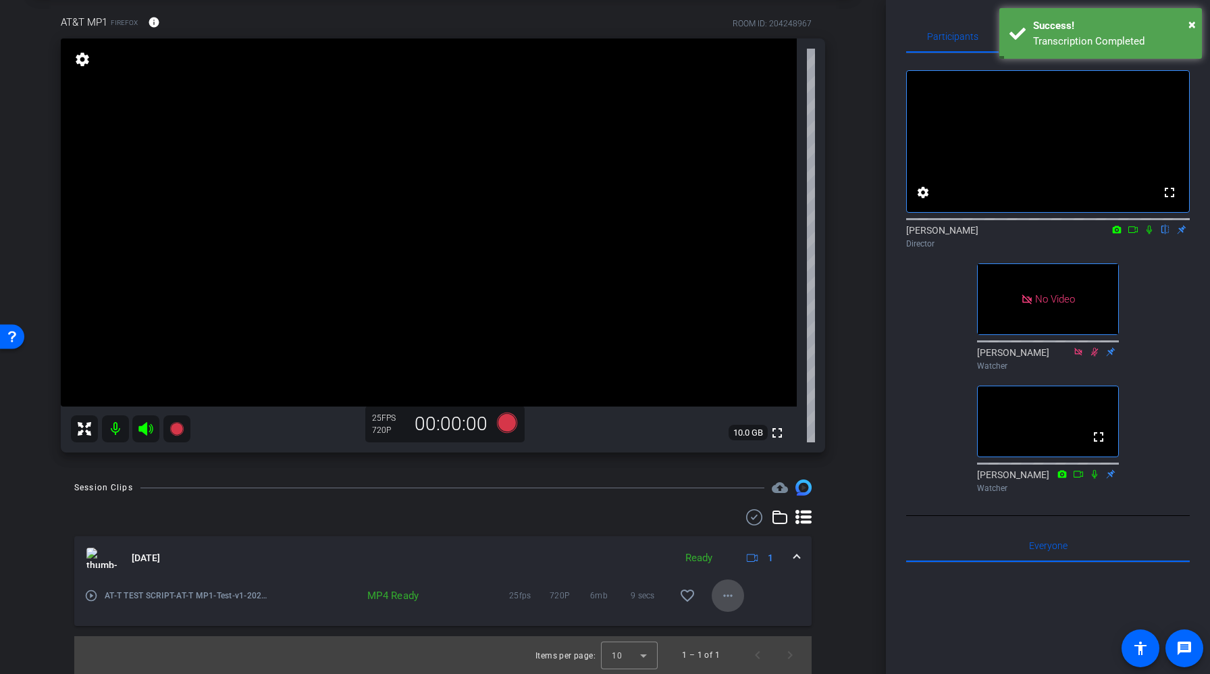
click at [731, 598] on mat-icon "more_horiz" at bounding box center [728, 596] width 16 height 16
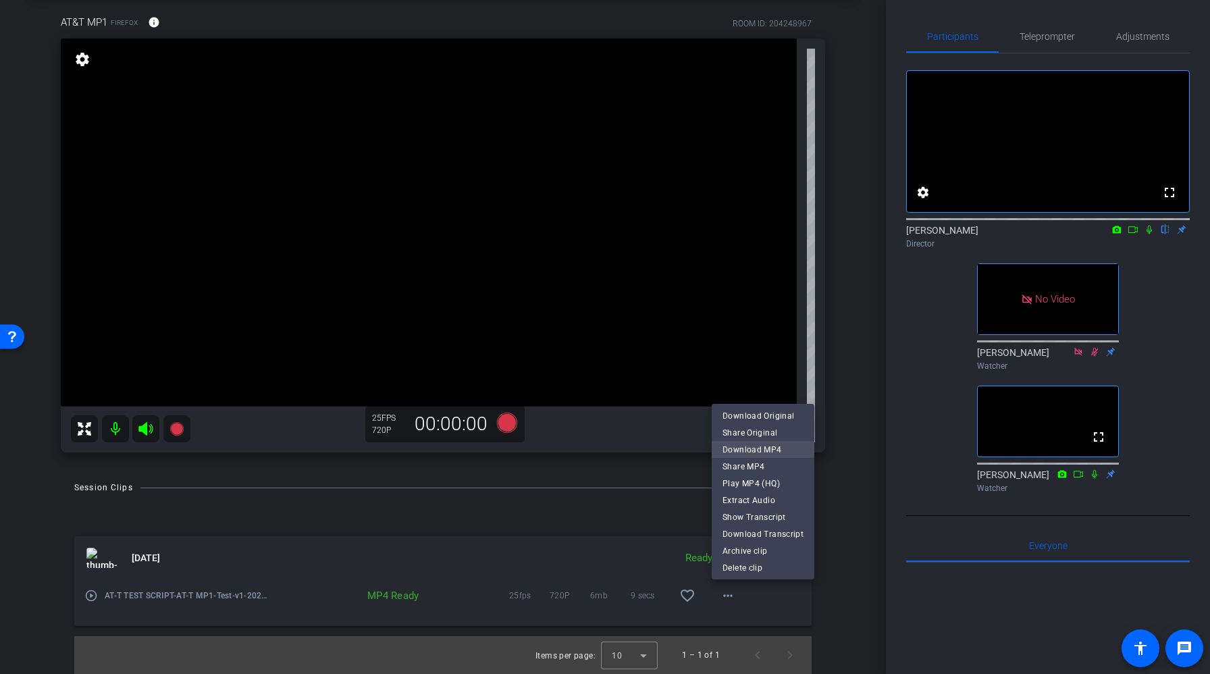
click at [775, 444] on span "Download MP4" at bounding box center [763, 450] width 81 height 16
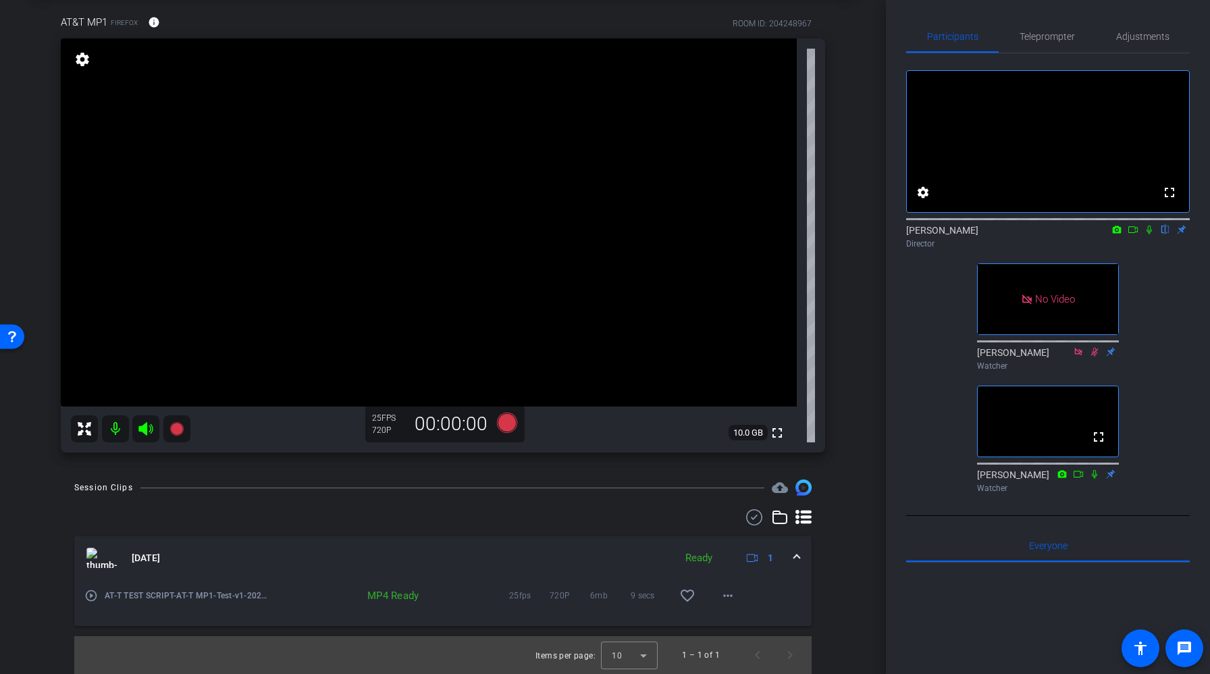
click at [1130, 234] on icon at bounding box center [1133, 229] width 11 height 9
click at [1166, 234] on icon at bounding box center [1165, 229] width 11 height 9
click at [1150, 234] on icon at bounding box center [1149, 229] width 11 height 9
click at [1126, 44] on span "Adjustments" at bounding box center [1142, 36] width 53 height 32
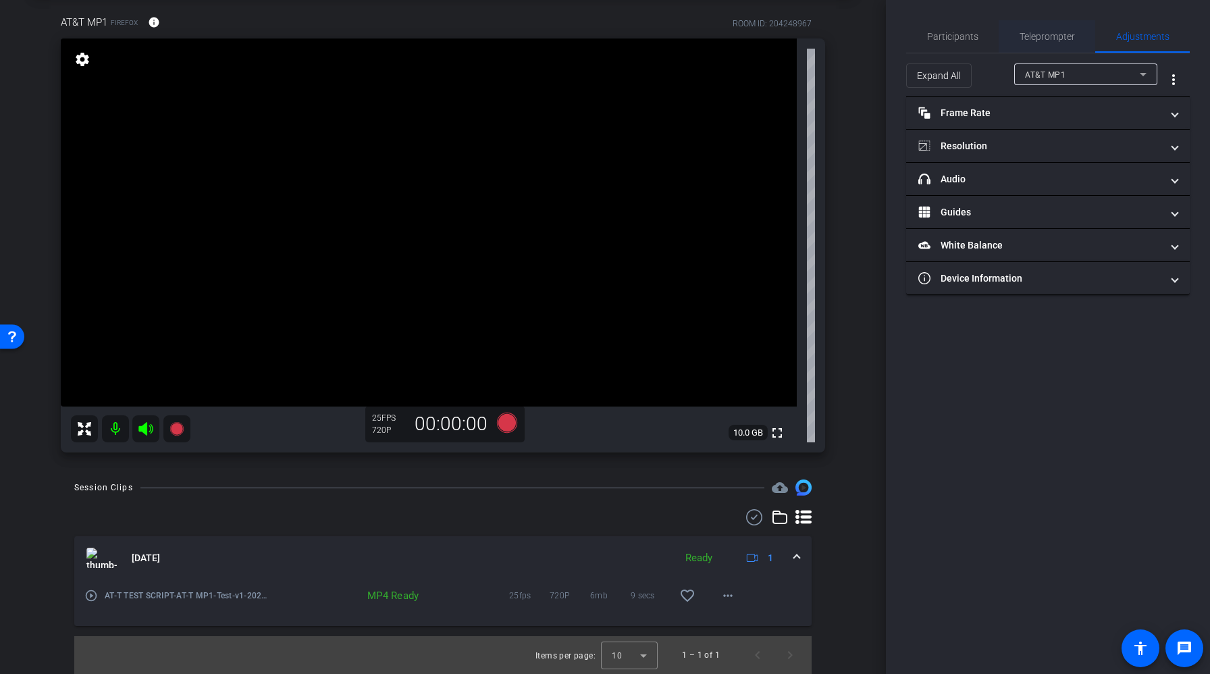
click at [1052, 42] on span "Teleprompter" at bounding box center [1047, 36] width 55 height 32
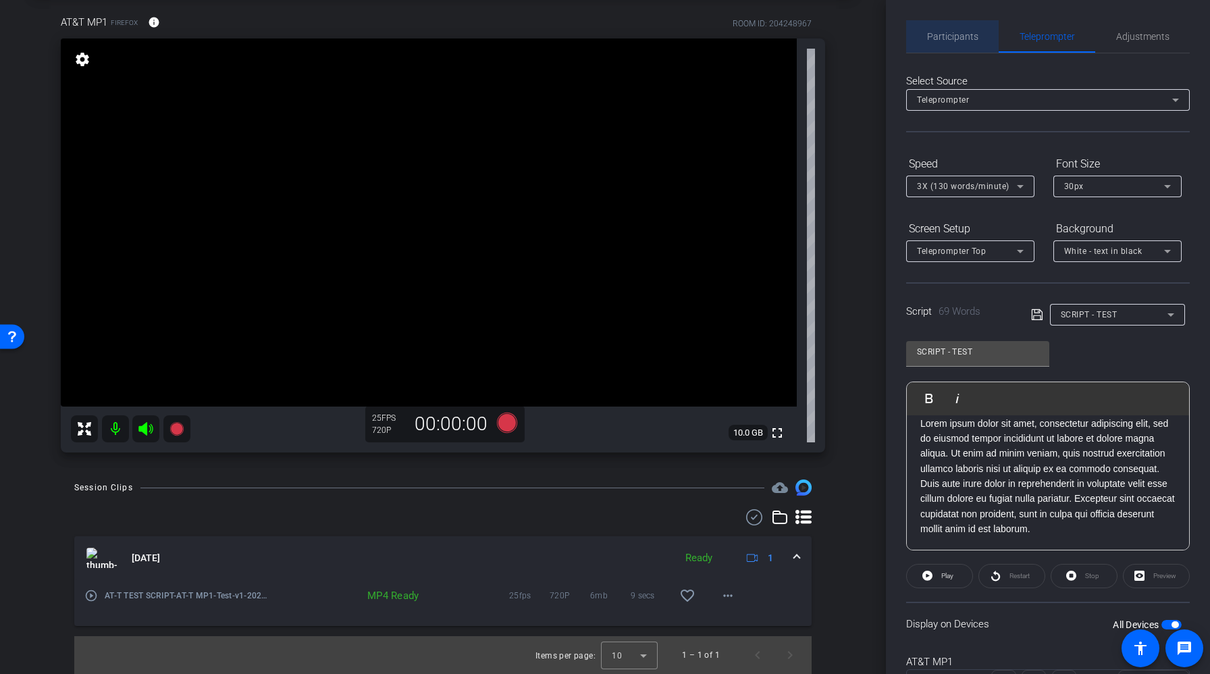
click at [962, 38] on span "Participants" at bounding box center [952, 36] width 51 height 9
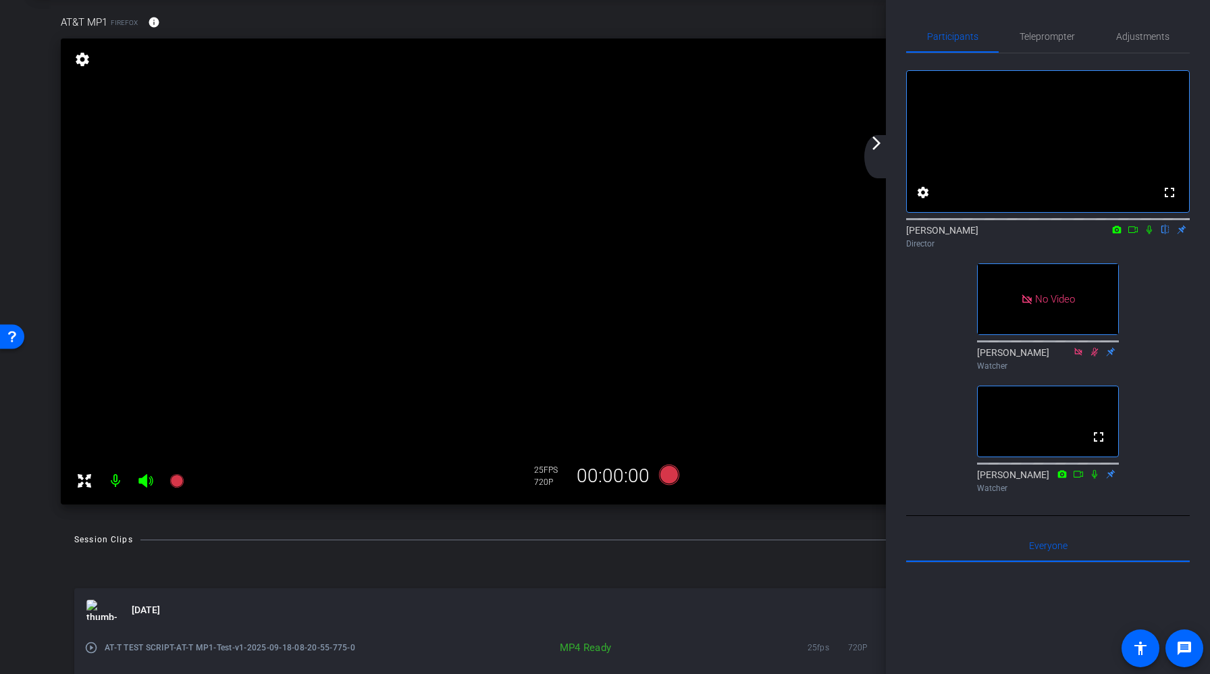
scroll to position [0, 0]
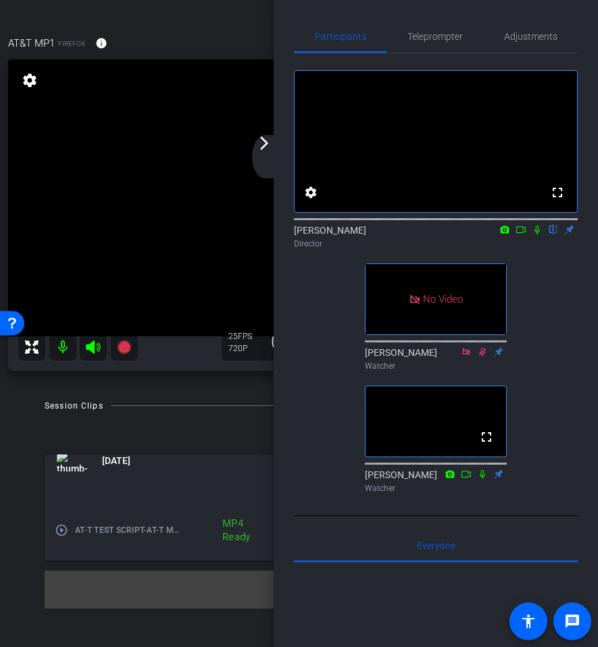
click at [261, 146] on mat-icon "arrow_forward_ios" at bounding box center [264, 143] width 16 height 16
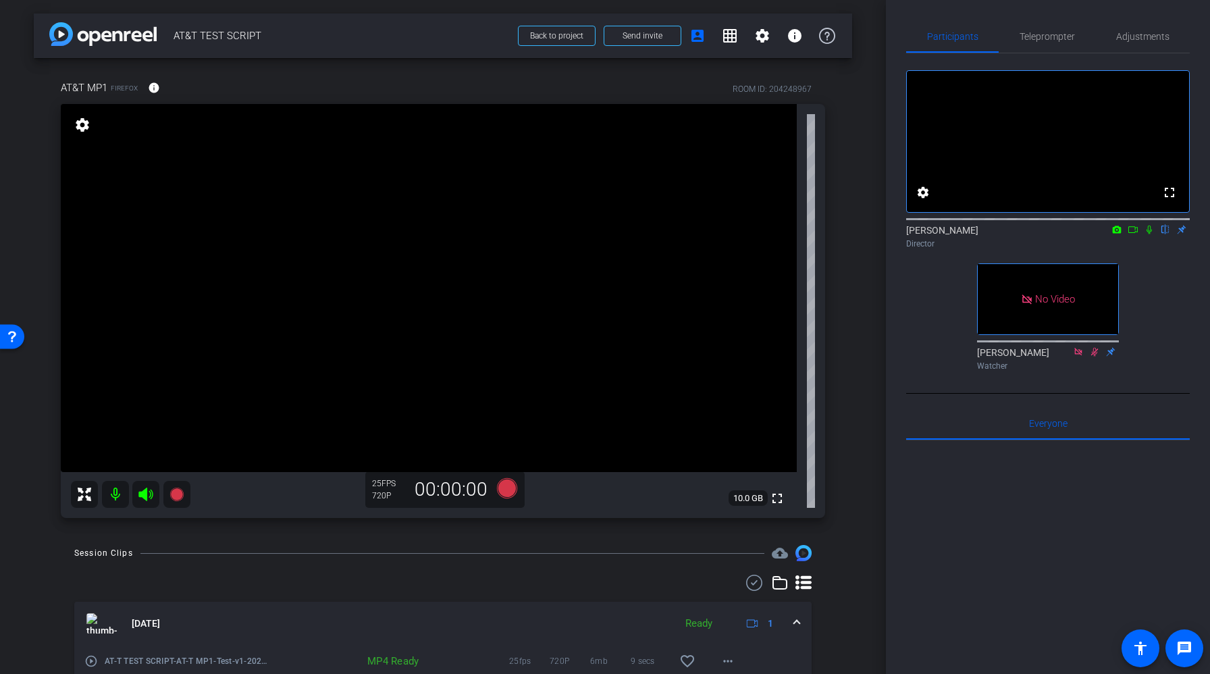
click at [1133, 234] on icon at bounding box center [1133, 229] width 11 height 9
click at [1165, 234] on icon at bounding box center [1165, 229] width 11 height 9
